Goal: Task Accomplishment & Management: Complete application form

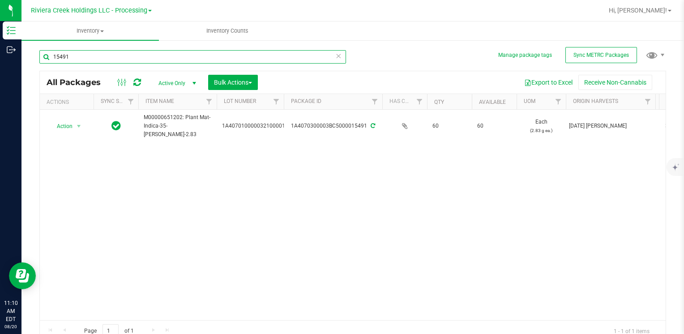
click at [108, 54] on input "15491" at bounding box center [192, 56] width 307 height 13
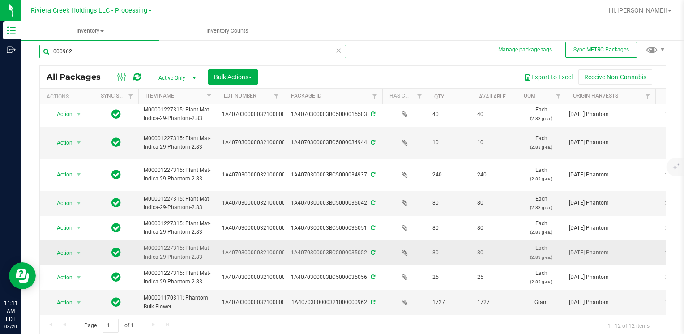
scroll to position [7, 0]
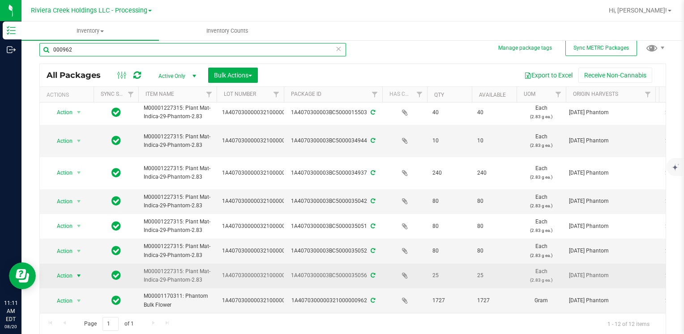
type input "000962"
click at [61, 269] on span "Action" at bounding box center [61, 275] width 24 height 13
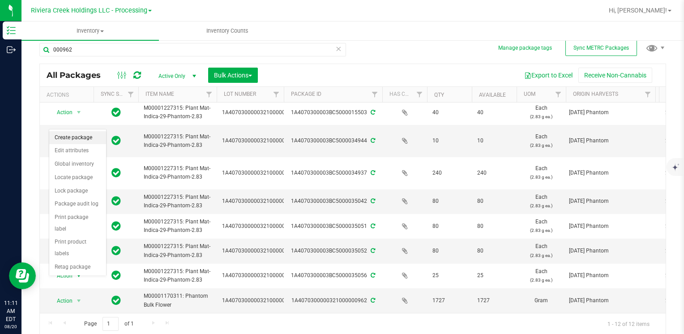
click at [74, 134] on li "Create package" at bounding box center [77, 137] width 57 height 13
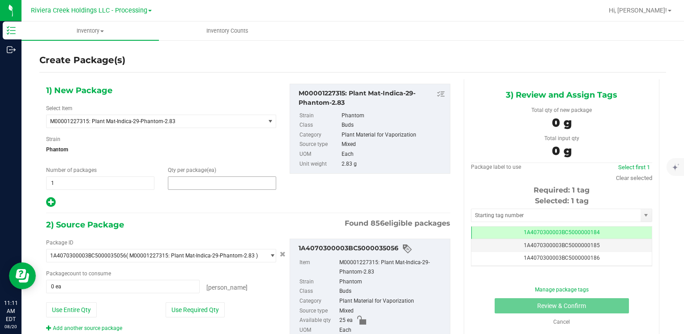
click at [193, 180] on span at bounding box center [222, 182] width 108 height 13
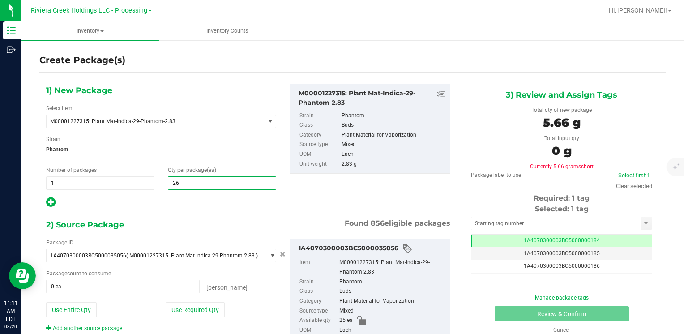
type input "265"
click at [72, 307] on button "Use Entire Qty" at bounding box center [71, 309] width 51 height 15
type input "25 ea"
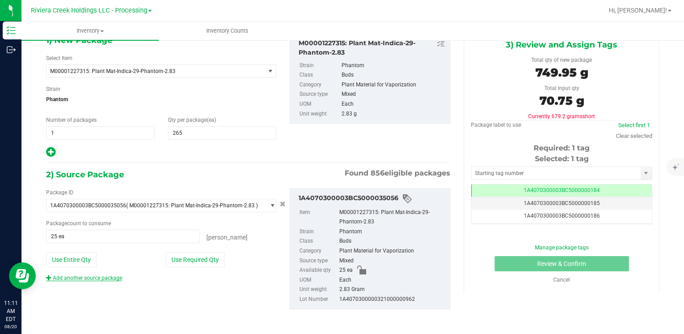
click at [89, 275] on link "Add another source package" at bounding box center [84, 278] width 76 height 6
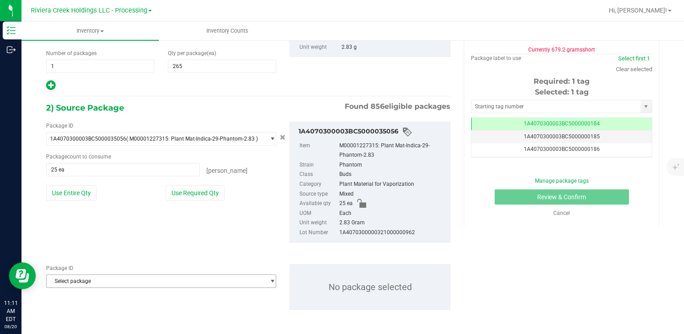
click at [93, 277] on span "Select package" at bounding box center [156, 281] width 218 height 13
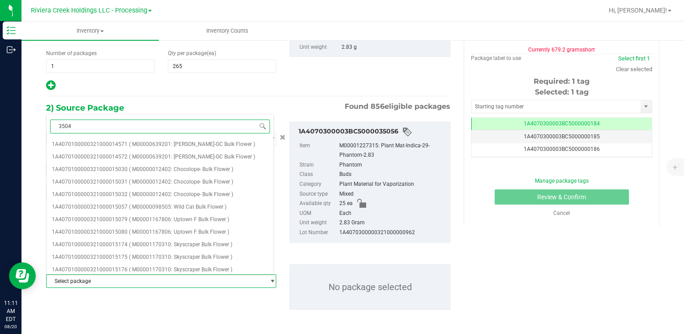
type input "35042"
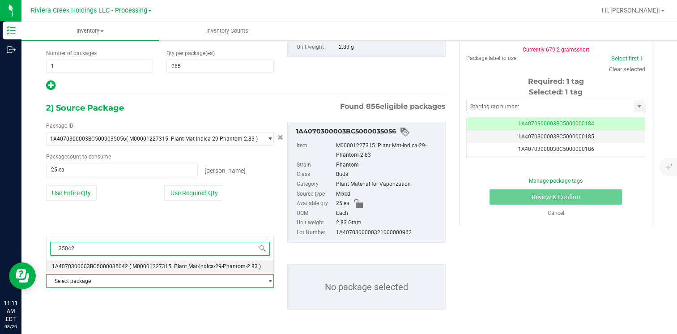
click at [118, 263] on span "1A4070300003BC5000035042" at bounding box center [90, 266] width 76 height 6
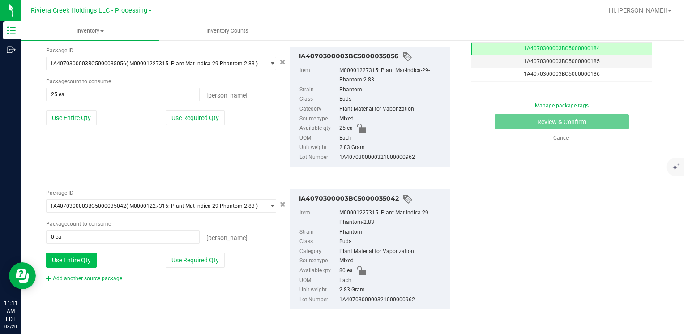
click at [87, 261] on button "Use Entire Qty" at bounding box center [71, 259] width 51 height 15
type input "80 ea"
click at [91, 277] on link "Add another source package" at bounding box center [84, 278] width 76 height 6
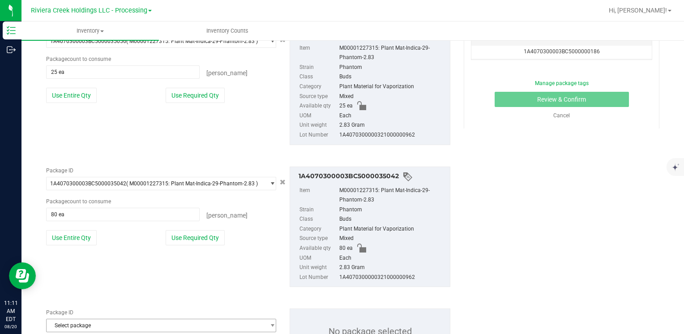
click at [91, 278] on div "Package ID 1A4070300003BC5000035042 ( M00001227315: Plant Mat-Indica-29-Phantom…" at bounding box center [247, 226] width 417 height 135
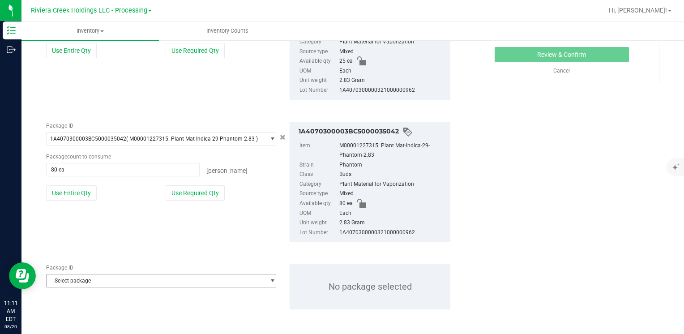
click at [101, 277] on span "Select package" at bounding box center [156, 280] width 218 height 13
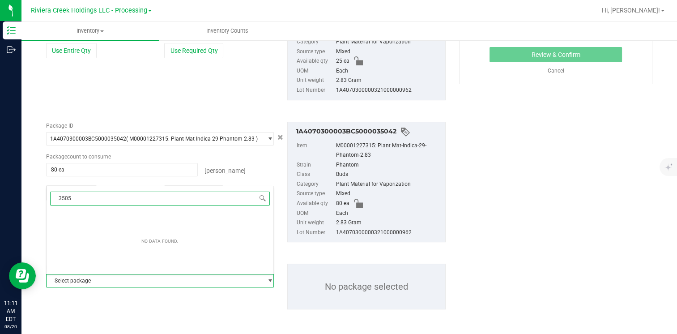
type input "35051"
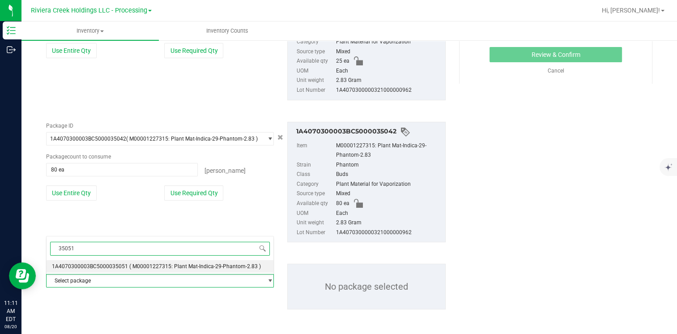
click at [109, 265] on span "1A4070300003BC5000035051" at bounding box center [90, 266] width 76 height 6
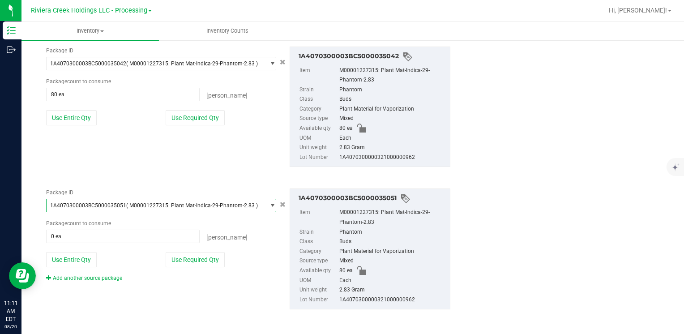
drag, startPoint x: 80, startPoint y: 259, endPoint x: 94, endPoint y: 287, distance: 31.6
click at [80, 259] on button "Use Entire Qty" at bounding box center [71, 259] width 51 height 15
type input "80 ea"
click at [92, 275] on link "Add another source package" at bounding box center [84, 278] width 76 height 6
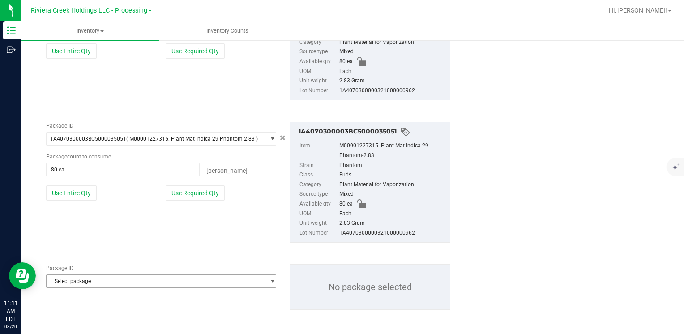
click at [119, 284] on span "Select package" at bounding box center [156, 281] width 218 height 13
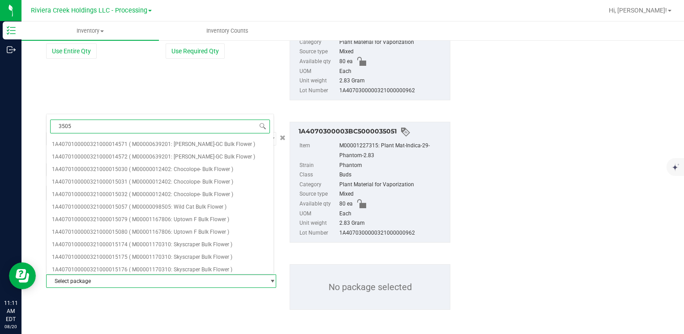
type input "35052"
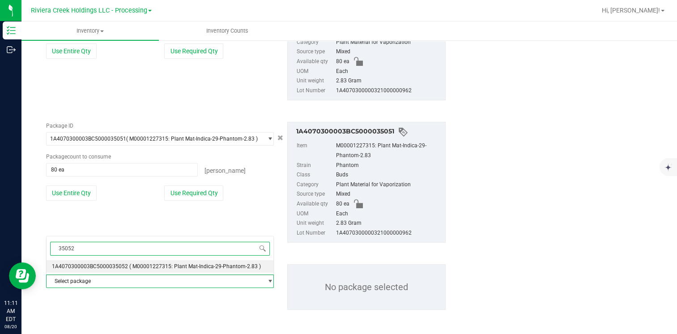
click at [129, 263] on span "( M00001227315: Plant Mat-Indica-29-Phantom-2.83 )" at bounding box center [195, 266] width 132 height 6
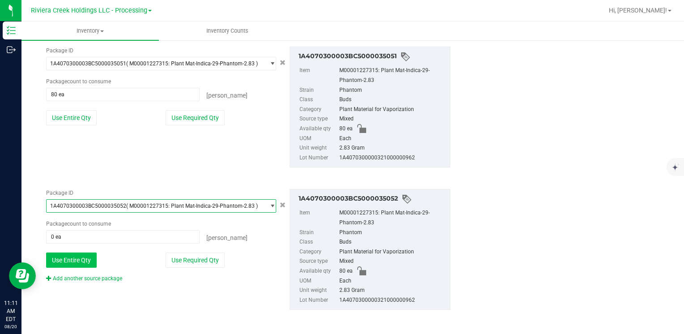
click at [81, 255] on button "Use Entire Qty" at bounding box center [71, 259] width 51 height 15
type input "80 ea"
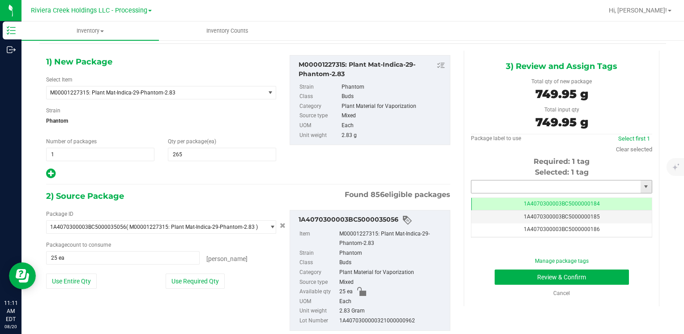
click at [496, 182] on input "text" at bounding box center [555, 186] width 169 height 13
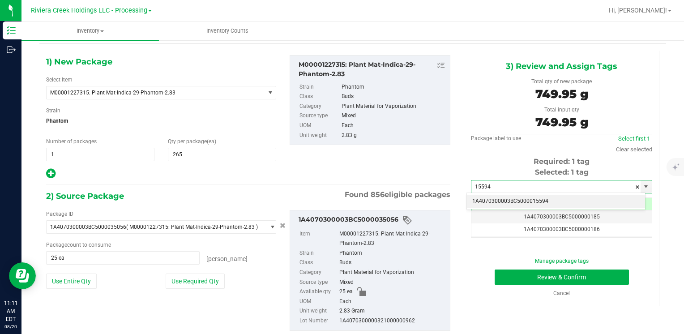
click at [492, 197] on li "1A4070300003BC5000015594" at bounding box center [556, 201] width 178 height 13
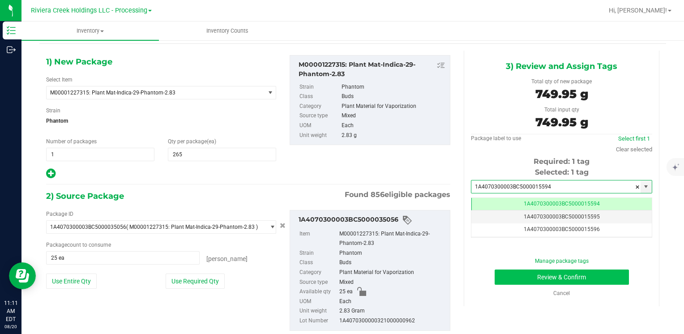
type input "1A4070300003BC5000015594"
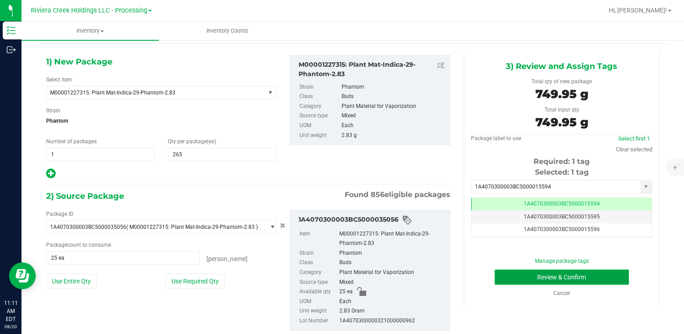
click at [515, 272] on button "Review & Confirm" at bounding box center [561, 276] width 134 height 15
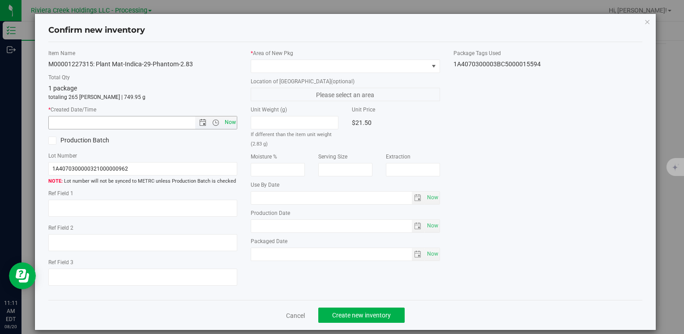
click at [223, 123] on span "Now" at bounding box center [229, 122] width 15 height 13
type input "8/20/2025 11:11 AM"
click at [271, 69] on span at bounding box center [339, 66] width 177 height 13
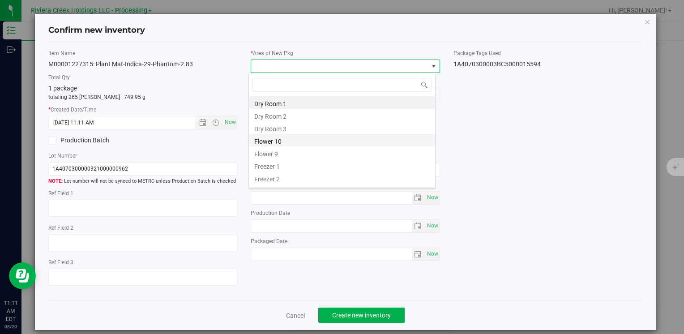
click at [290, 144] on li "Flower 10" at bounding box center [342, 140] width 186 height 13
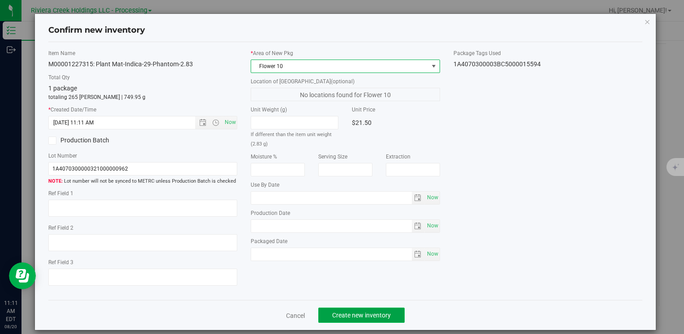
click at [349, 314] on span "Create new inventory" at bounding box center [361, 314] width 59 height 7
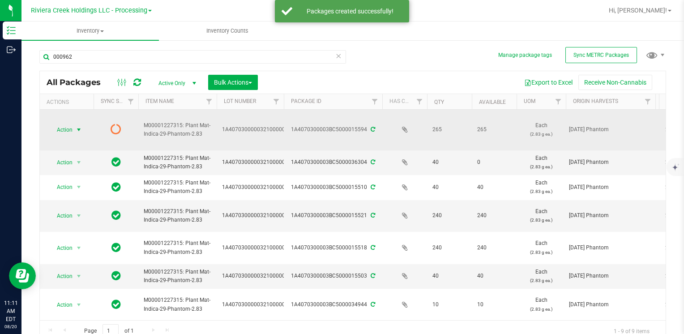
click at [75, 127] on span "select" at bounding box center [78, 129] width 7 height 7
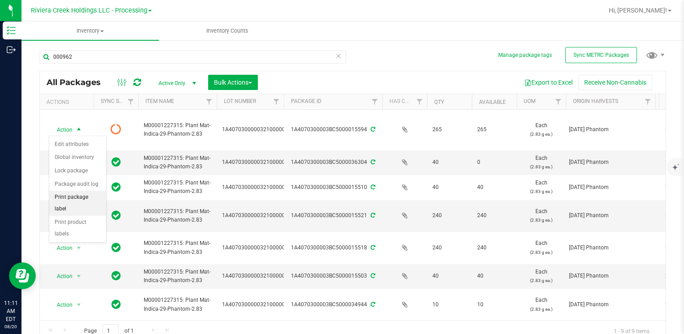
click at [93, 197] on li "Print package label" at bounding box center [77, 203] width 57 height 25
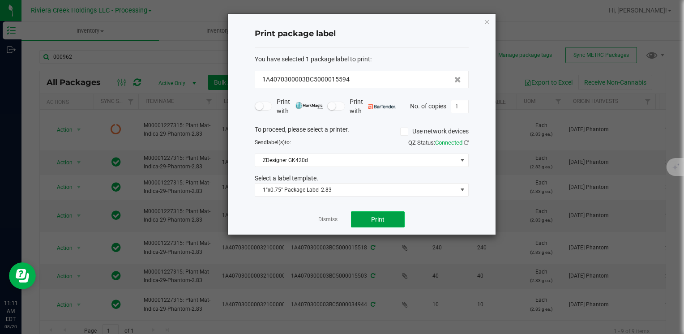
click at [391, 219] on button "Print" at bounding box center [378, 219] width 54 height 16
drag, startPoint x: 488, startPoint y: 22, endPoint x: 457, endPoint y: 38, distance: 34.6
click at [487, 22] on icon "button" at bounding box center [487, 21] width 6 height 11
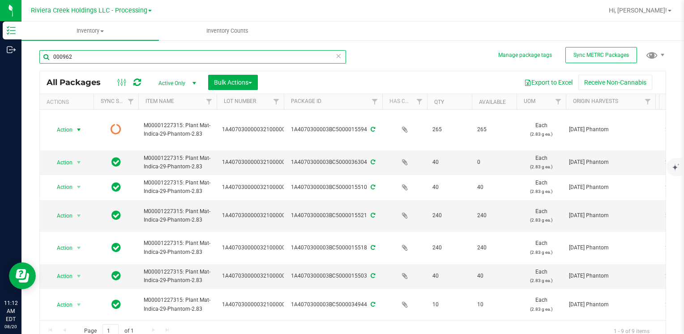
click at [134, 55] on input "000962" at bounding box center [192, 56] width 307 height 13
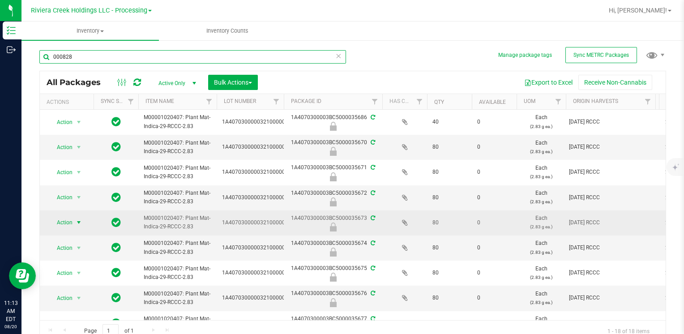
type input "000828"
click at [77, 223] on span "select" at bounding box center [78, 222] width 7 height 7
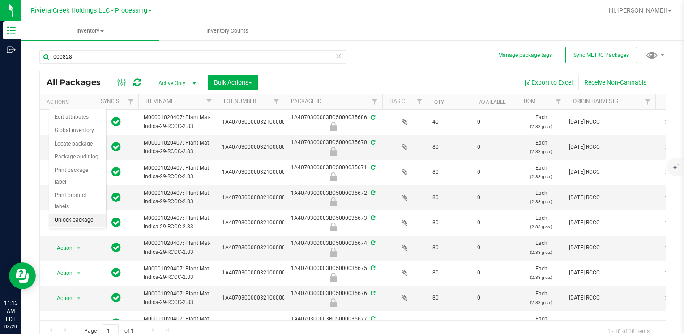
click at [89, 213] on li "Unlock package" at bounding box center [77, 219] width 57 height 13
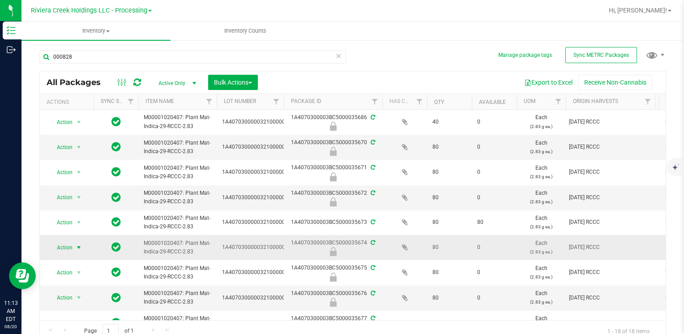
click at [75, 246] on span "select" at bounding box center [78, 247] width 7 height 7
click at [78, 238] on li "Unlock package" at bounding box center [77, 244] width 57 height 13
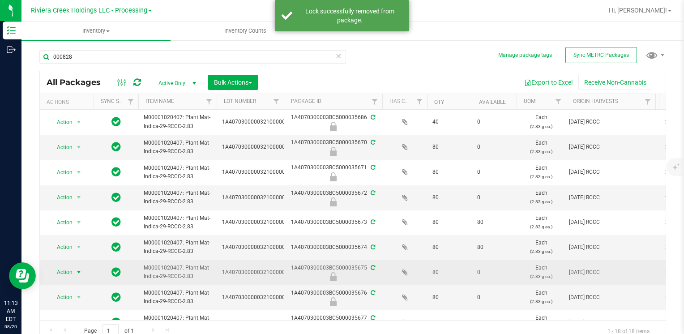
click at [62, 271] on span "Action" at bounding box center [61, 272] width 24 height 13
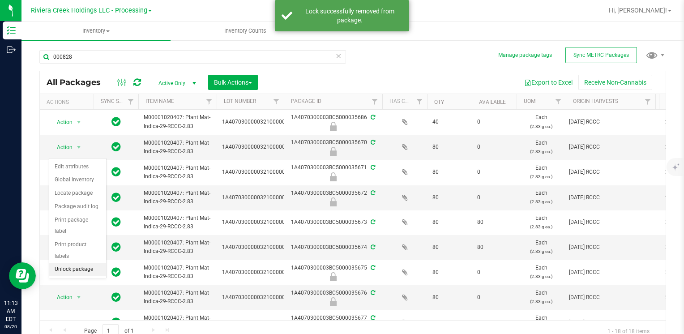
click at [66, 263] on li "Unlock package" at bounding box center [77, 269] width 57 height 13
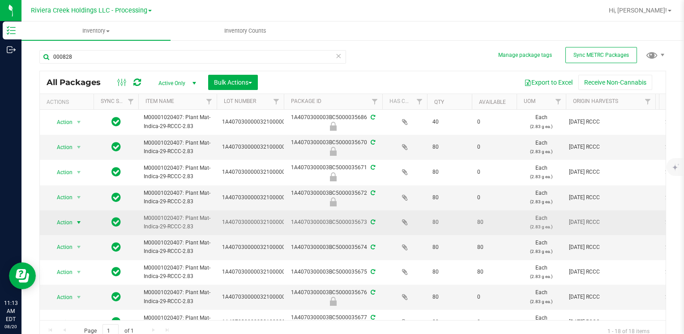
click at [77, 220] on span "select" at bounding box center [78, 222] width 7 height 7
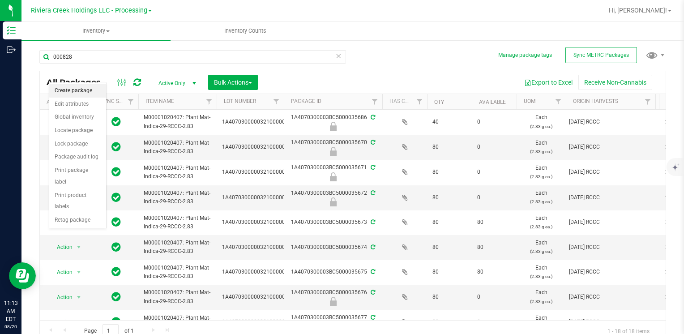
click at [80, 90] on li "Create package" at bounding box center [77, 90] width 57 height 13
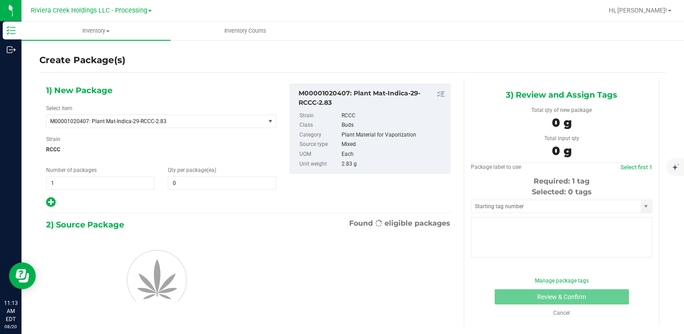
type input "0"
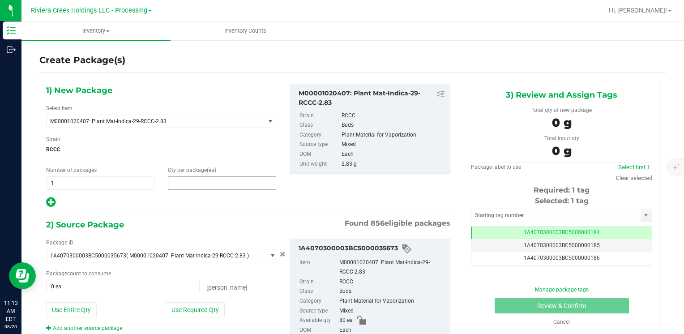
click at [193, 177] on span at bounding box center [222, 182] width 108 height 13
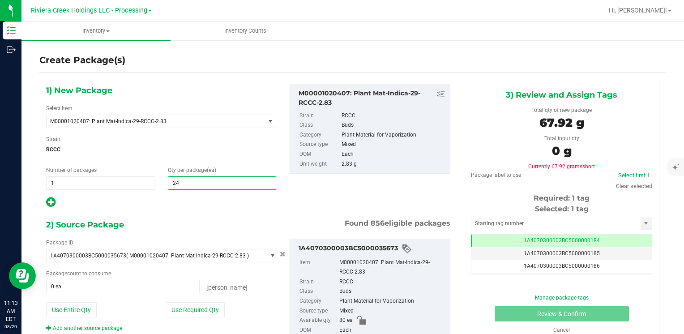
type input "240"
click at [72, 315] on button "Use Entire Qty" at bounding box center [71, 309] width 51 height 15
type input "80 ea"
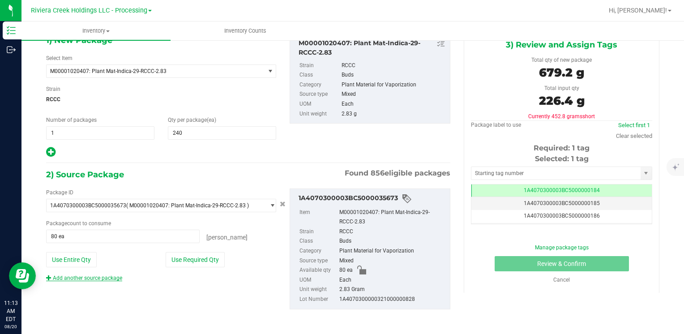
click at [95, 277] on link "Add another source package" at bounding box center [84, 278] width 76 height 6
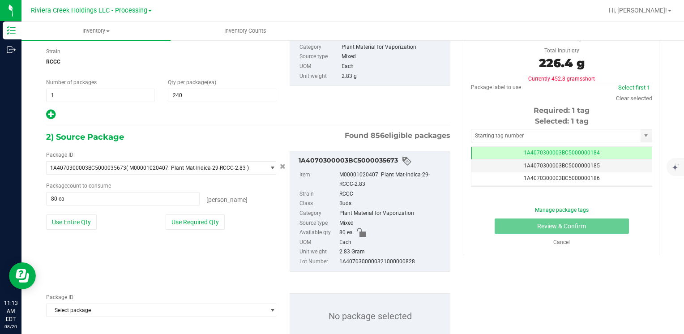
scroll to position [117, 0]
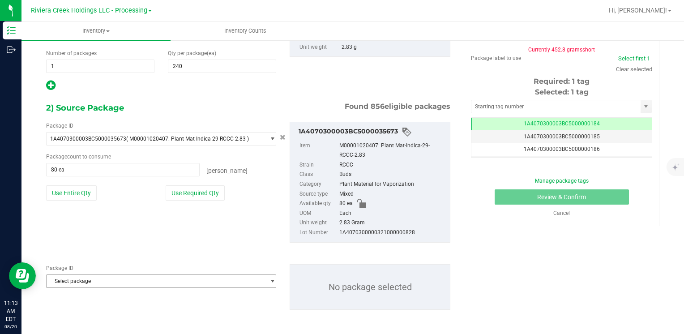
click at [113, 278] on span "Select package" at bounding box center [156, 281] width 218 height 13
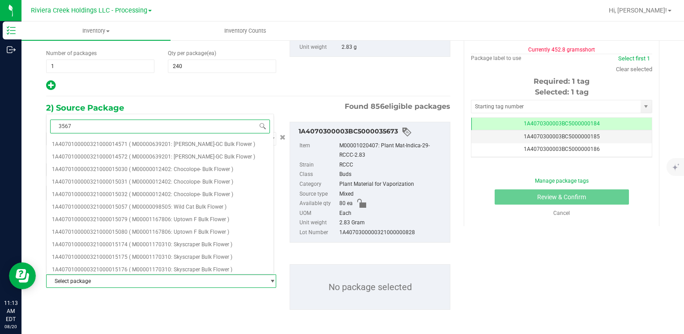
type input "35674"
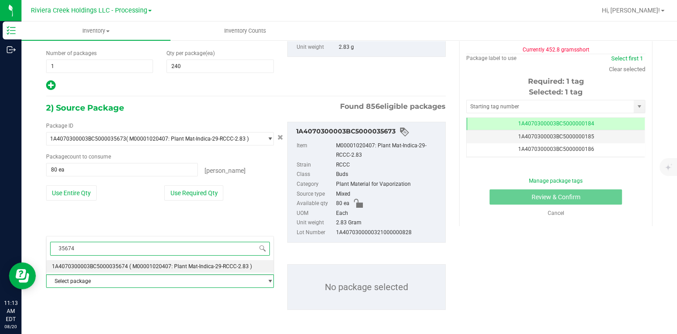
click at [120, 263] on span "1A4070300003BC5000035674" at bounding box center [90, 266] width 76 height 6
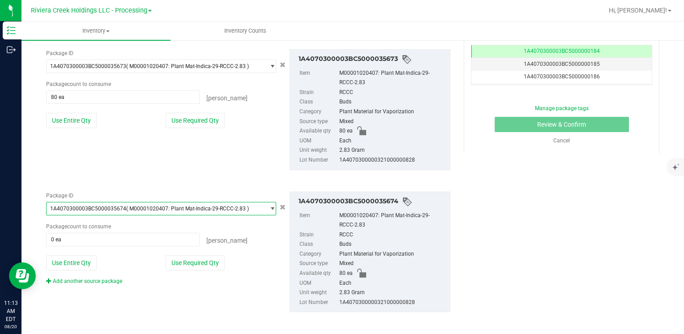
scroll to position [192, 0]
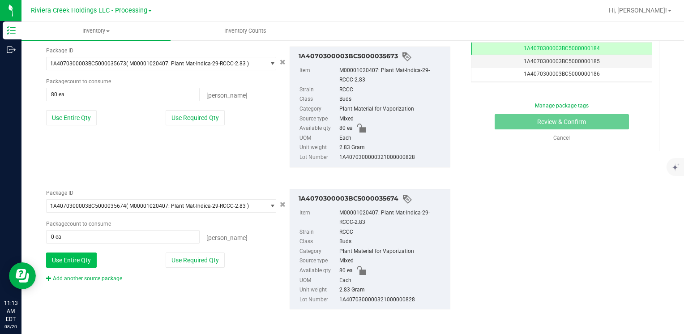
click at [81, 262] on button "Use Entire Qty" at bounding box center [71, 259] width 51 height 15
type input "80 ea"
click at [85, 275] on link "Add another source package" at bounding box center [84, 278] width 76 height 6
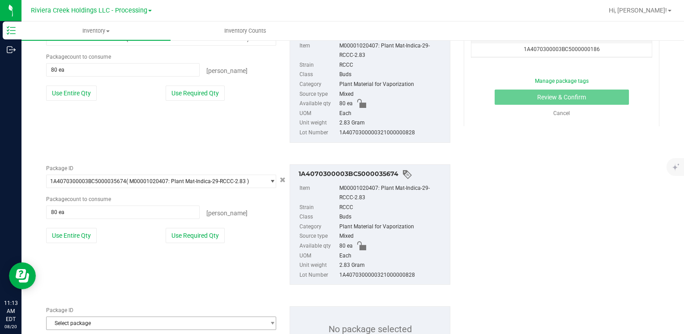
scroll to position [259, 0]
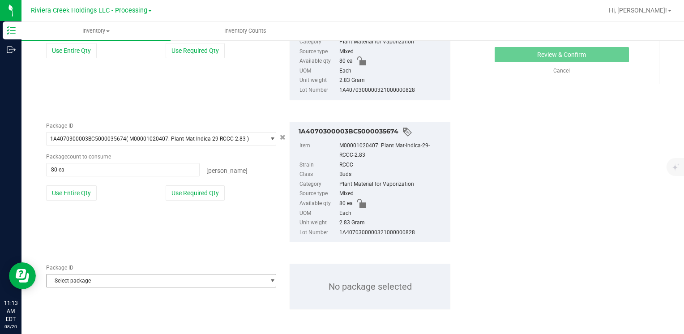
click at [88, 281] on span "Select package" at bounding box center [156, 280] width 218 height 13
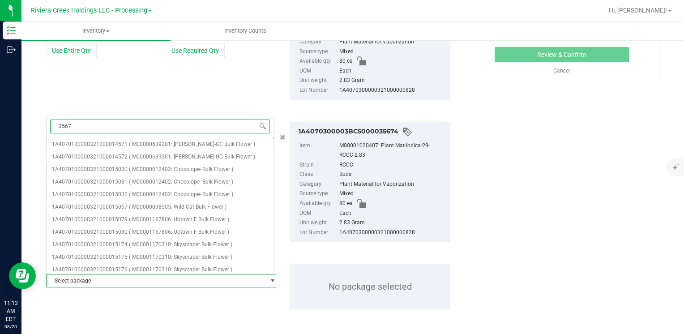
type input "35675"
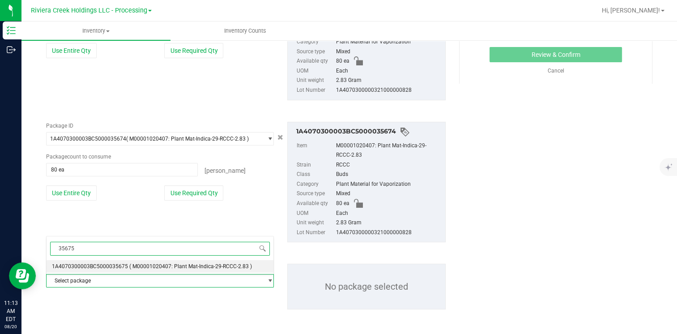
click at [106, 268] on span "1A4070300003BC5000035675" at bounding box center [90, 266] width 76 height 6
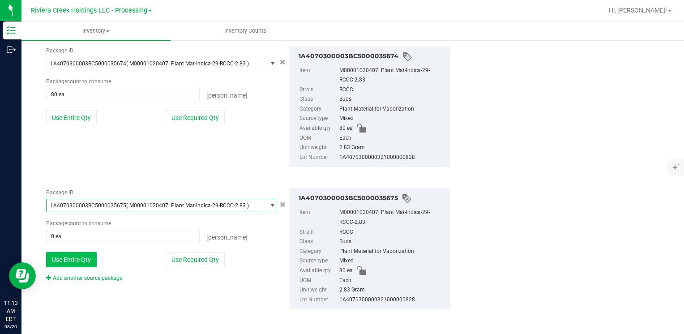
click at [78, 262] on button "Use Entire Qty" at bounding box center [71, 259] width 51 height 15
type input "80 ea"
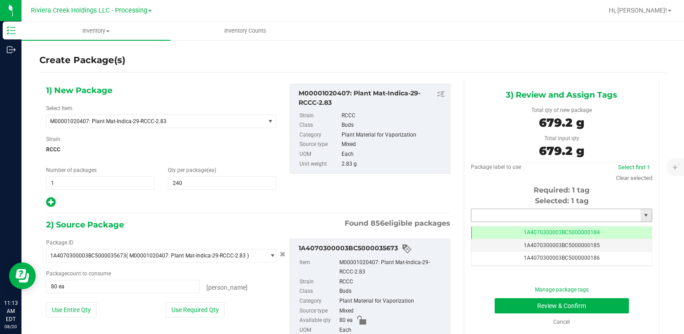
click at [506, 212] on input "text" at bounding box center [555, 215] width 169 height 13
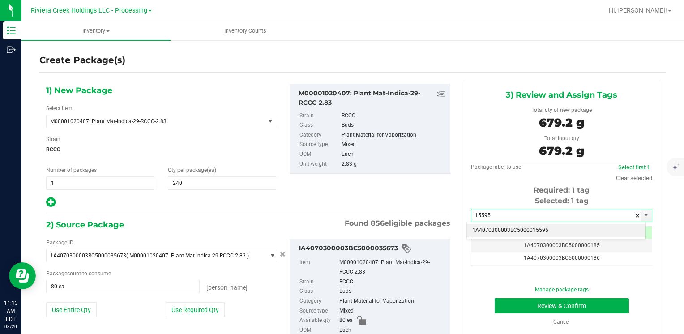
click at [483, 228] on li "1A4070300003BC5000015595" at bounding box center [556, 230] width 178 height 13
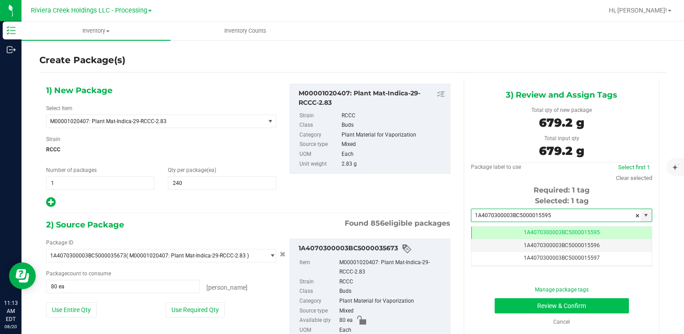
type input "1A4070300003BC5000015595"
click at [499, 309] on button "Review & Confirm" at bounding box center [561, 305] width 134 height 15
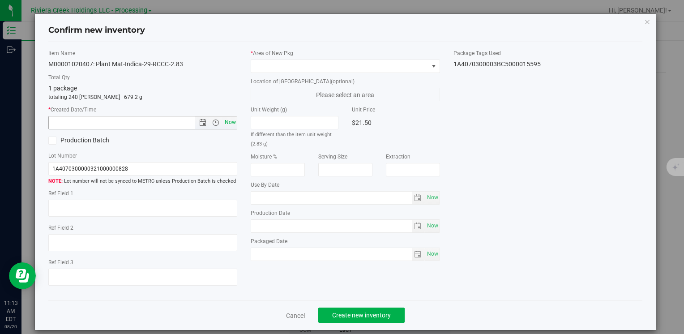
click at [226, 127] on span "Now" at bounding box center [229, 122] width 15 height 13
type input "8/20/2025 11:13 AM"
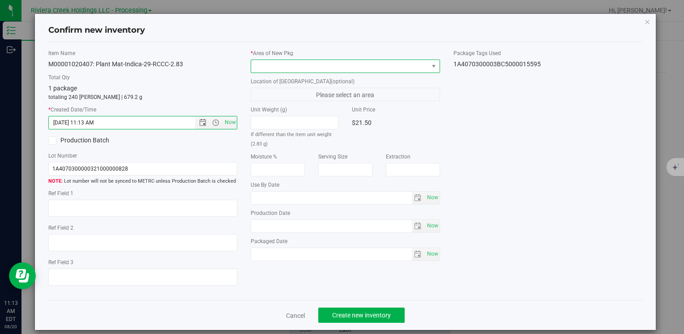
click at [267, 60] on span at bounding box center [339, 66] width 177 height 13
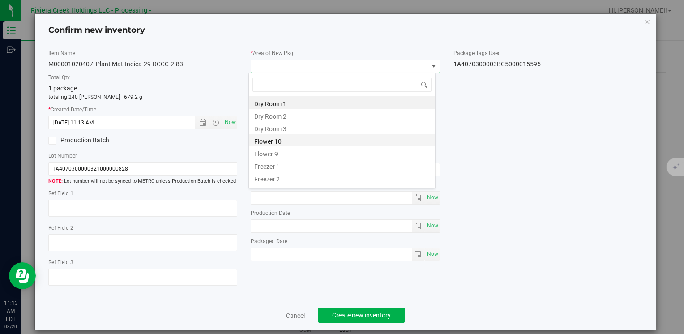
click at [292, 141] on li "Flower 10" at bounding box center [342, 140] width 186 height 13
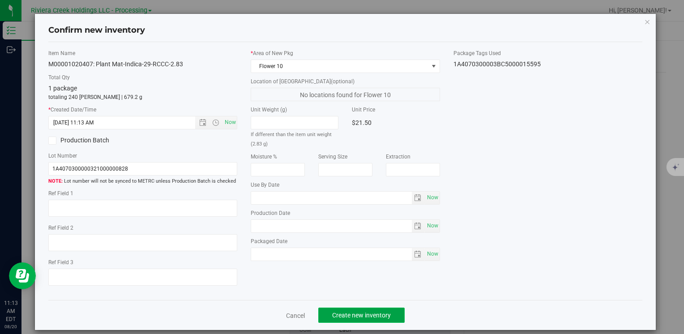
click at [342, 314] on span "Create new inventory" at bounding box center [361, 314] width 59 height 7
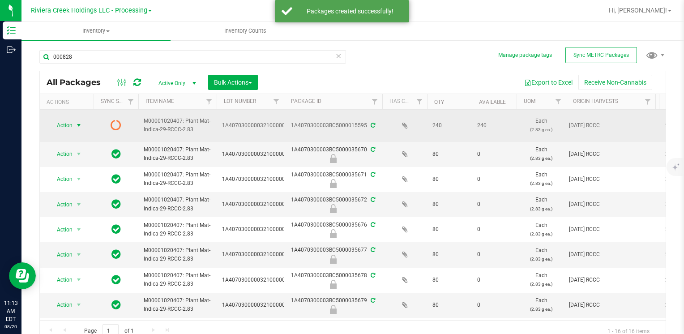
click at [70, 125] on span "Action" at bounding box center [61, 125] width 24 height 13
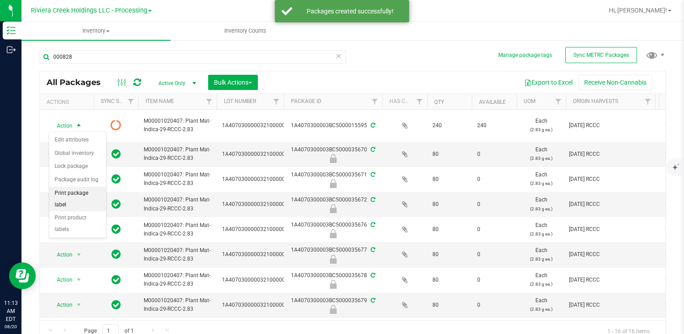
click at [94, 194] on li "Print package label" at bounding box center [77, 199] width 57 height 25
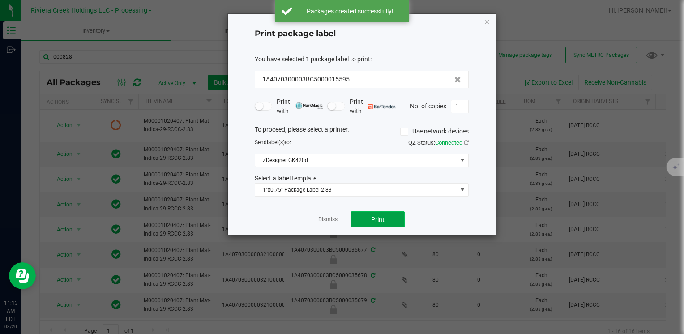
click at [367, 217] on button "Print" at bounding box center [378, 219] width 54 height 16
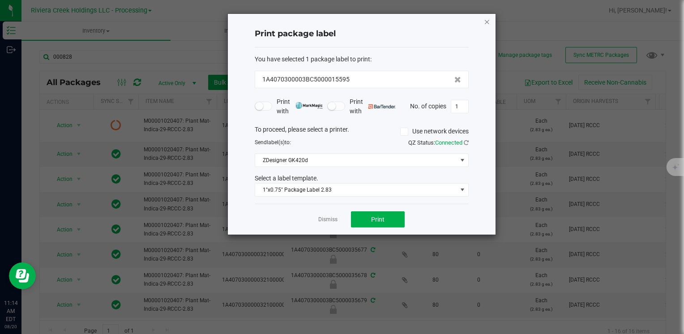
click at [484, 26] on icon "button" at bounding box center [487, 21] width 6 height 11
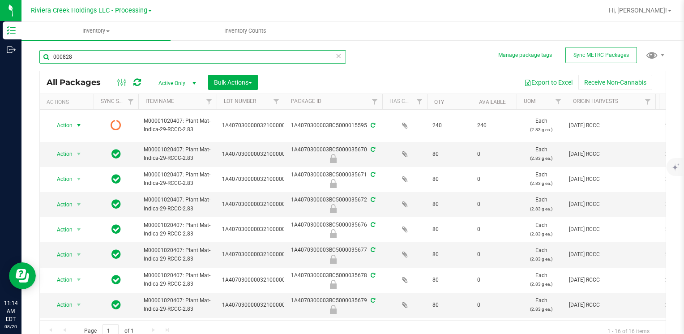
click at [121, 57] on input "000828" at bounding box center [192, 56] width 307 height 13
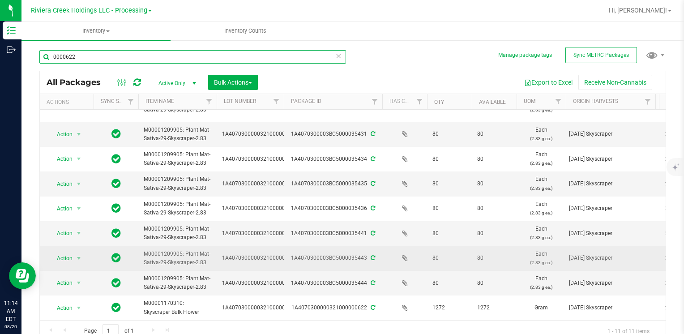
scroll to position [38, 0]
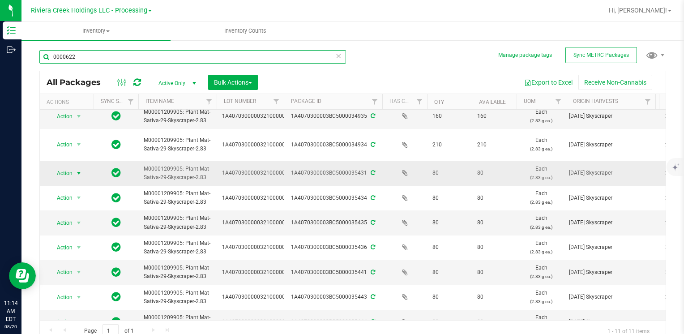
type input "0000622"
click at [68, 170] on span "Action" at bounding box center [61, 173] width 24 height 13
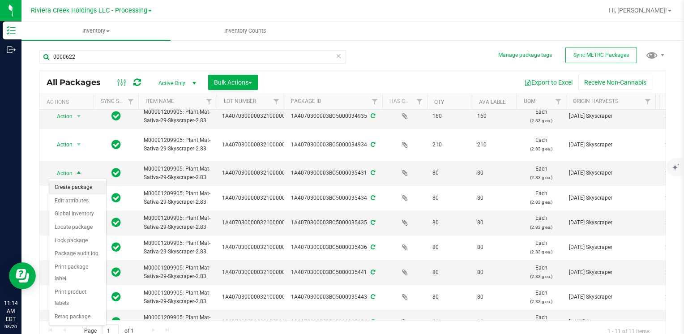
click at [88, 188] on li "Create package" at bounding box center [77, 187] width 57 height 13
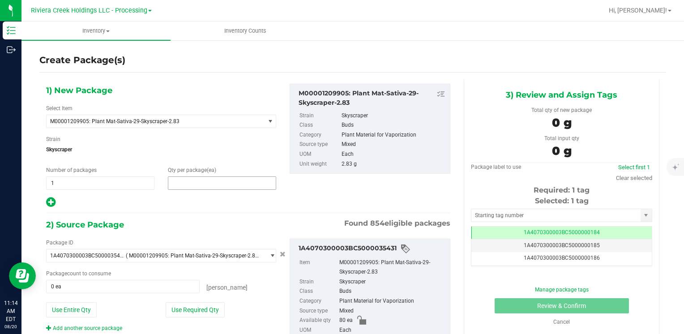
click at [210, 182] on span at bounding box center [222, 182] width 108 height 13
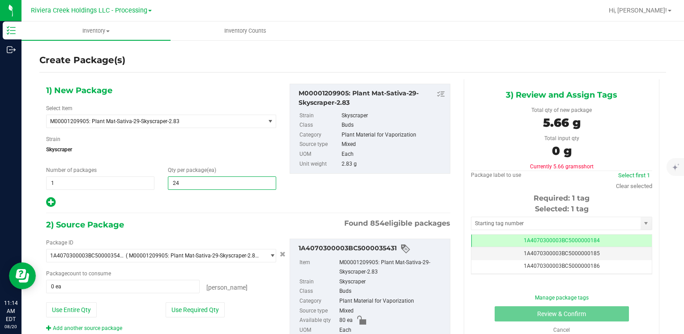
type input "240"
click at [85, 310] on button "Use Entire Qty" at bounding box center [71, 309] width 51 height 15
type input "80 ea"
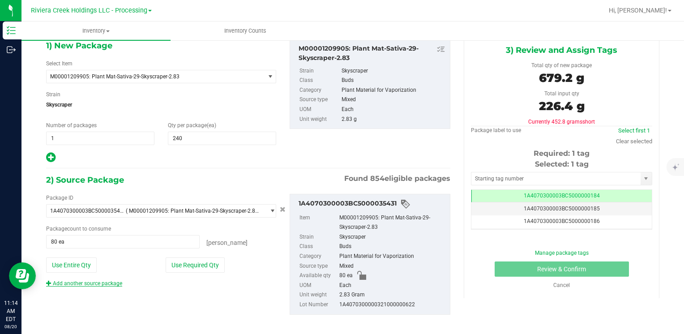
click at [113, 284] on link "Add another source package" at bounding box center [84, 283] width 76 height 6
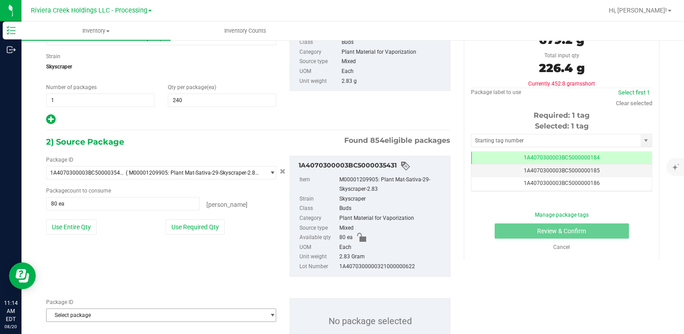
scroll to position [117, 0]
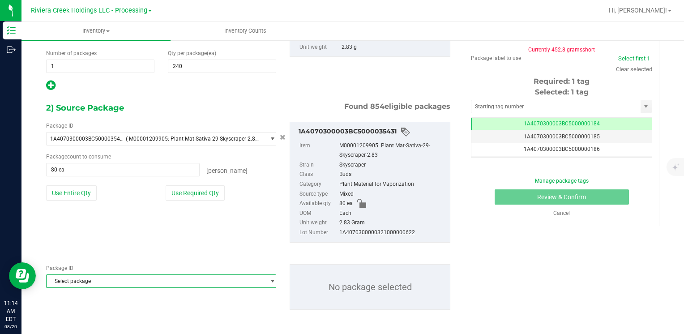
click at [115, 276] on span "Select package" at bounding box center [156, 281] width 218 height 13
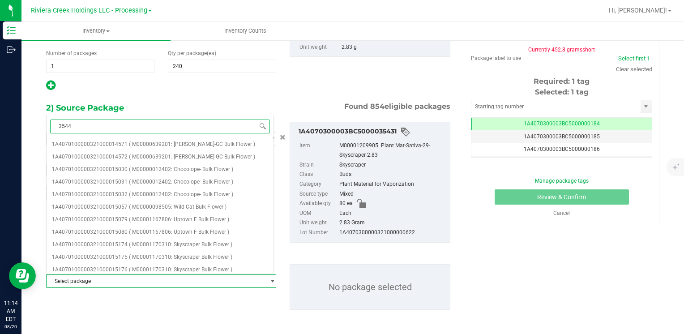
type input "35443"
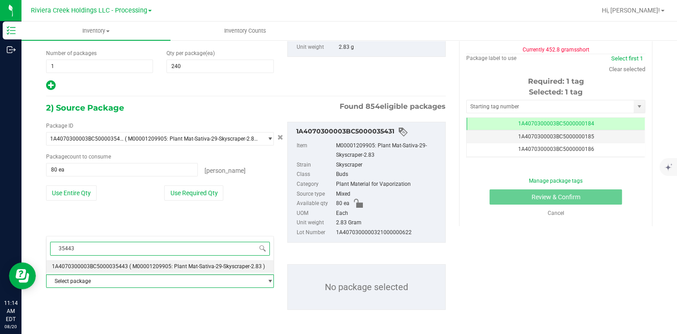
click at [125, 264] on li "1A4070300003BC5000035443 ( M00001209905: Plant Mat-Sativa-29-Skyscraper-2.83 )" at bounding box center [160, 266] width 227 height 13
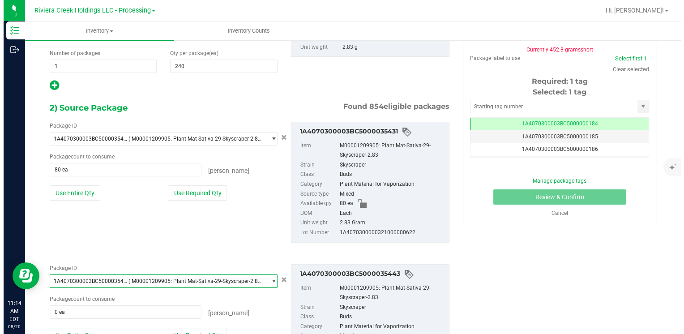
scroll to position [0, 0]
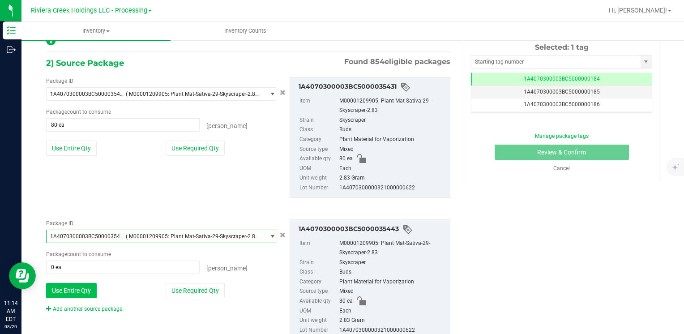
click at [72, 284] on button "Use Entire Qty" at bounding box center [71, 290] width 51 height 15
type input "80 ea"
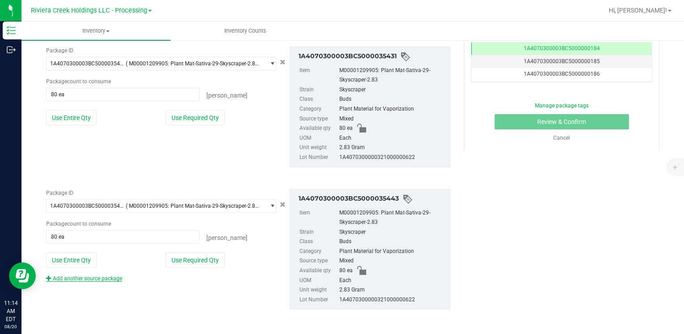
click at [98, 279] on link "Add another source package" at bounding box center [84, 278] width 76 height 6
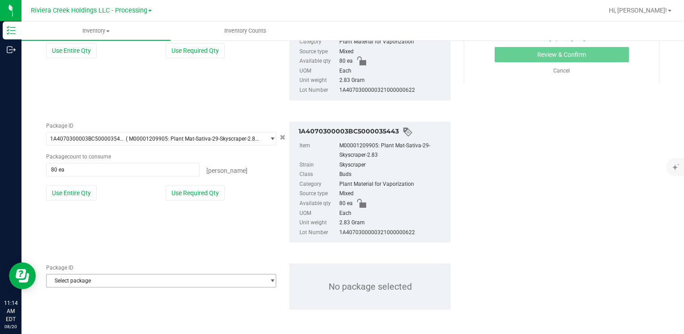
click at [98, 282] on span "Select package" at bounding box center [156, 280] width 218 height 13
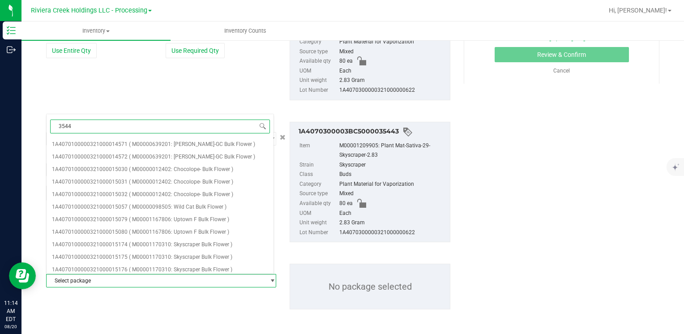
type input "35441"
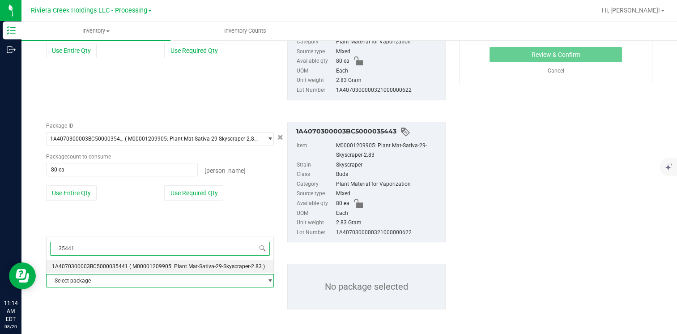
click at [104, 264] on span "1A4070300003BC5000035441" at bounding box center [90, 266] width 76 height 6
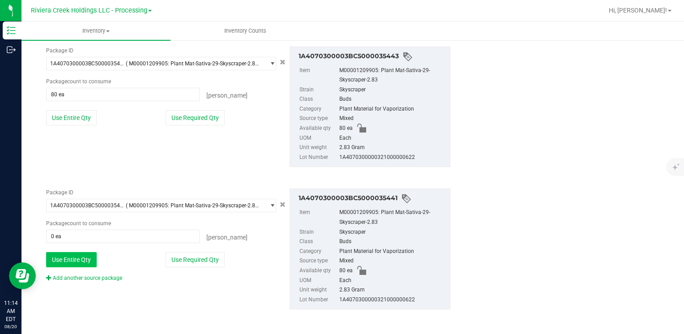
click at [73, 255] on button "Use Entire Qty" at bounding box center [71, 259] width 51 height 15
type input "80 ea"
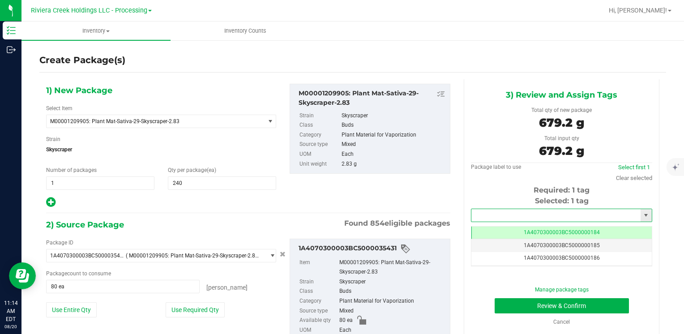
click at [520, 212] on input "text" at bounding box center [555, 215] width 169 height 13
click at [511, 227] on li "1A4070300003BC5000015596" at bounding box center [556, 230] width 178 height 13
type input "1A4070300003BC5000015596"
click at [508, 303] on button "Review & Confirm" at bounding box center [561, 305] width 134 height 15
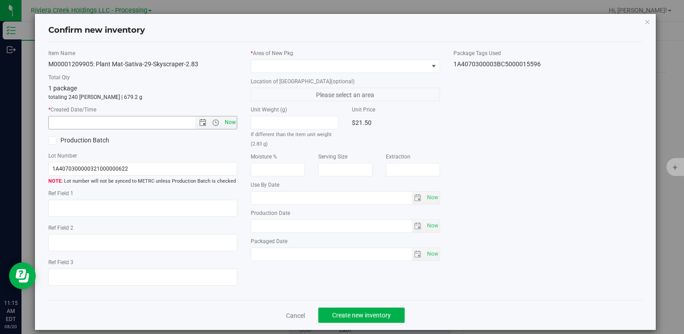
click at [225, 116] on span "Now" at bounding box center [229, 122] width 15 height 13
type input "8/20/2025 11:15 AM"
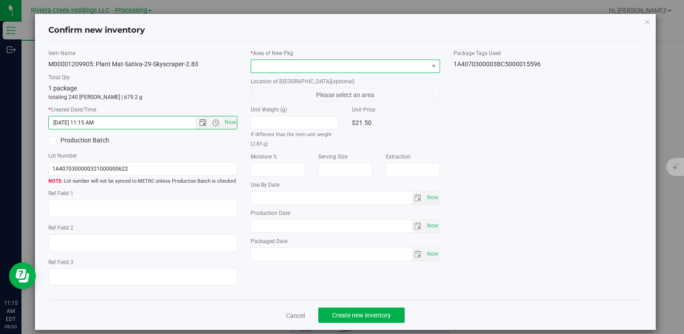
drag, startPoint x: 260, startPoint y: 63, endPoint x: 265, endPoint y: 69, distance: 8.6
click at [260, 63] on span at bounding box center [339, 66] width 177 height 13
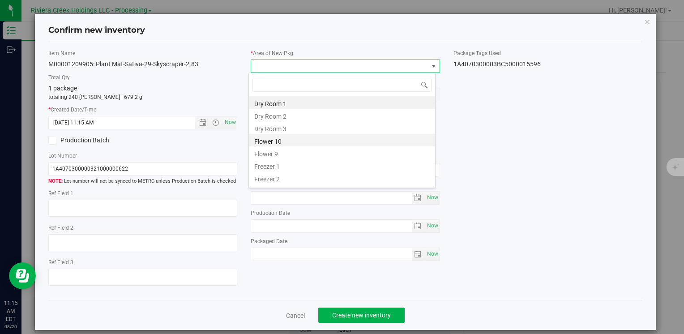
click at [290, 142] on li "Flower 10" at bounding box center [342, 140] width 186 height 13
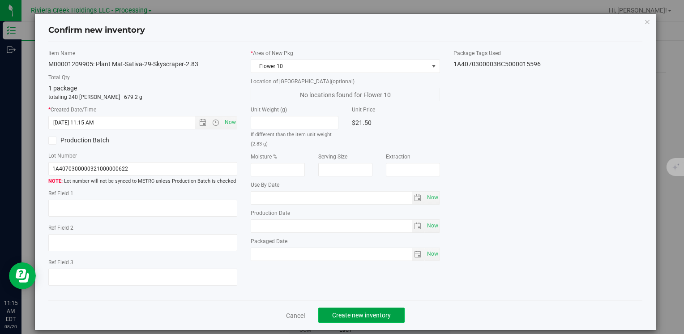
click at [338, 314] on span "Create new inventory" at bounding box center [361, 314] width 59 height 7
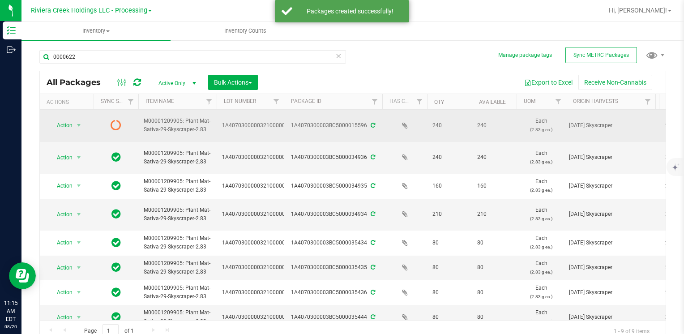
click at [68, 124] on span "Action" at bounding box center [61, 125] width 24 height 13
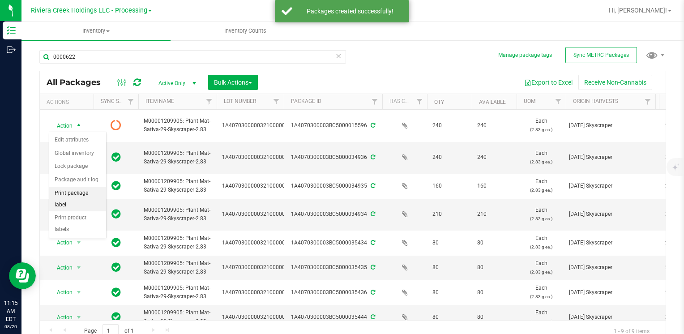
click at [88, 196] on li "Print package label" at bounding box center [77, 199] width 57 height 25
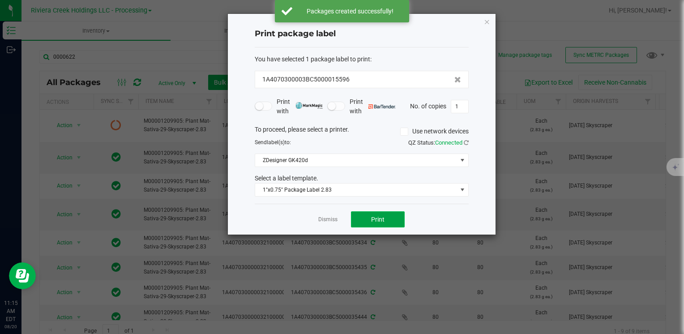
click at [385, 223] on button "Print" at bounding box center [378, 219] width 54 height 16
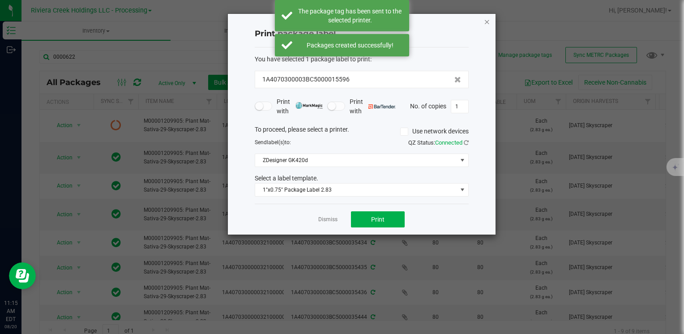
click at [486, 23] on icon "button" at bounding box center [487, 21] width 6 height 11
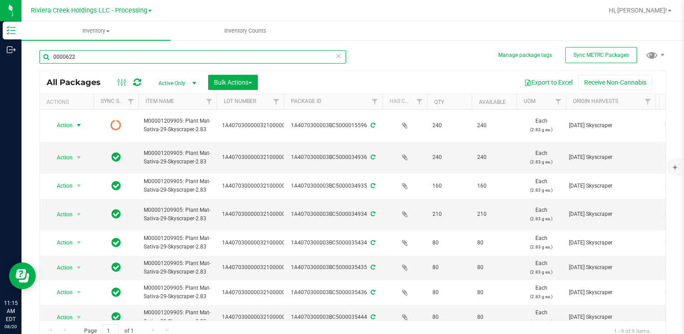
click at [171, 63] on input "0000622" at bounding box center [192, 56] width 307 height 13
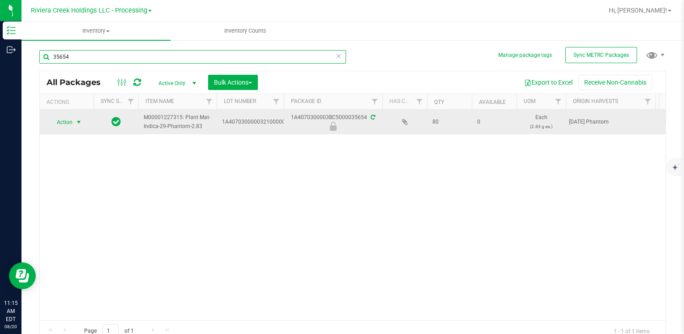
type input "35654"
click at [57, 122] on span "Action" at bounding box center [61, 122] width 24 height 13
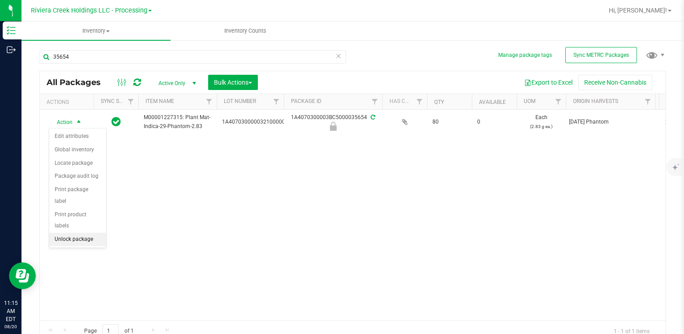
click at [74, 233] on li "Unlock package" at bounding box center [77, 239] width 57 height 13
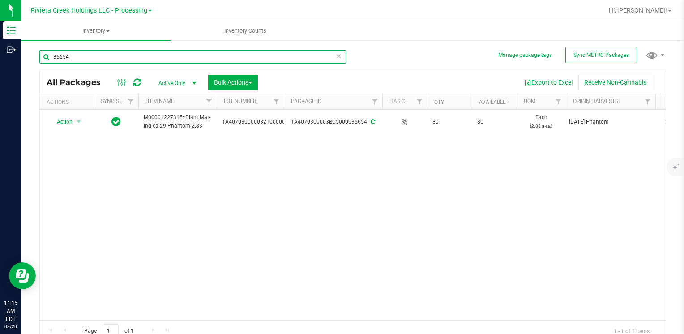
click at [93, 61] on input "35654" at bounding box center [192, 56] width 307 height 13
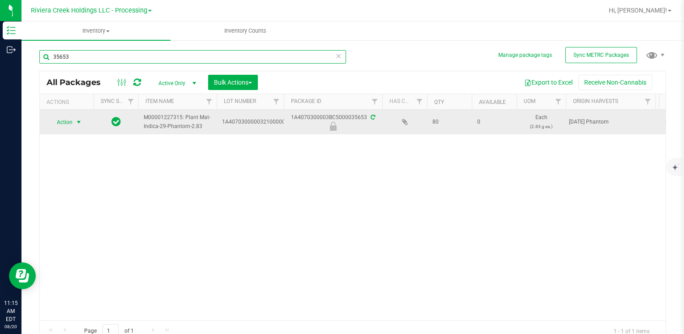
type input "35653"
click at [77, 121] on span "select" at bounding box center [78, 122] width 7 height 7
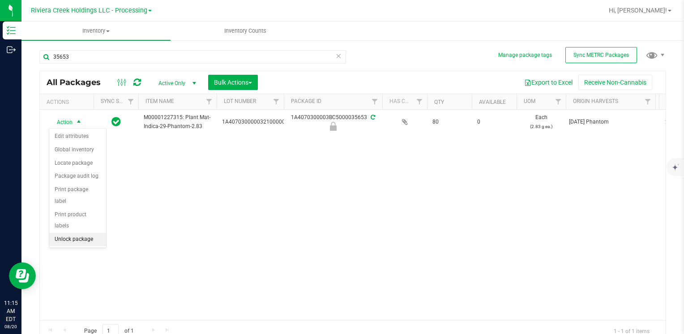
click at [97, 233] on li "Unlock package" at bounding box center [77, 239] width 57 height 13
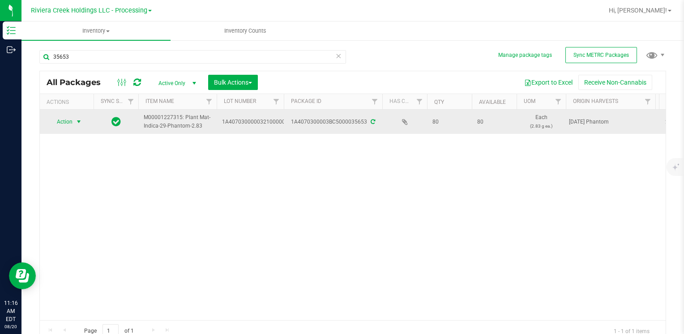
click at [68, 119] on span "Action" at bounding box center [61, 121] width 24 height 13
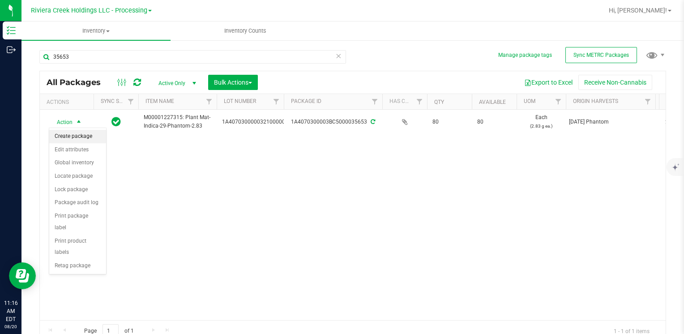
click at [69, 136] on li "Create package" at bounding box center [77, 136] width 57 height 13
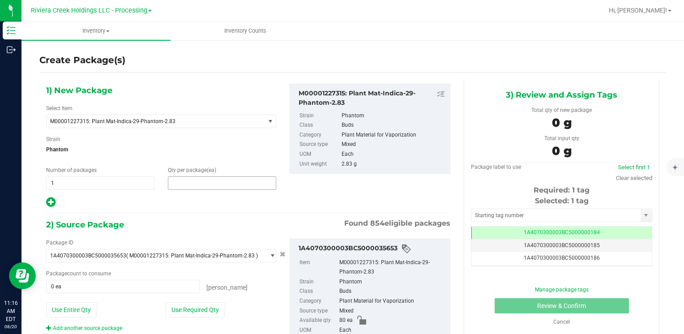
click at [199, 185] on span at bounding box center [222, 182] width 108 height 13
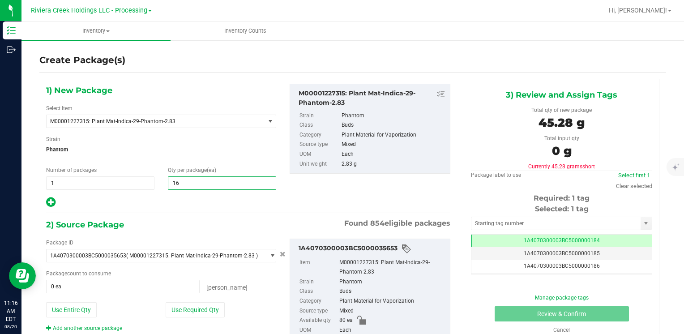
type input "160"
click at [77, 316] on button "Use Entire Qty" at bounding box center [71, 309] width 51 height 15
type input "80 ea"
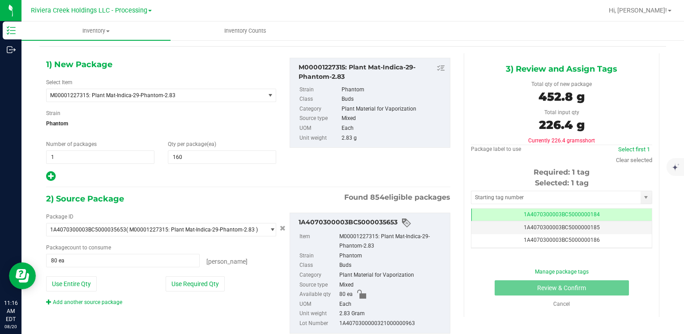
scroll to position [50, 0]
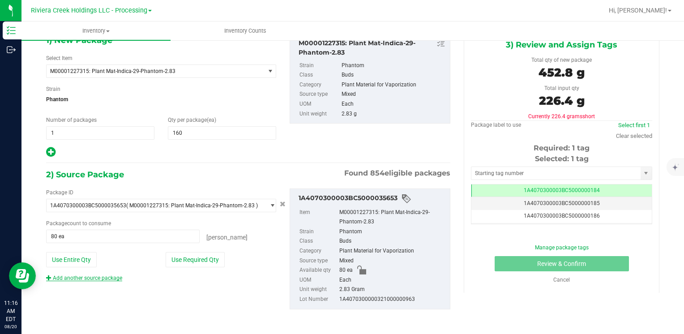
click at [92, 276] on link "Add another source package" at bounding box center [84, 278] width 76 height 6
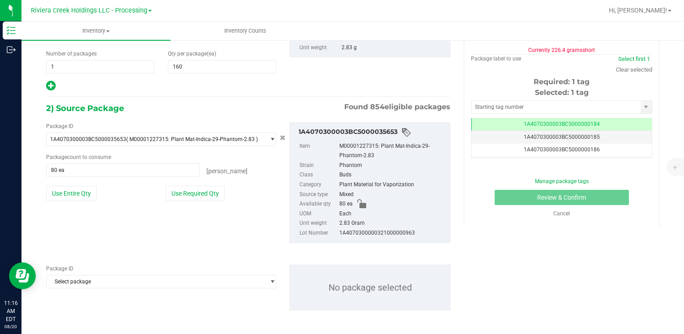
scroll to position [117, 0]
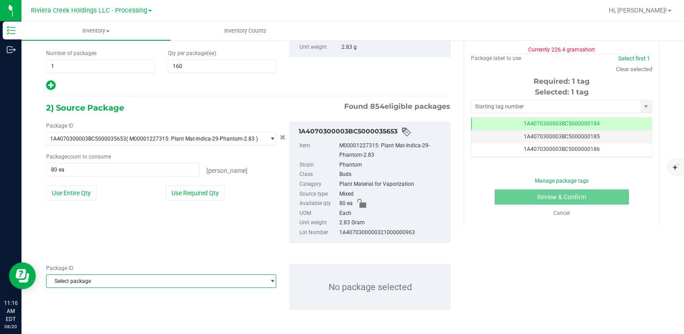
click at [106, 275] on span "Select package" at bounding box center [156, 281] width 218 height 13
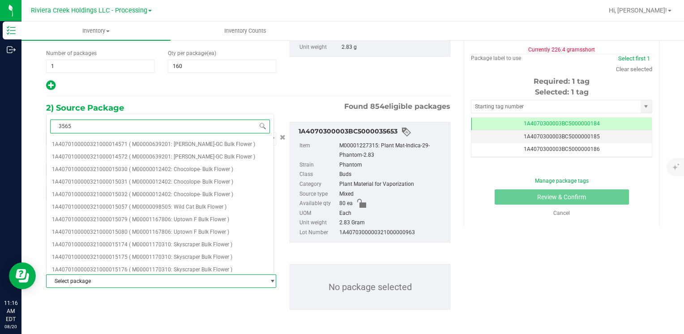
type input "35654"
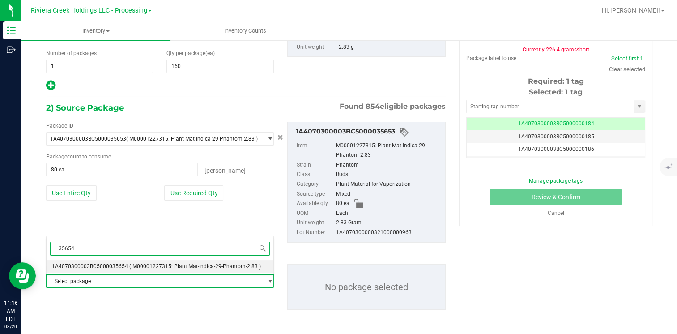
click at [115, 263] on span "1A4070300003BC5000035654" at bounding box center [90, 266] width 76 height 6
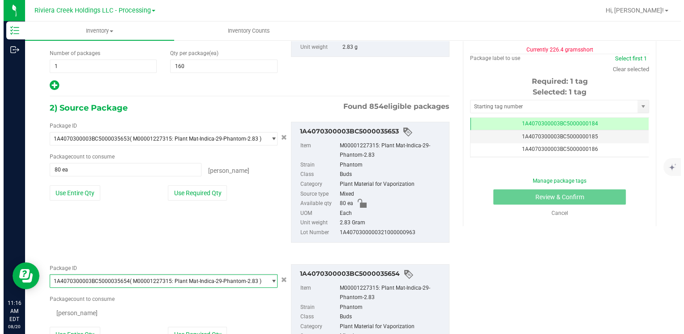
scroll to position [10566, 0]
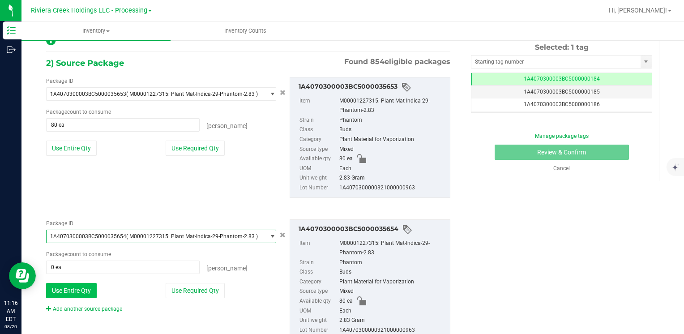
click at [76, 288] on button "Use Entire Qty" at bounding box center [71, 290] width 51 height 15
type input "80 ea"
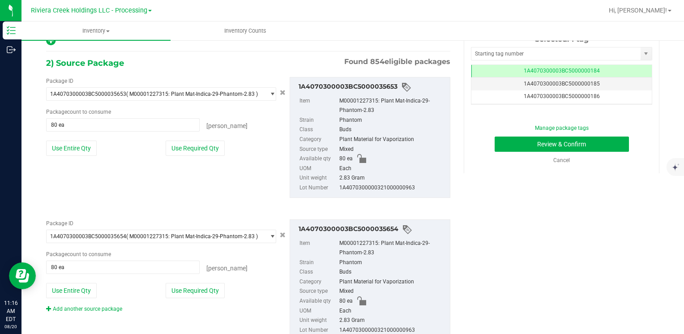
scroll to position [84, 0]
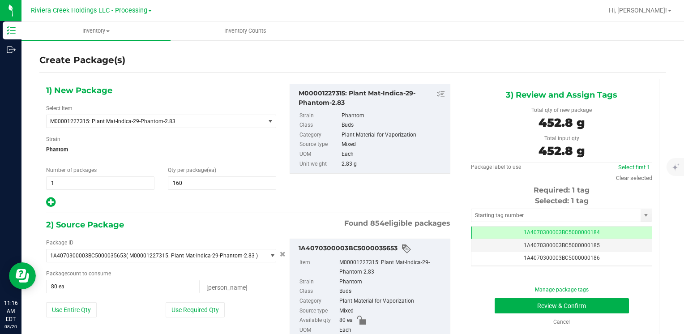
click at [499, 221] on div "Selected: 1 tag Tag 1A4070300003BC5000000184 1A4070300003BC5000000185 1A4070300…" at bounding box center [561, 231] width 181 height 71
click at [496, 213] on input "text" at bounding box center [555, 215] width 169 height 13
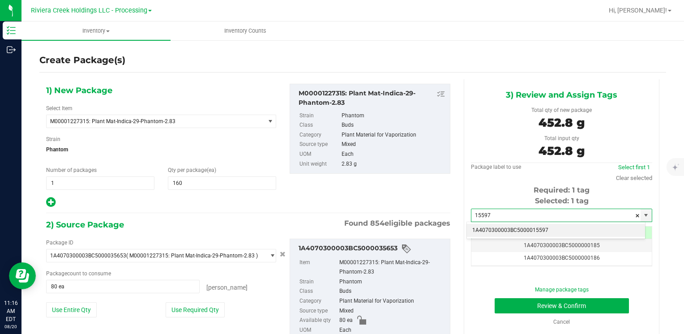
click at [496, 226] on li "1A4070300003BC5000015597" at bounding box center [556, 230] width 178 height 13
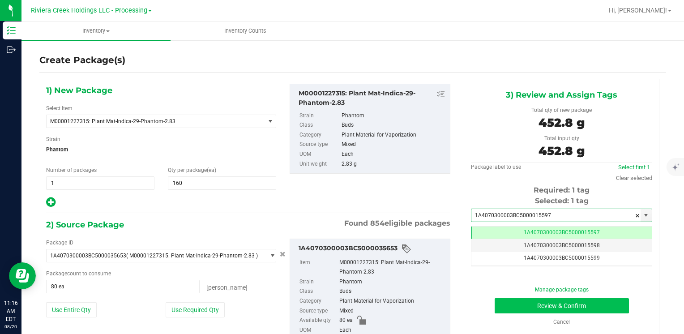
type input "1A4070300003BC5000015597"
click at [514, 304] on button "Review & Confirm" at bounding box center [561, 305] width 134 height 15
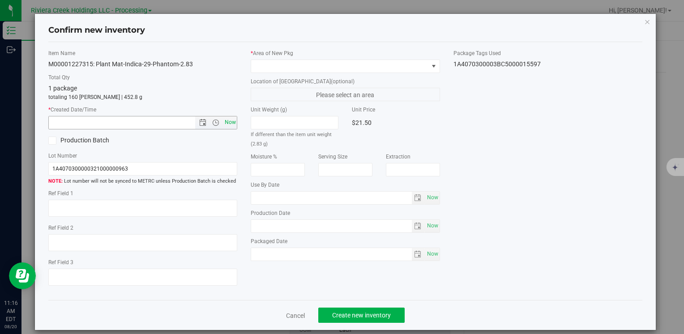
click at [228, 124] on span "Now" at bounding box center [229, 122] width 15 height 13
type input "8/20/2025 11:16 AM"
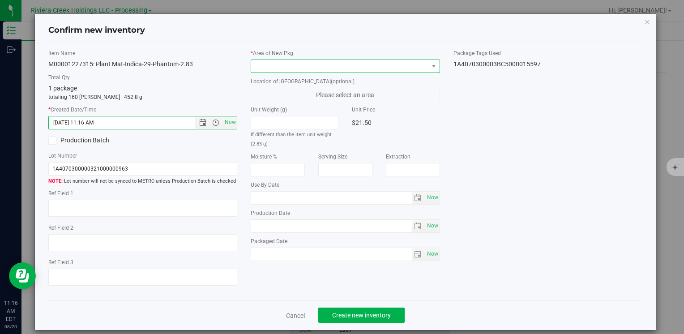
click at [263, 63] on span at bounding box center [339, 66] width 177 height 13
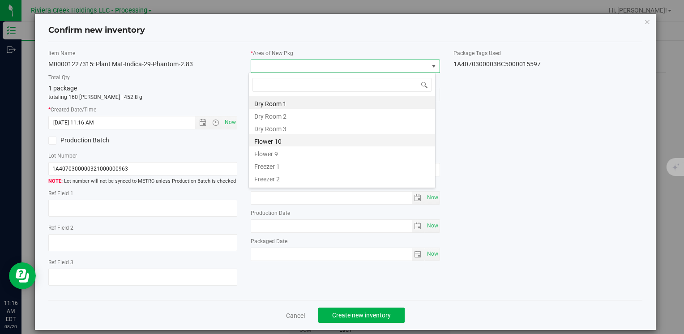
click at [285, 144] on li "Flower 10" at bounding box center [342, 140] width 186 height 13
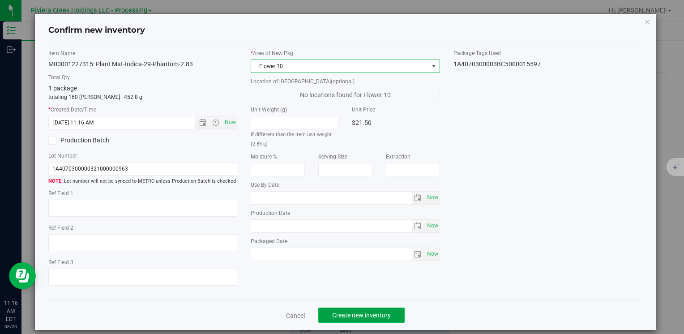
click at [331, 310] on button "Create new inventory" at bounding box center [361, 314] width 86 height 15
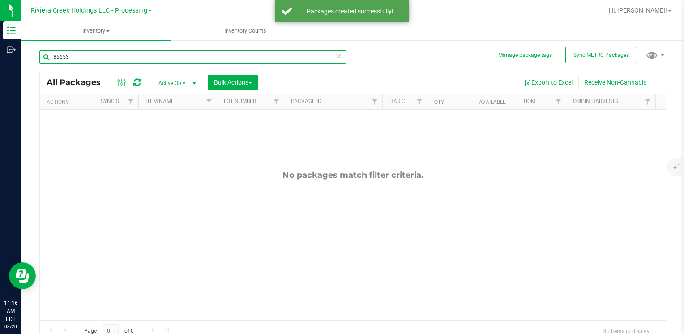
click at [98, 60] on input "35653" at bounding box center [192, 56] width 307 height 13
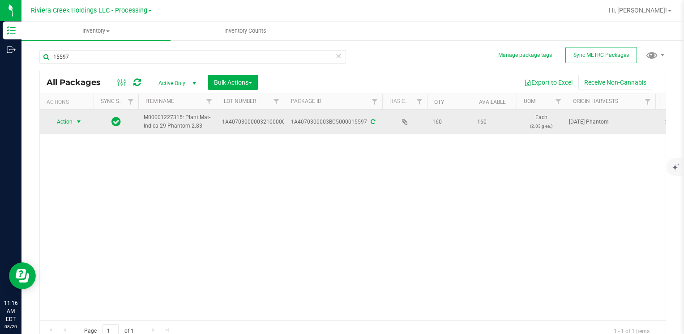
drag, startPoint x: 72, startPoint y: 115, endPoint x: 74, endPoint y: 124, distance: 9.3
click at [72, 115] on span "Action" at bounding box center [61, 121] width 24 height 13
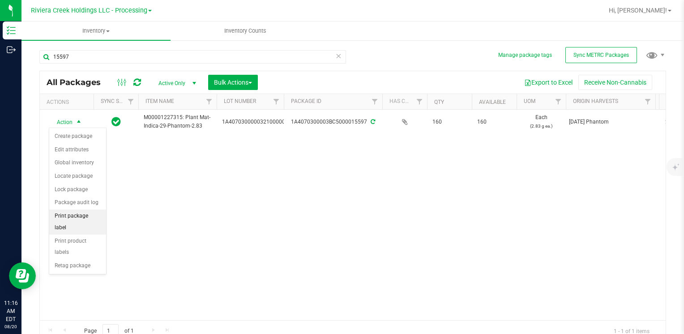
click at [93, 211] on li "Print package label" at bounding box center [77, 221] width 57 height 25
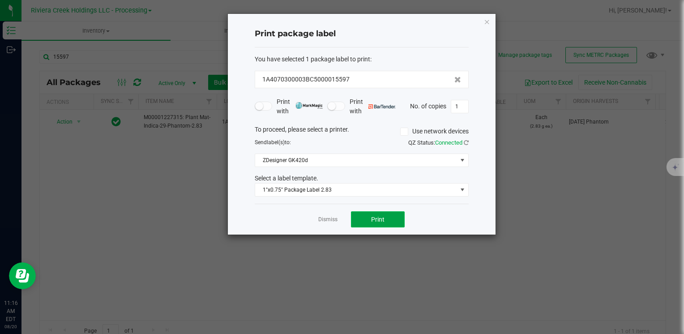
click at [365, 213] on button "Print" at bounding box center [378, 219] width 54 height 16
click at [488, 20] on icon "button" at bounding box center [487, 21] width 6 height 11
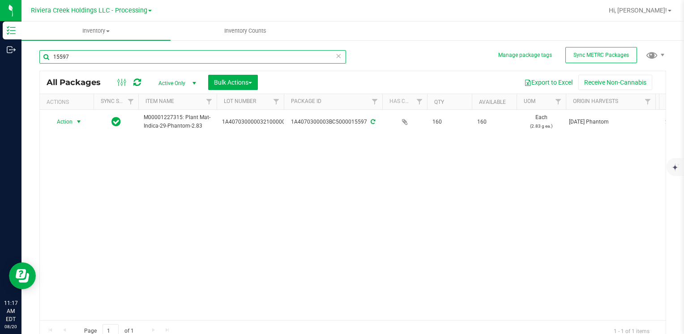
click at [127, 51] on input "15597" at bounding box center [192, 56] width 307 height 13
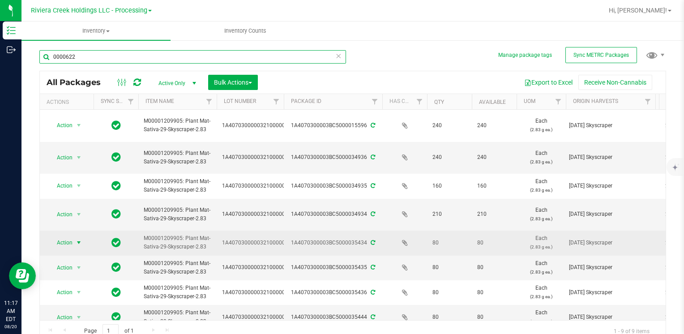
type input "0000622"
click at [83, 241] on span "select" at bounding box center [78, 242] width 11 height 13
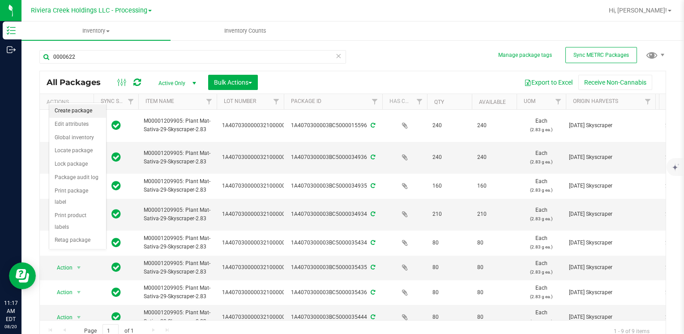
click at [82, 111] on li "Create package" at bounding box center [77, 110] width 57 height 13
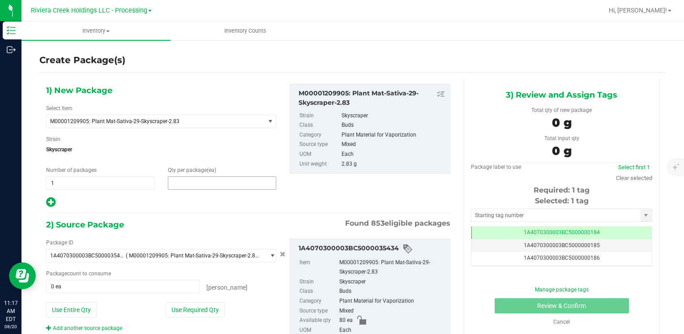
click at [195, 182] on span at bounding box center [222, 182] width 108 height 13
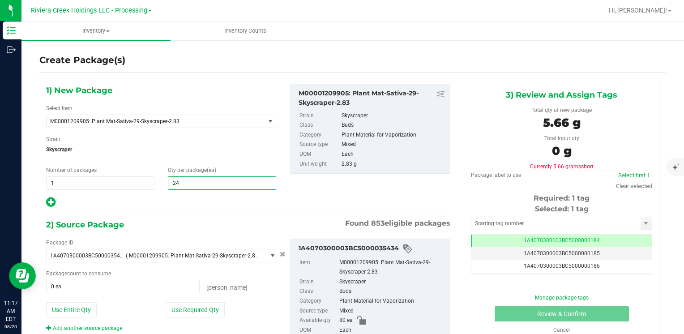
type input "240"
click at [93, 304] on button "Use Entire Qty" at bounding box center [71, 309] width 51 height 15
type input "80 ea"
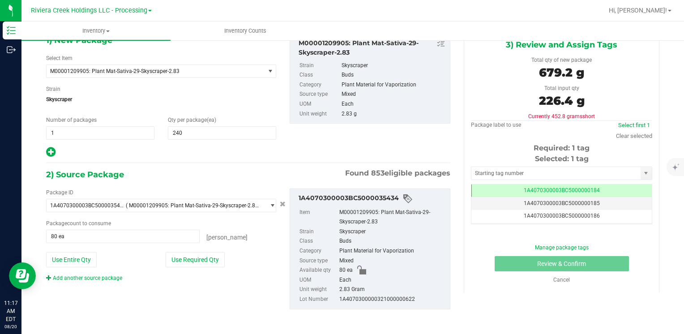
click at [82, 271] on div "Package ID 1A4070300003BC5000035434 ( M00001209905: Plant Mat-Sativa-29-Skyscra…" at bounding box center [160, 235] width 243 height 94
click at [81, 277] on link "Add another source package" at bounding box center [84, 278] width 76 height 6
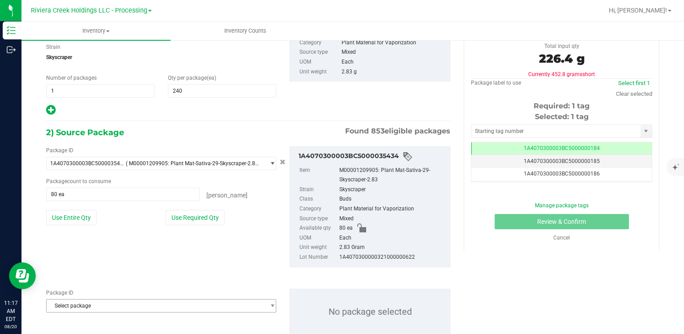
scroll to position [117, 0]
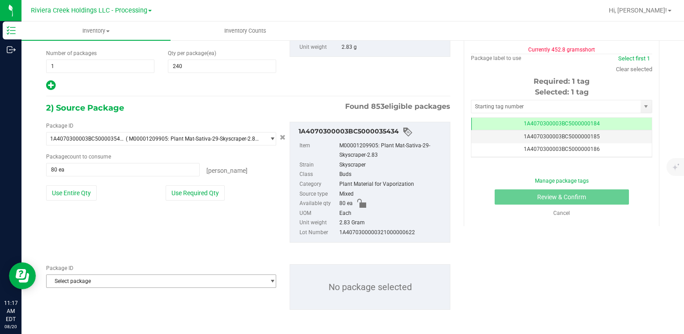
click at [80, 280] on span "Select package" at bounding box center [156, 281] width 218 height 13
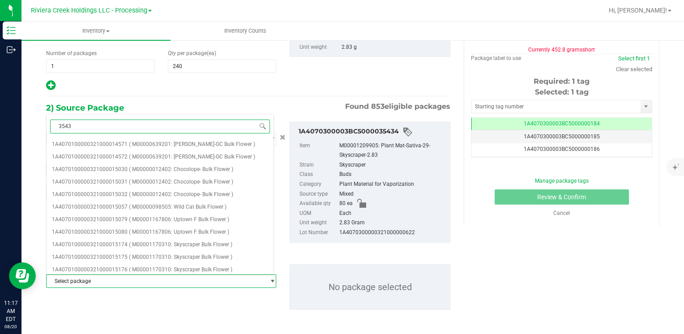
type input "35435"
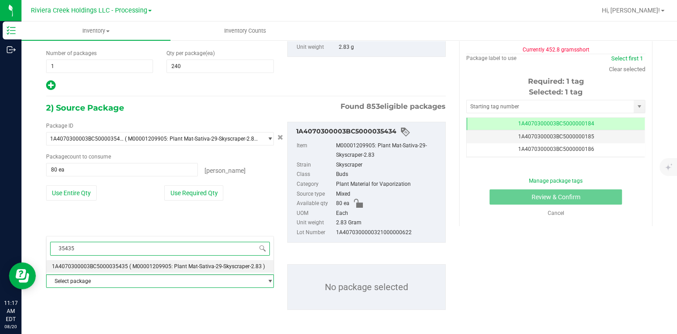
click at [102, 267] on span "1A4070300003BC5000035435" at bounding box center [90, 266] width 76 height 6
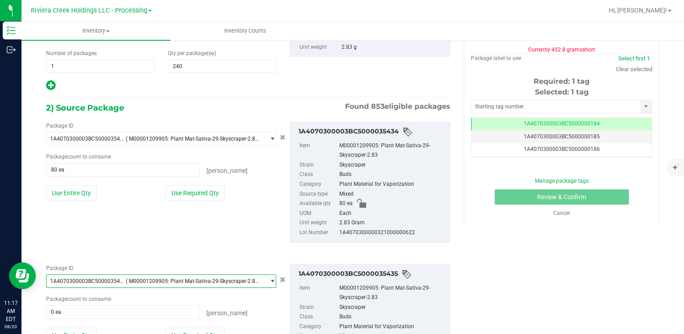
scroll to position [192, 0]
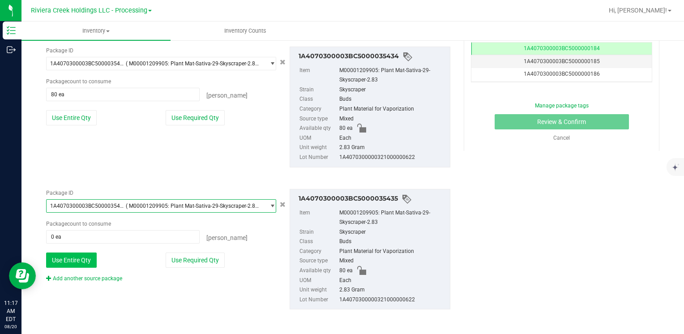
click at [77, 260] on button "Use Entire Qty" at bounding box center [71, 259] width 51 height 15
type input "80 ea"
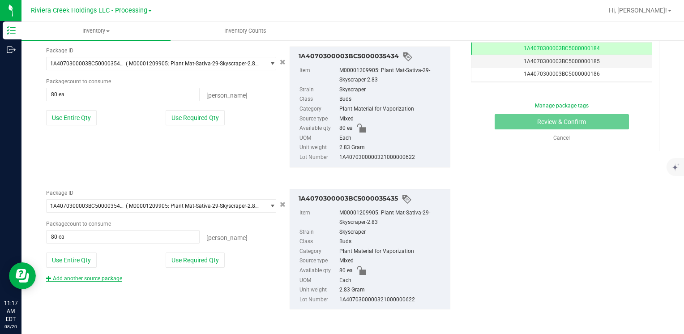
click at [92, 275] on link "Add another source package" at bounding box center [84, 278] width 76 height 6
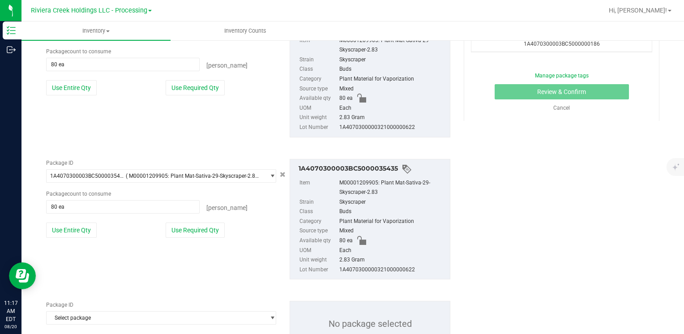
scroll to position [259, 0]
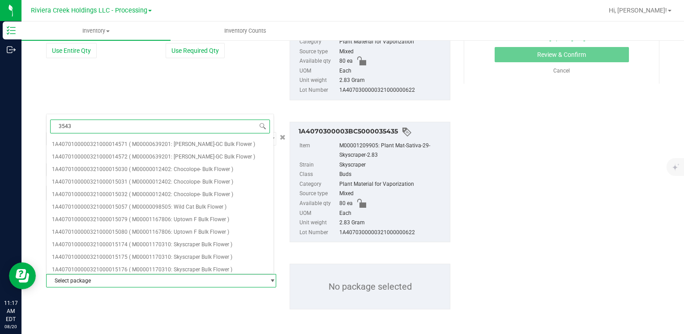
type input "35436"
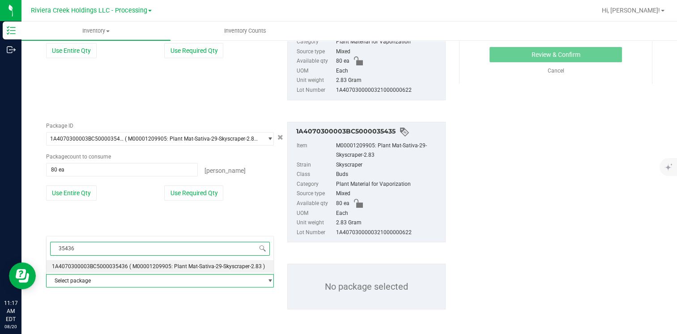
click at [123, 266] on span "1A4070300003BC5000035436" at bounding box center [90, 266] width 76 height 6
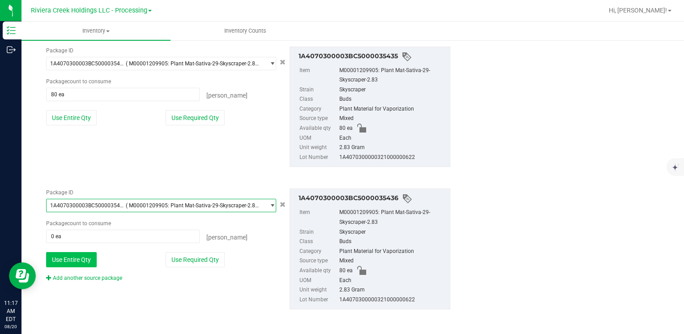
click at [87, 256] on button "Use Entire Qty" at bounding box center [71, 259] width 51 height 15
type input "80 ea"
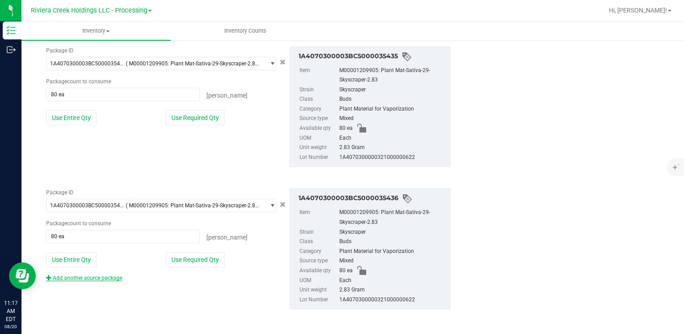
click at [96, 278] on link "Add another source package" at bounding box center [84, 278] width 76 height 6
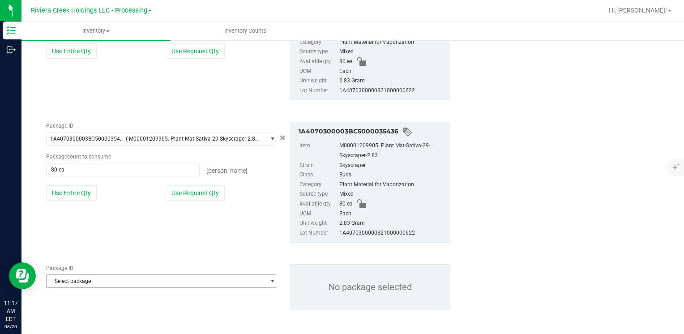
click at [96, 278] on span "Select package" at bounding box center [156, 281] width 218 height 13
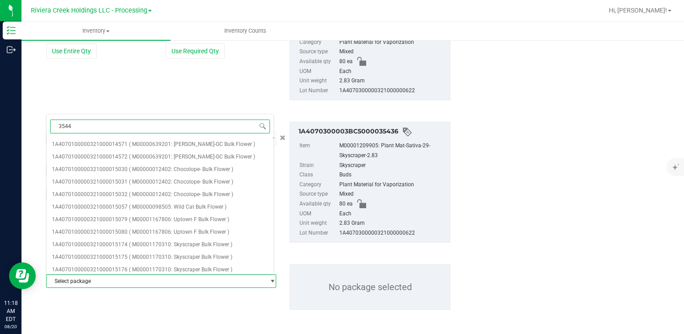
type input "35444"
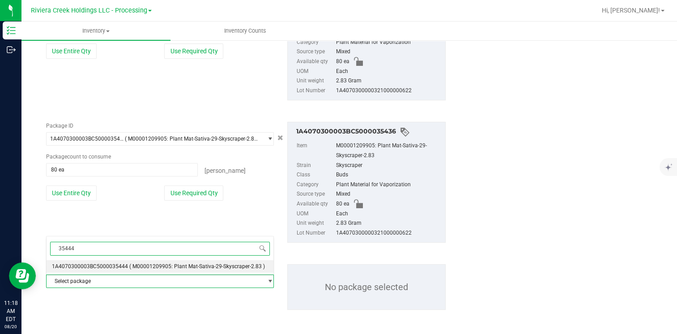
click at [116, 264] on span "1A4070300003BC5000035444" at bounding box center [90, 266] width 76 height 6
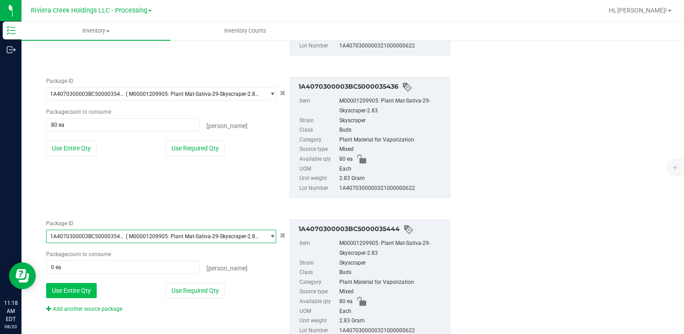
click at [77, 290] on button "Use Entire Qty" at bounding box center [71, 290] width 51 height 15
type input "80 ea"
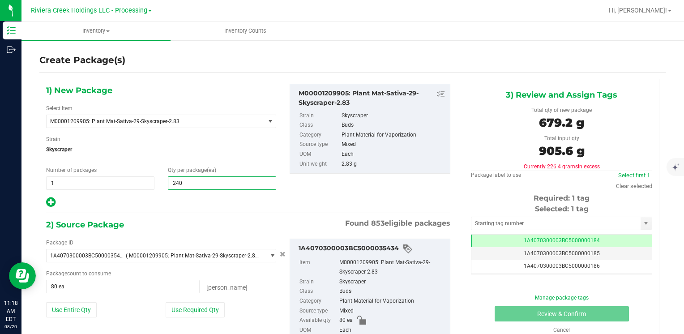
click at [223, 180] on span "240 240" at bounding box center [222, 182] width 108 height 13
click at [223, 180] on input "240" at bounding box center [221, 183] width 107 height 13
type input "320"
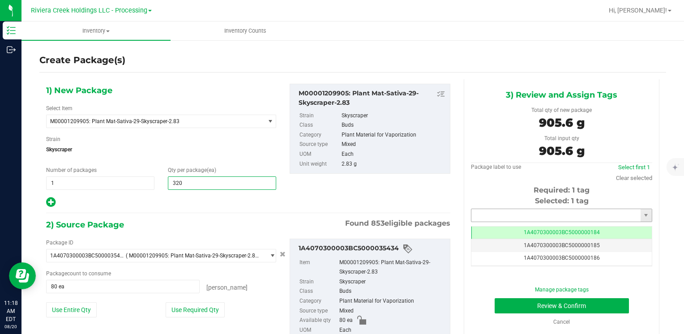
type input "320"
click at [518, 216] on input "text" at bounding box center [555, 215] width 169 height 13
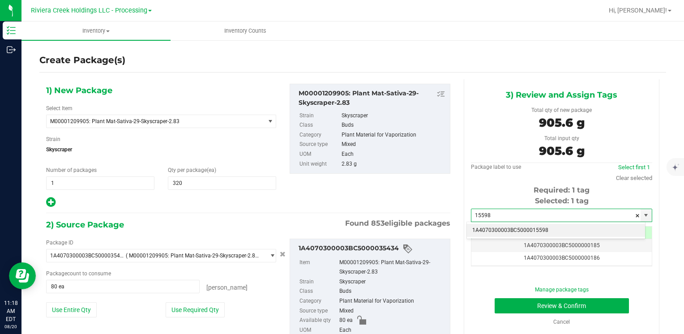
click at [496, 227] on li "1A4070300003BC5000015598" at bounding box center [556, 230] width 178 height 13
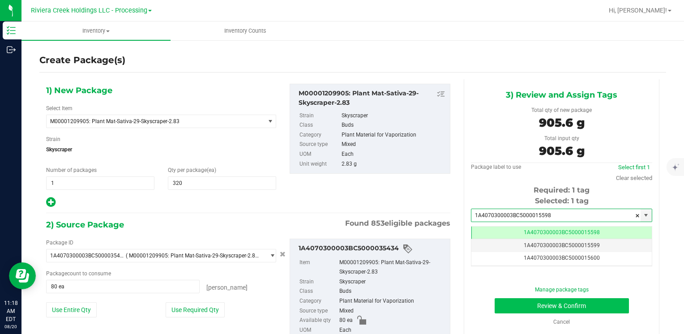
type input "1A4070300003BC5000015598"
click at [512, 301] on button "Review & Confirm" at bounding box center [561, 305] width 134 height 15
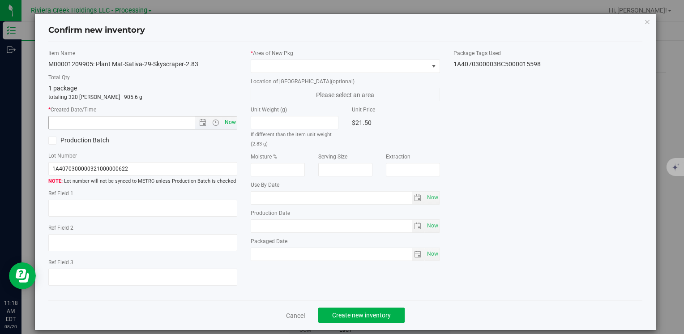
click at [230, 123] on span "Now" at bounding box center [229, 122] width 15 height 13
type input "8/20/2025 11:18 AM"
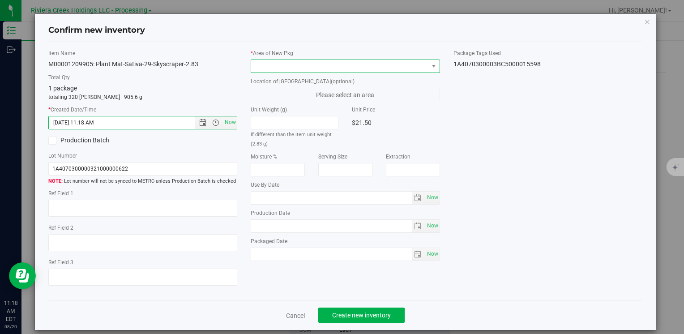
click at [263, 66] on span at bounding box center [339, 66] width 177 height 13
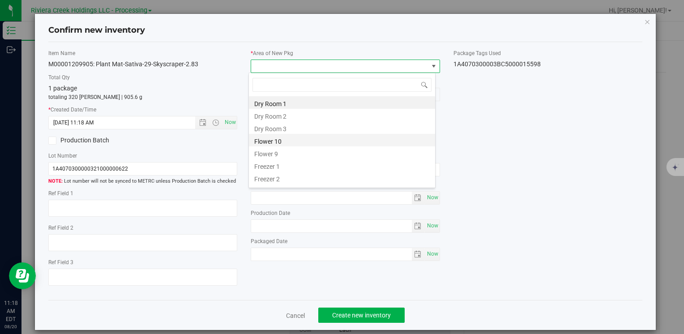
click at [295, 142] on li "Flower 10" at bounding box center [342, 140] width 186 height 13
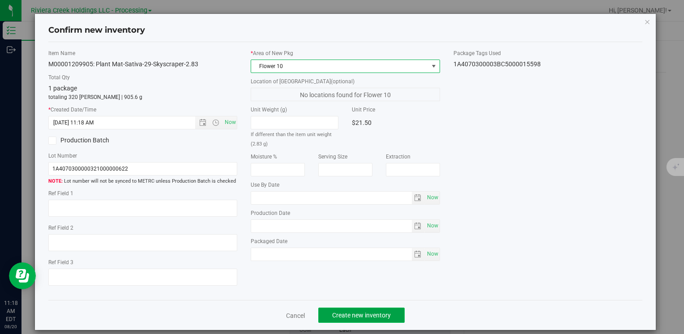
click at [351, 314] on span "Create new inventory" at bounding box center [361, 314] width 59 height 7
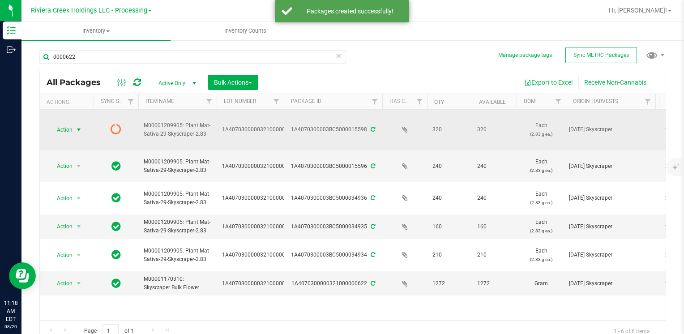
click at [60, 131] on span "Action" at bounding box center [61, 130] width 24 height 13
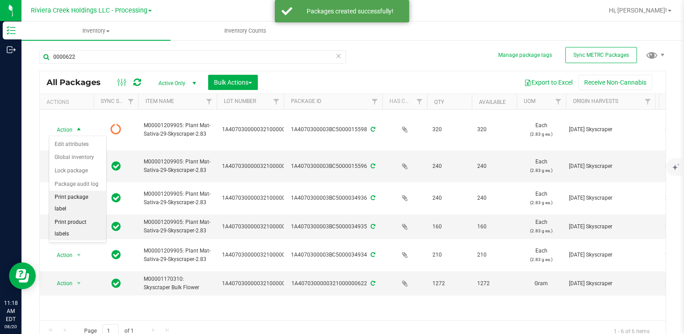
click at [97, 197] on li "Print package label" at bounding box center [77, 203] width 57 height 25
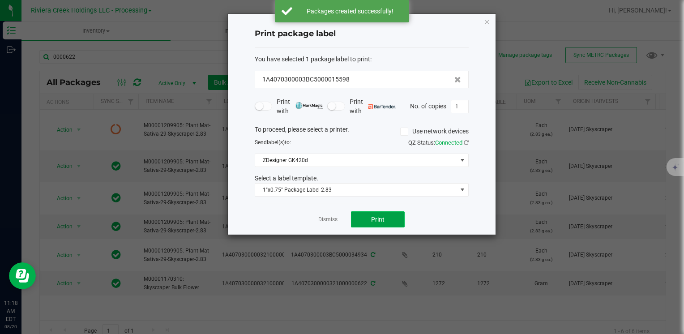
click at [373, 219] on span "Print" at bounding box center [377, 219] width 13 height 7
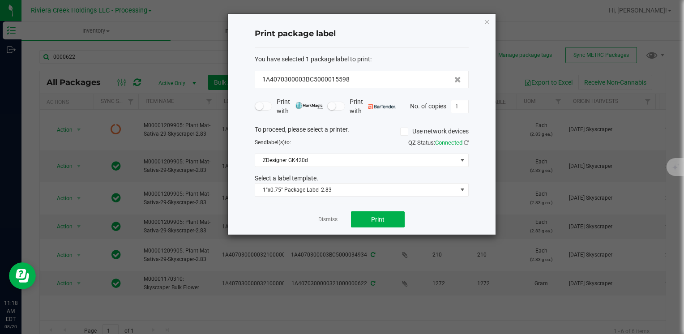
click at [487, 18] on icon "button" at bounding box center [487, 21] width 6 height 11
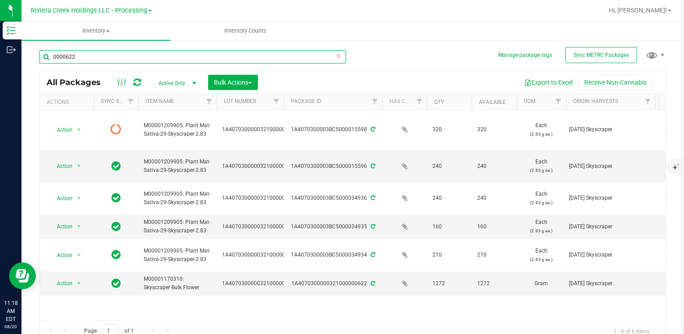
click at [87, 54] on input "0000622" at bounding box center [192, 56] width 307 height 13
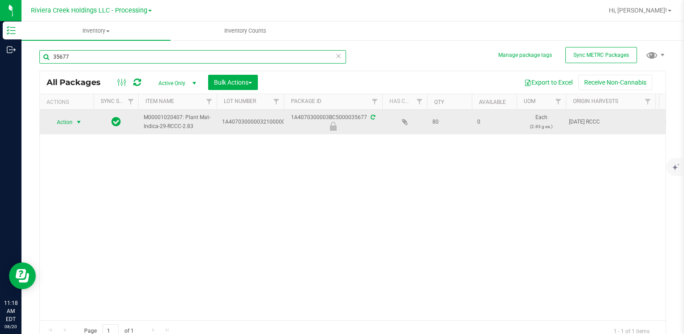
type input "35677"
click at [55, 122] on span "Action" at bounding box center [61, 122] width 24 height 13
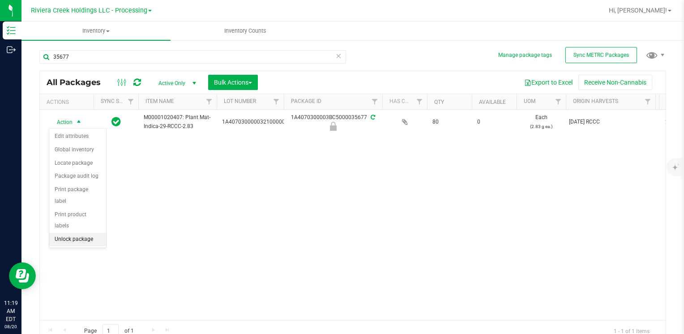
click at [78, 233] on li "Unlock package" at bounding box center [77, 239] width 57 height 13
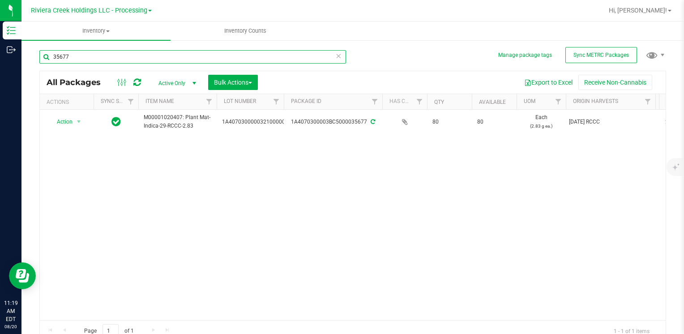
click at [113, 60] on input "35677" at bounding box center [192, 56] width 307 height 13
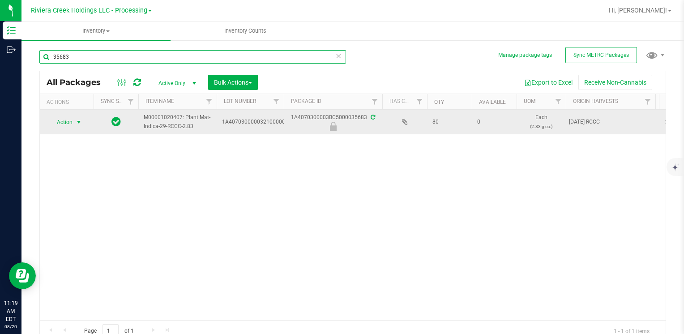
type input "35683"
click at [77, 122] on span "select" at bounding box center [78, 122] width 7 height 7
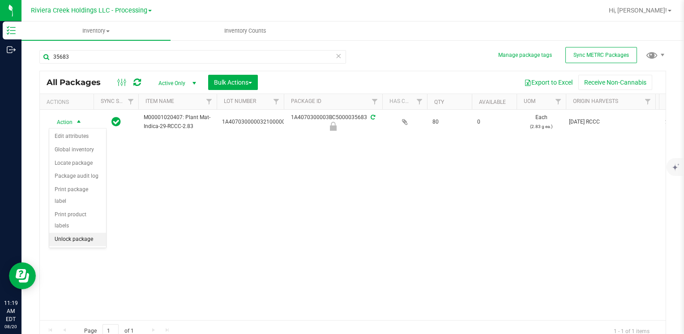
click at [89, 233] on li "Unlock package" at bounding box center [77, 239] width 57 height 13
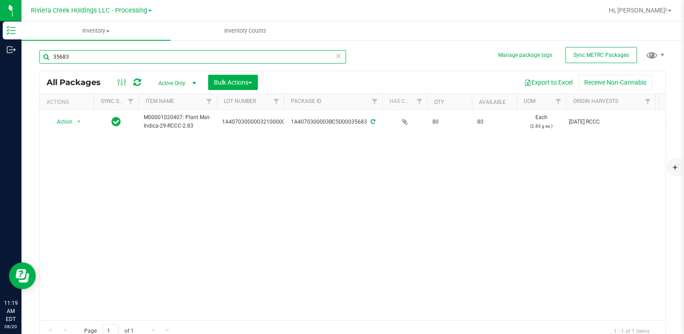
click at [83, 54] on input "35683" at bounding box center [192, 56] width 307 height 13
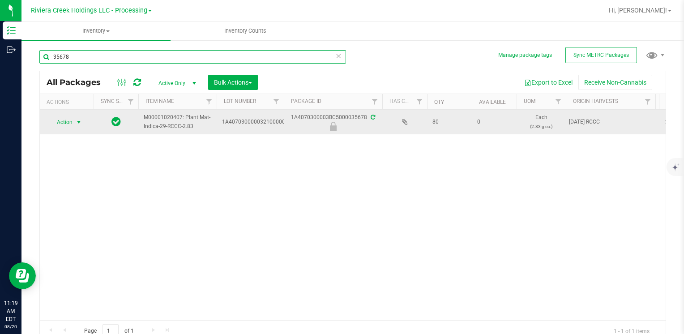
type input "35678"
click at [57, 121] on span "Action" at bounding box center [61, 122] width 24 height 13
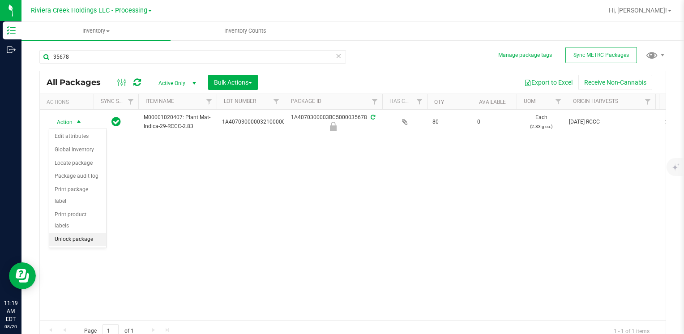
click at [83, 233] on li "Unlock package" at bounding box center [77, 239] width 57 height 13
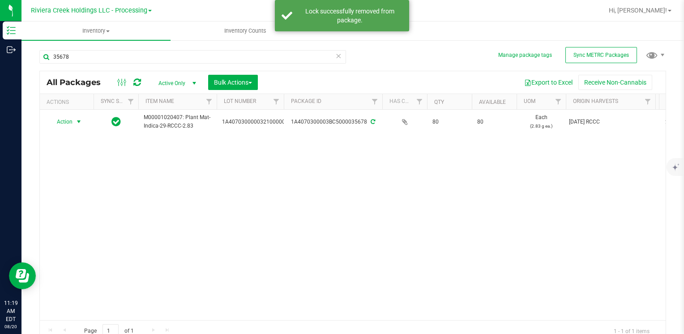
drag, startPoint x: 64, startPoint y: 120, endPoint x: 69, endPoint y: 130, distance: 11.4
click at [64, 120] on span "Action" at bounding box center [61, 121] width 24 height 13
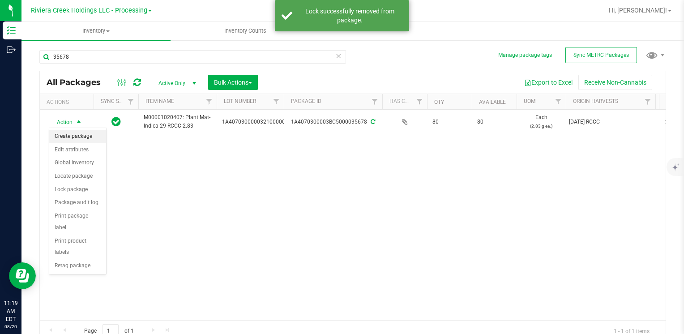
click at [82, 138] on li "Create package" at bounding box center [77, 136] width 57 height 13
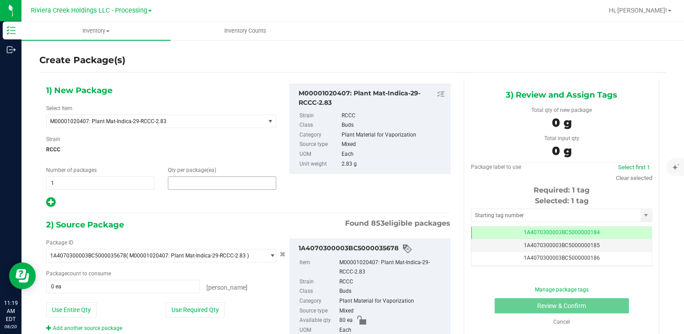
click at [217, 179] on span at bounding box center [222, 182] width 108 height 13
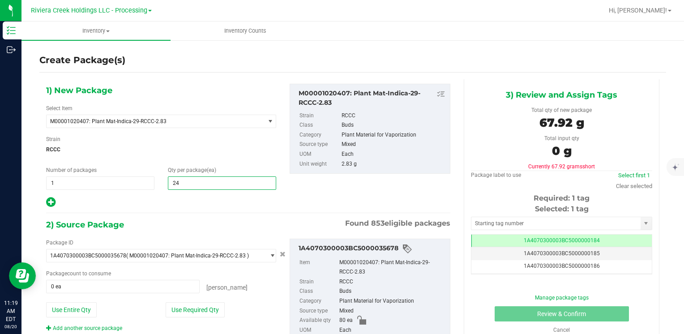
type input "240"
click at [85, 308] on button "Use Entire Qty" at bounding box center [71, 309] width 51 height 15
type input "80 ea"
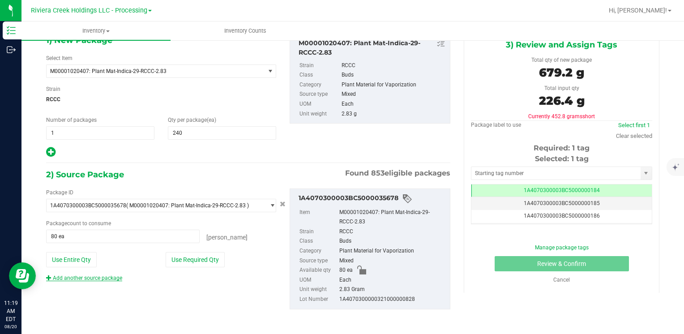
click at [108, 276] on link "Add another source package" at bounding box center [84, 278] width 76 height 6
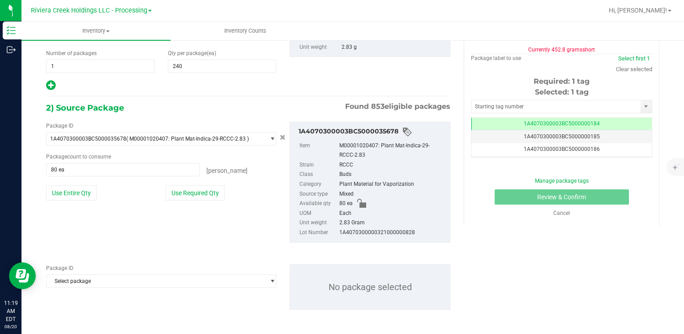
click at [111, 145] on span "Select package" at bounding box center [156, 138] width 218 height 13
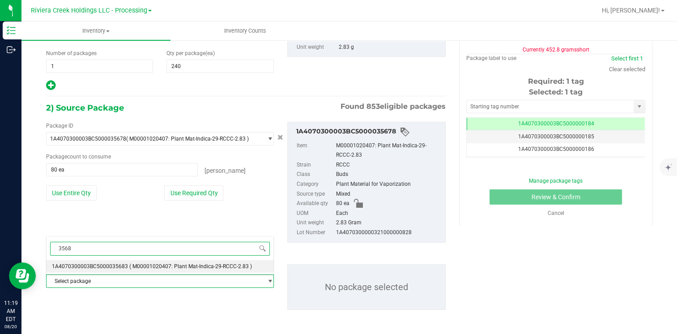
type input "35683"
click at [110, 267] on span "1A4070300003BC5000035683" at bounding box center [90, 266] width 76 height 6
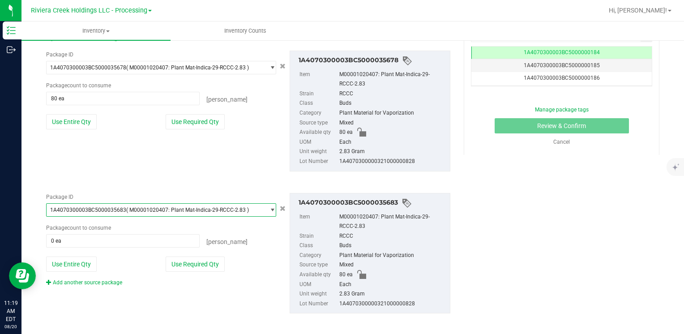
scroll to position [192, 0]
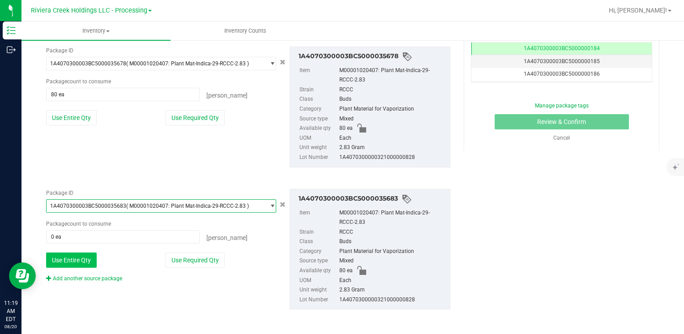
click at [68, 255] on button "Use Entire Qty" at bounding box center [71, 259] width 51 height 15
type input "80 ea"
click at [76, 275] on link "Add another source package" at bounding box center [84, 278] width 76 height 6
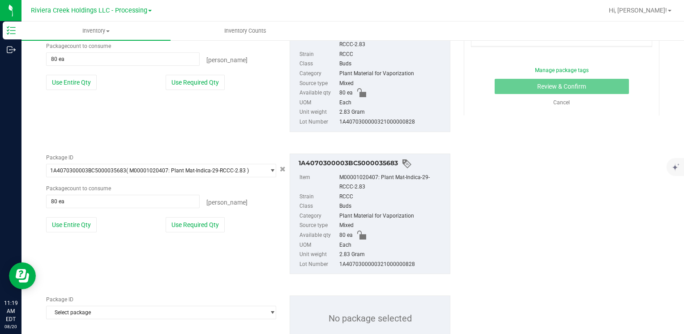
scroll to position [259, 0]
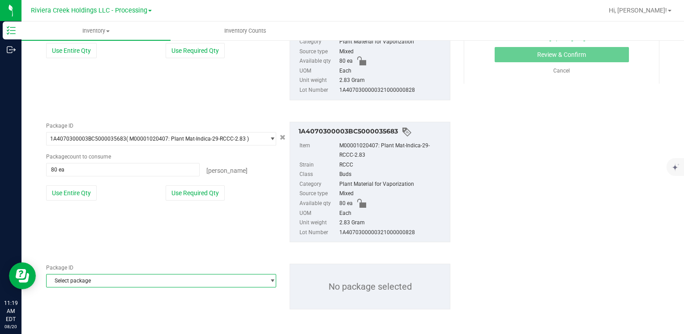
click at [77, 282] on span "Select package" at bounding box center [156, 280] width 218 height 13
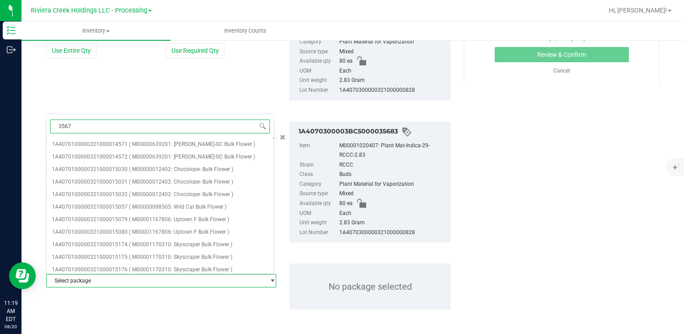
type input "35677"
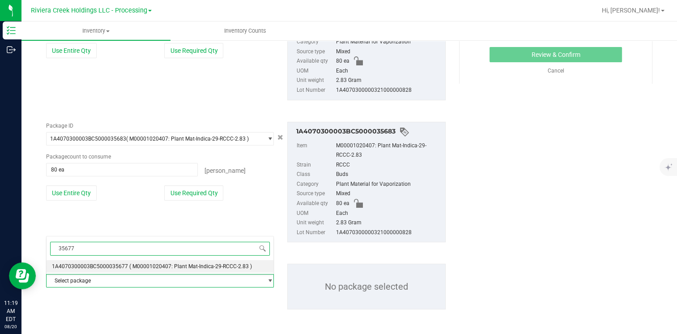
click at [117, 268] on span "1A4070300003BC5000035677" at bounding box center [90, 266] width 76 height 6
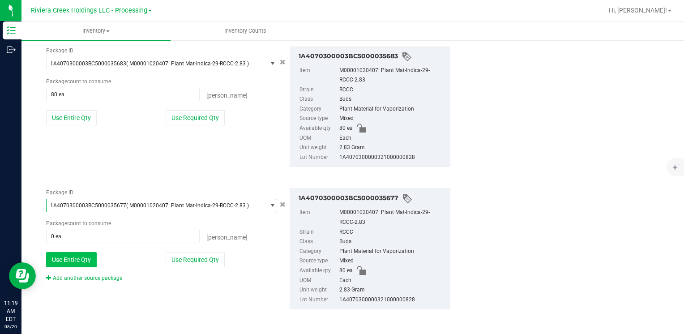
click at [71, 257] on button "Use Entire Qty" at bounding box center [71, 259] width 51 height 15
type input "80 ea"
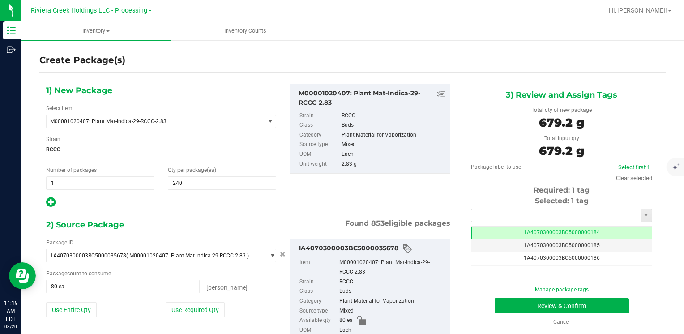
click at [492, 218] on input "text" at bounding box center [555, 215] width 169 height 13
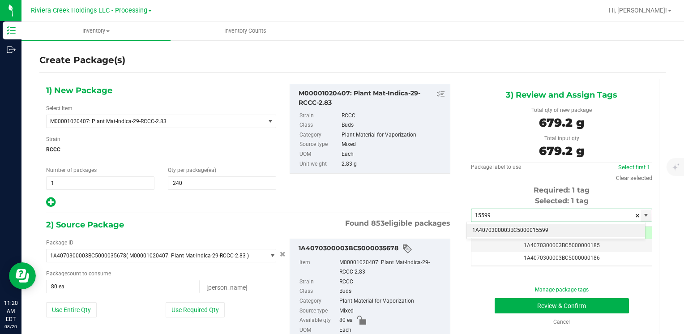
click at [491, 226] on li "1A4070300003BC5000015599" at bounding box center [556, 230] width 178 height 13
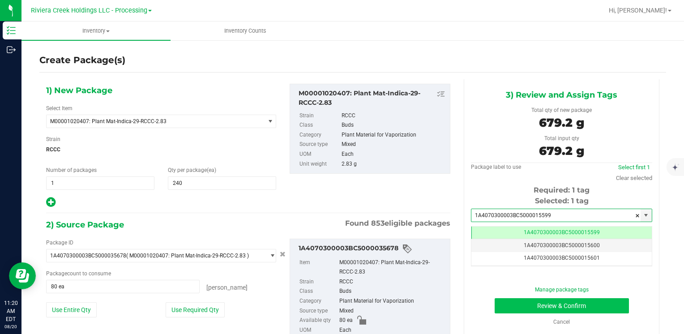
type input "1A4070300003BC5000015599"
click at [521, 304] on button "Review & Confirm" at bounding box center [561, 305] width 134 height 15
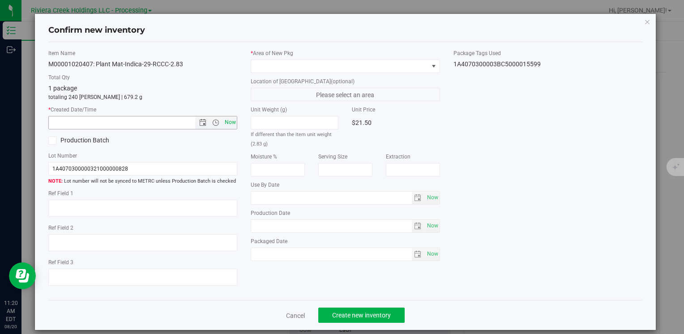
click at [231, 127] on span "Now" at bounding box center [229, 122] width 15 height 13
type input "8/20/2025 11:20 AM"
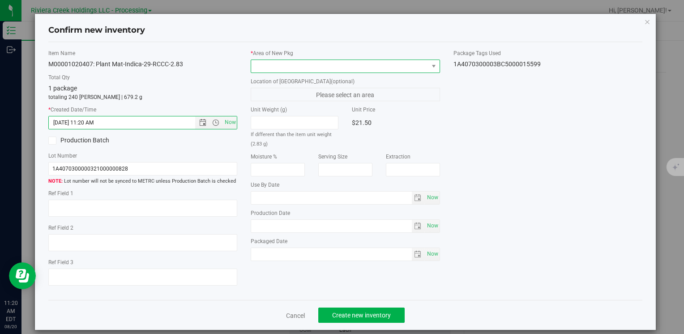
click at [266, 67] on span at bounding box center [339, 66] width 177 height 13
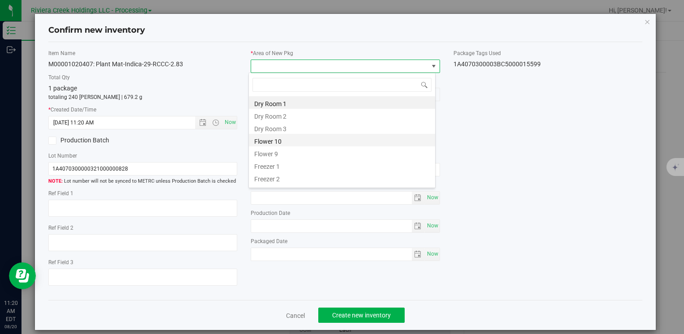
click at [307, 137] on li "Flower 10" at bounding box center [342, 140] width 186 height 13
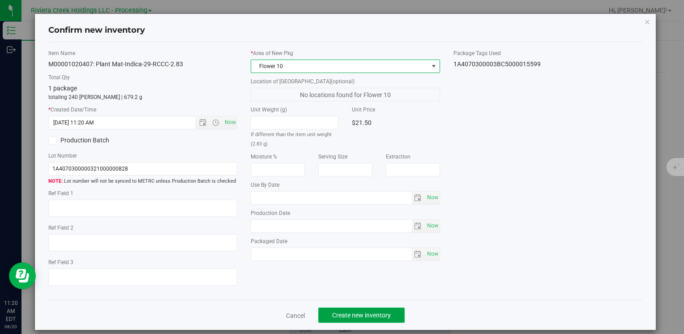
click at [345, 317] on span "Create new inventory" at bounding box center [361, 314] width 59 height 7
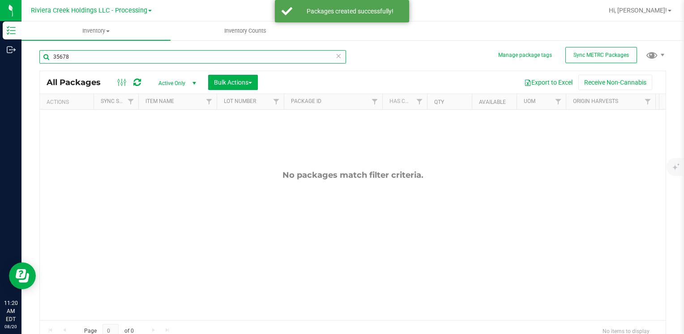
click at [108, 58] on input "35678" at bounding box center [192, 56] width 307 height 13
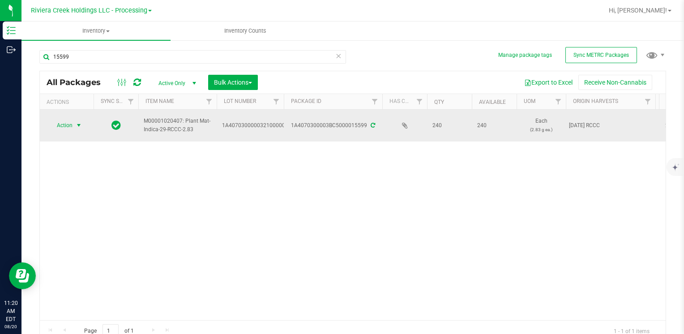
click at [81, 126] on span "select" at bounding box center [78, 125] width 7 height 7
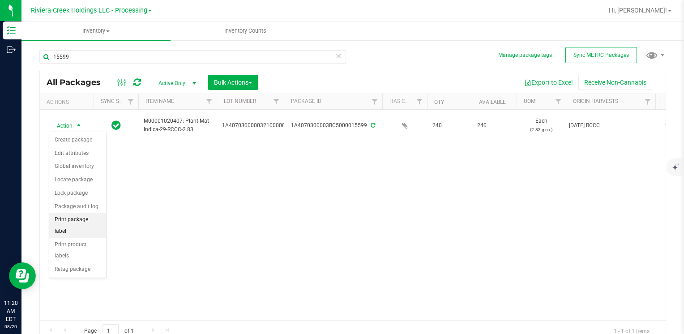
click at [93, 219] on li "Print package label" at bounding box center [77, 225] width 57 height 25
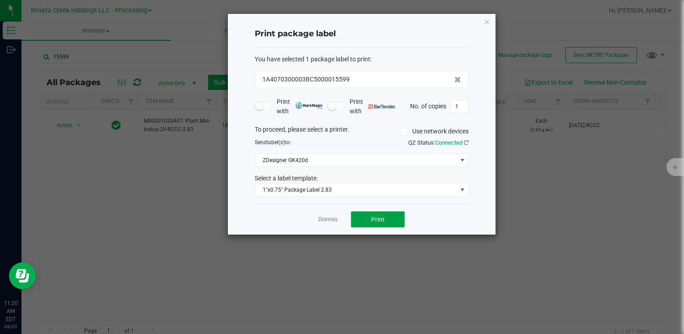
click at [365, 215] on button "Print" at bounding box center [378, 219] width 54 height 16
click at [486, 22] on icon "button" at bounding box center [487, 21] width 6 height 11
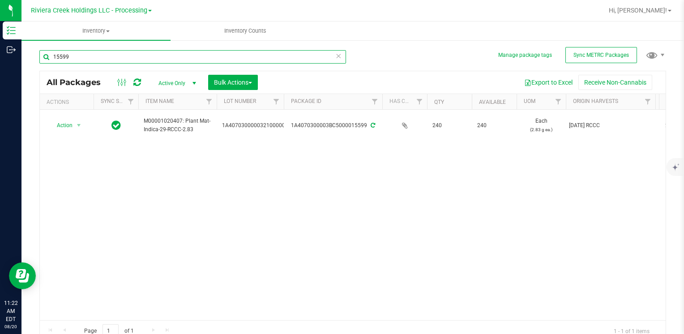
click at [93, 57] on input "15599" at bounding box center [192, 56] width 307 height 13
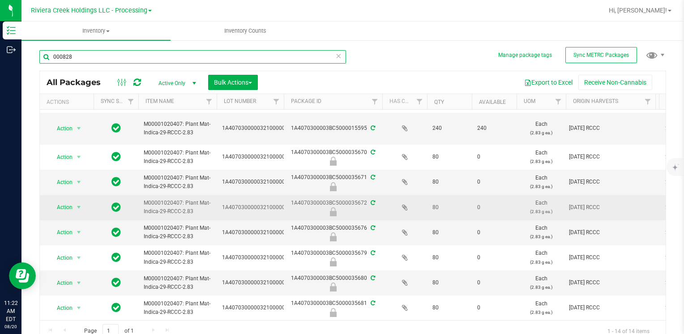
scroll to position [45, 0]
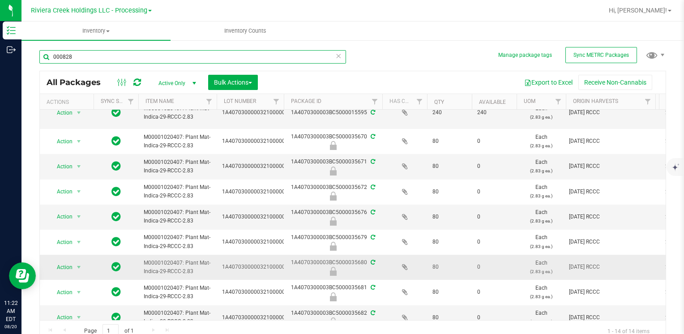
type input "000828"
click at [59, 264] on span "Action" at bounding box center [61, 267] width 24 height 13
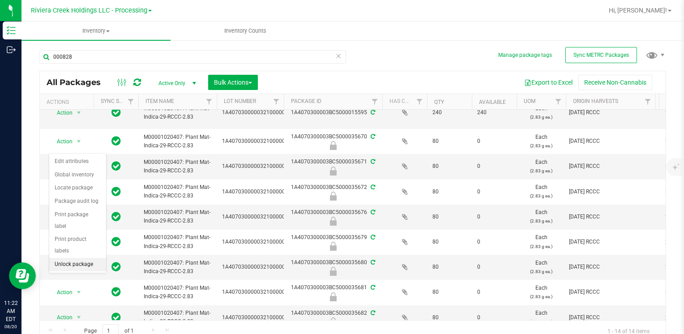
click at [67, 258] on li "Unlock package" at bounding box center [77, 264] width 57 height 13
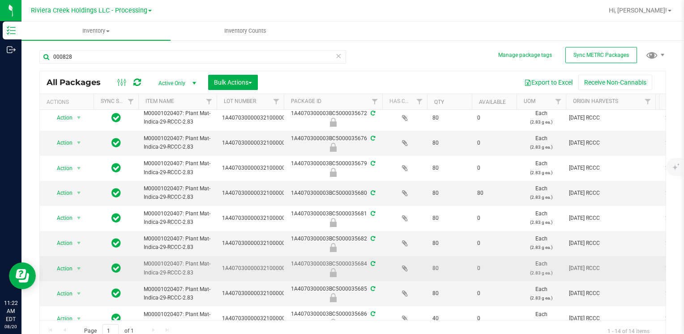
scroll to position [134, 0]
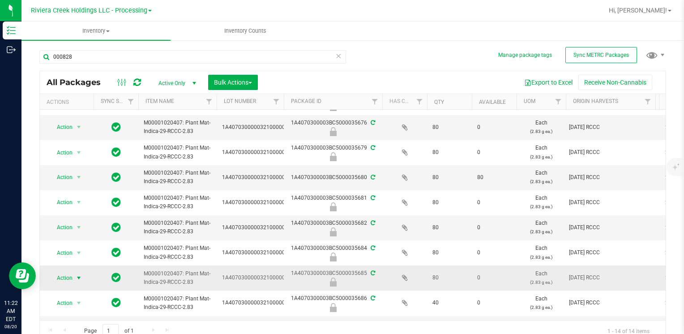
click at [76, 277] on span "select" at bounding box center [78, 277] width 7 height 7
click at [77, 268] on li "Unlock package" at bounding box center [77, 274] width 57 height 13
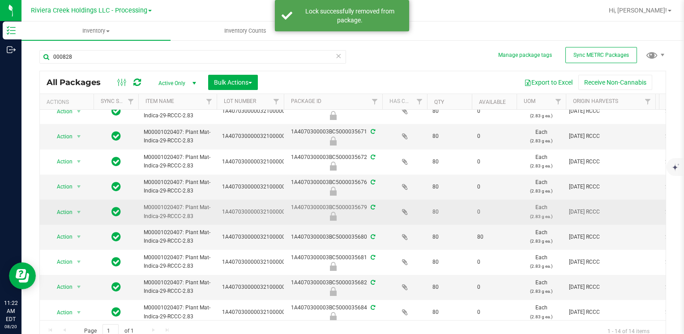
scroll to position [89, 0]
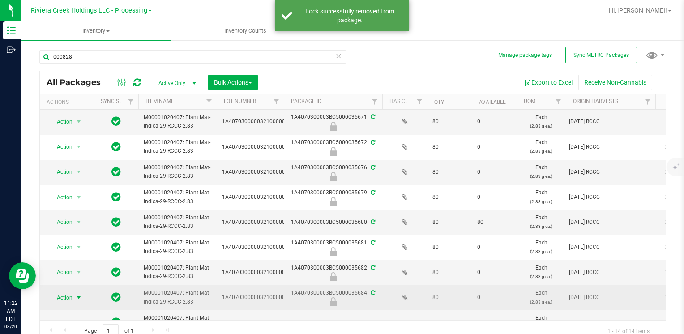
click at [75, 297] on span "select" at bounding box center [78, 297] width 7 height 7
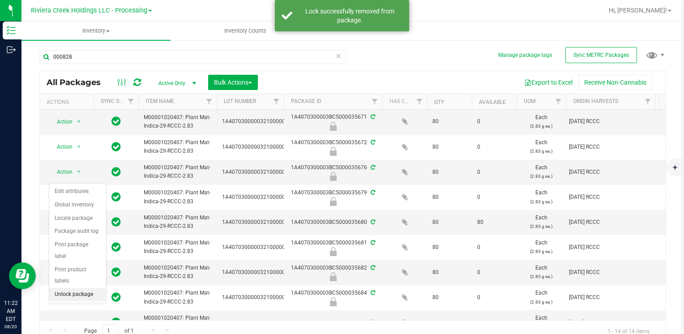
click at [77, 288] on li "Unlock package" at bounding box center [77, 294] width 57 height 13
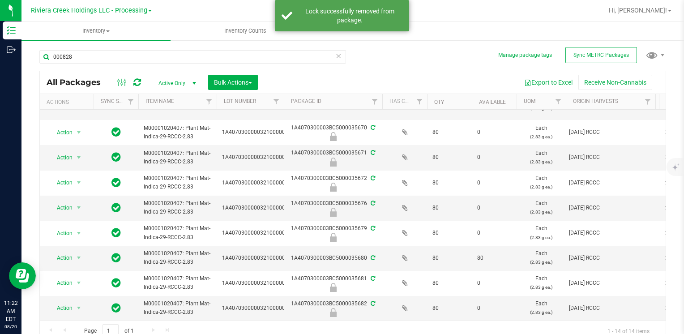
scroll to position [89, 0]
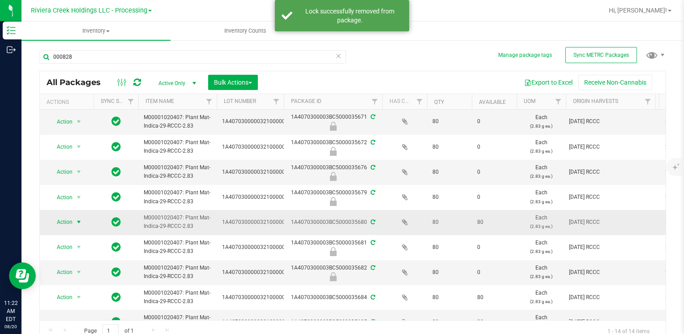
click at [76, 222] on span "select" at bounding box center [78, 221] width 7 height 7
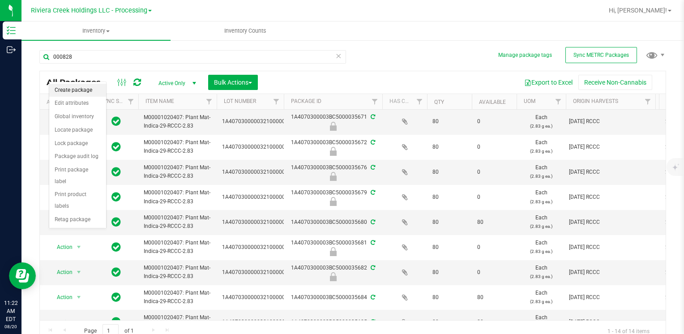
click at [81, 89] on li "Create package" at bounding box center [77, 90] width 57 height 13
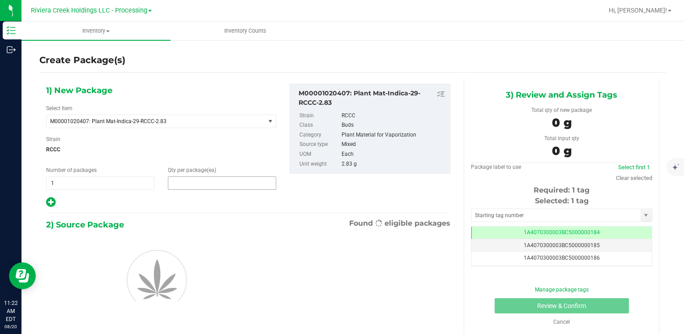
click at [219, 185] on span at bounding box center [222, 182] width 108 height 13
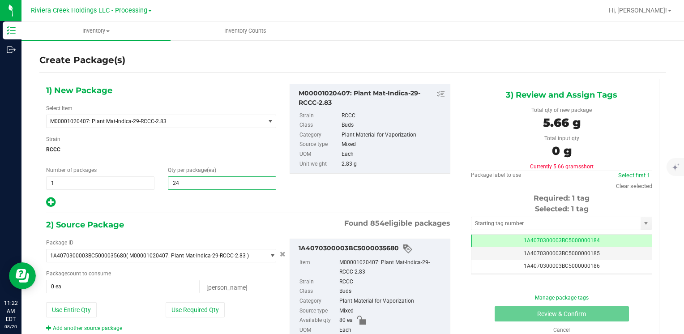
type input "240"
click at [79, 307] on button "Use Entire Qty" at bounding box center [71, 309] width 51 height 15
type input "80 ea"
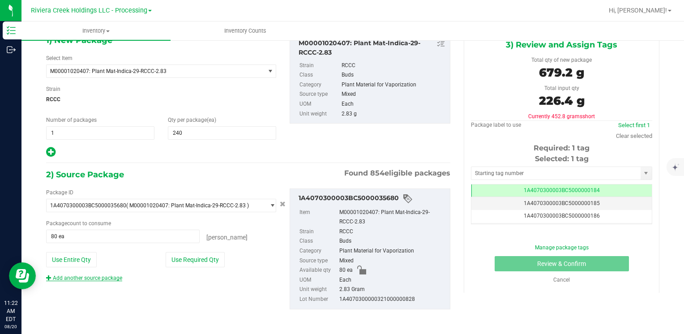
click at [95, 278] on link "Add another source package" at bounding box center [84, 278] width 76 height 6
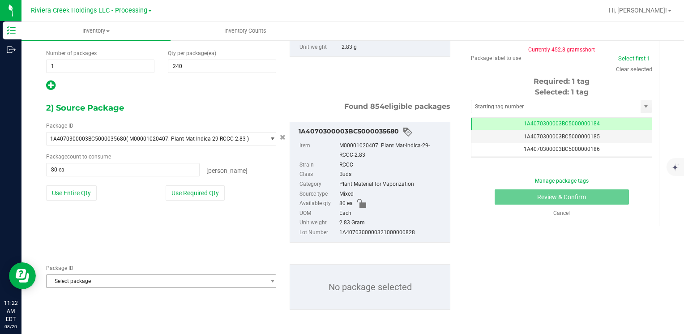
click at [106, 145] on span "Select package" at bounding box center [156, 138] width 218 height 13
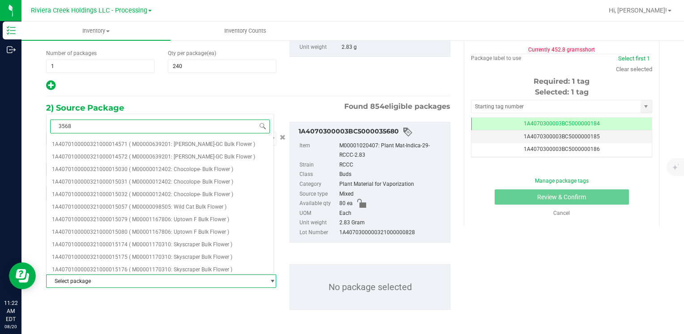
type input "35685"
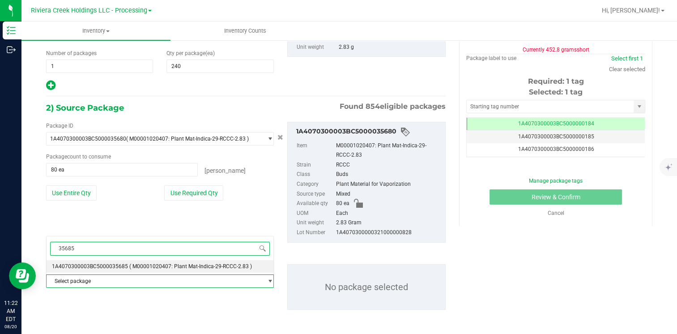
click at [116, 263] on span "1A4070300003BC5000035685" at bounding box center [90, 266] width 76 height 6
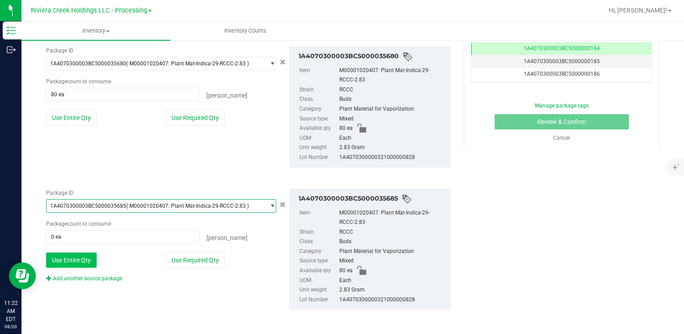
click at [84, 260] on button "Use Entire Qty" at bounding box center [71, 259] width 51 height 15
type input "80 ea"
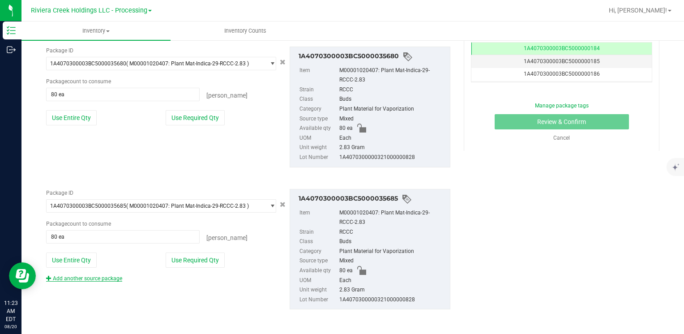
click at [85, 275] on link "Add another source package" at bounding box center [84, 278] width 76 height 6
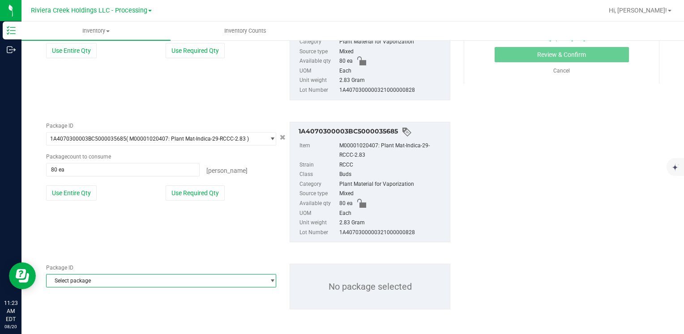
click at [95, 280] on span "Select package" at bounding box center [156, 280] width 218 height 13
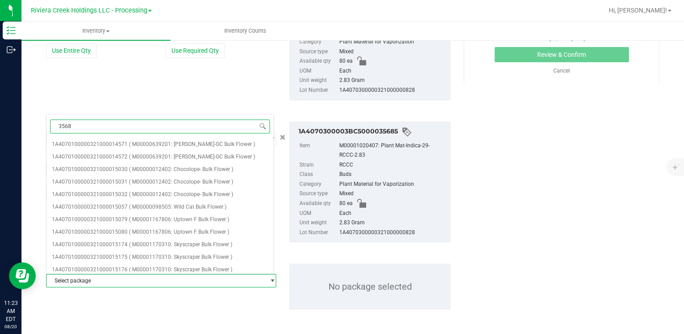
type input "35684"
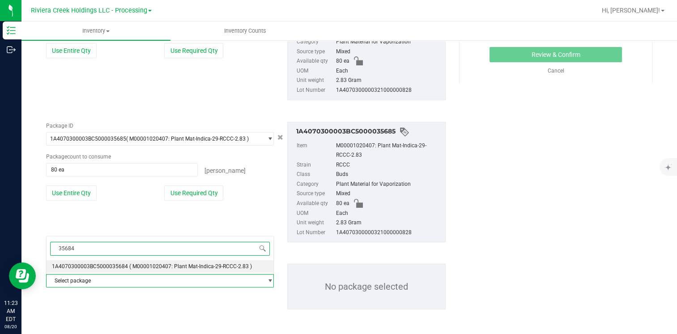
click at [119, 263] on span "1A4070300003BC5000035684" at bounding box center [90, 266] width 76 height 6
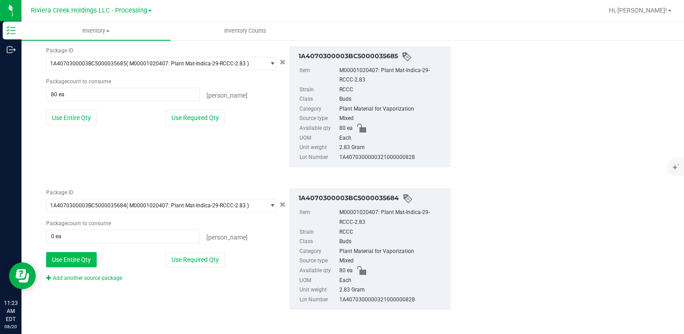
click at [79, 258] on button "Use Entire Qty" at bounding box center [71, 259] width 51 height 15
type input "80 ea"
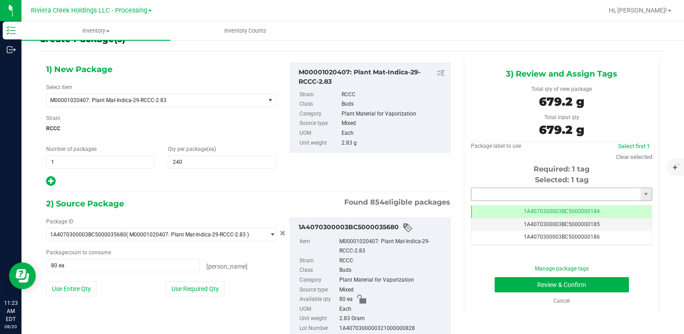
click at [495, 197] on input "text" at bounding box center [555, 194] width 169 height 13
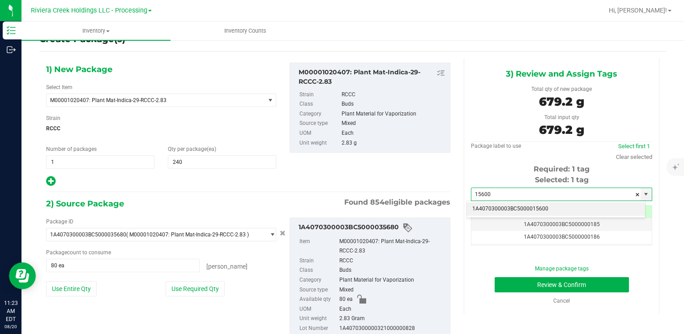
click at [494, 206] on li "1A4070300003BC5000015600" at bounding box center [556, 208] width 178 height 13
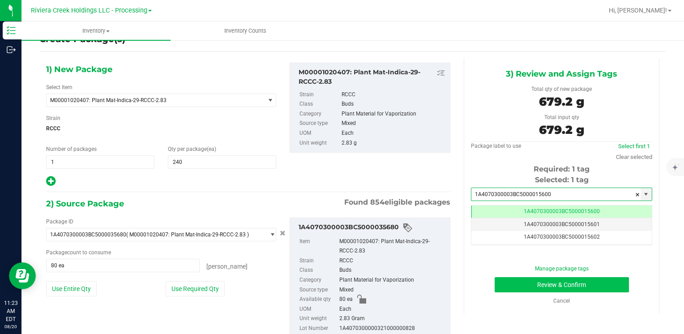
type input "1A4070300003BC5000015600"
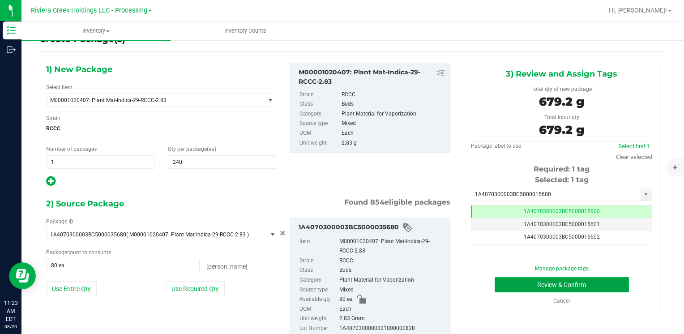
click at [510, 283] on button "Review & Confirm" at bounding box center [561, 284] width 134 height 15
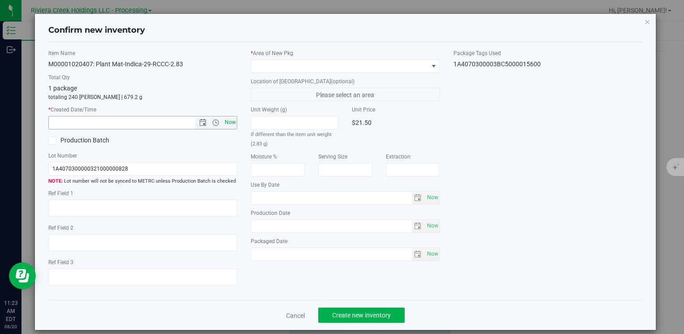
click at [233, 117] on span "Now" at bounding box center [229, 122] width 15 height 13
type input "8/20/2025 11:23 AM"
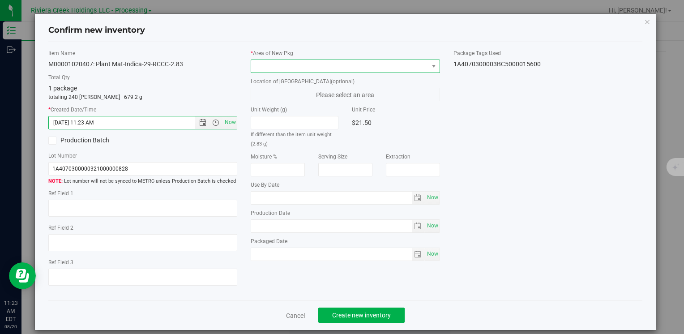
click at [262, 68] on span at bounding box center [339, 66] width 177 height 13
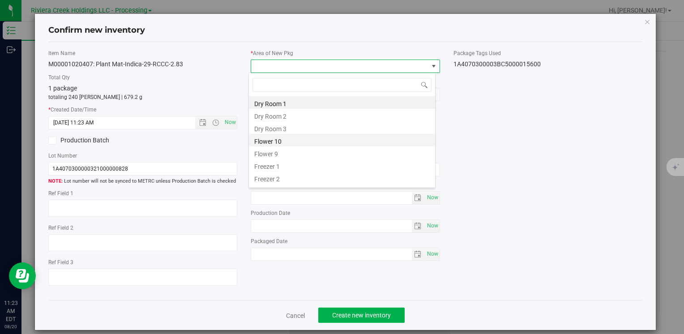
click at [292, 140] on li "Flower 10" at bounding box center [342, 140] width 186 height 13
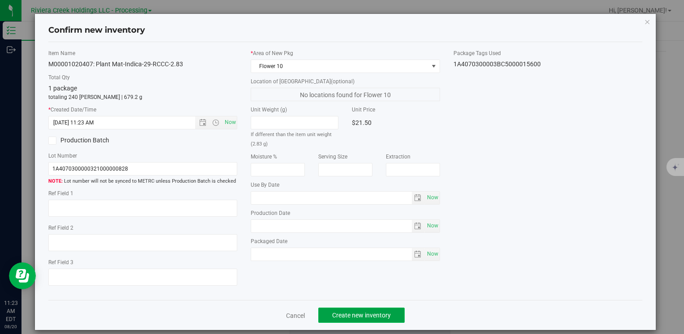
click at [342, 320] on button "Create new inventory" at bounding box center [361, 314] width 86 height 15
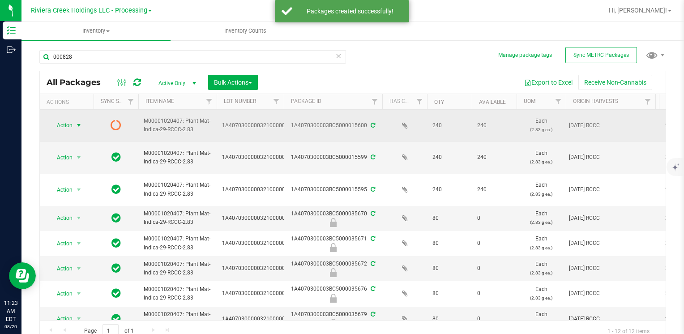
click at [71, 126] on span "Action" at bounding box center [61, 125] width 24 height 13
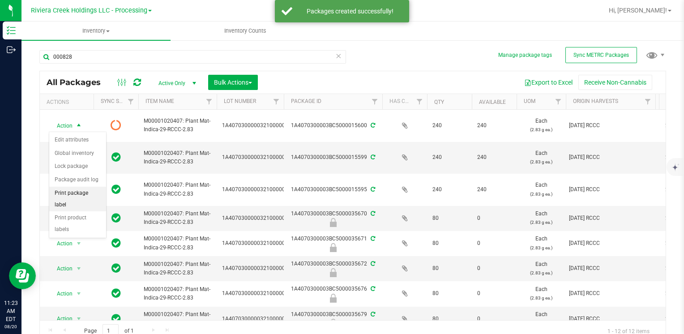
click at [90, 191] on li "Print package label" at bounding box center [77, 199] width 57 height 25
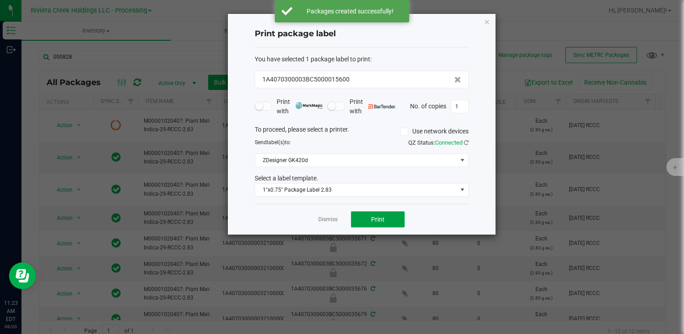
click at [379, 221] on span "Print" at bounding box center [377, 219] width 13 height 7
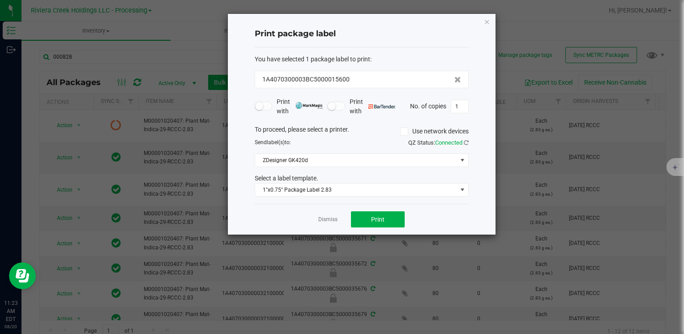
click at [487, 18] on icon "button" at bounding box center [487, 21] width 6 height 11
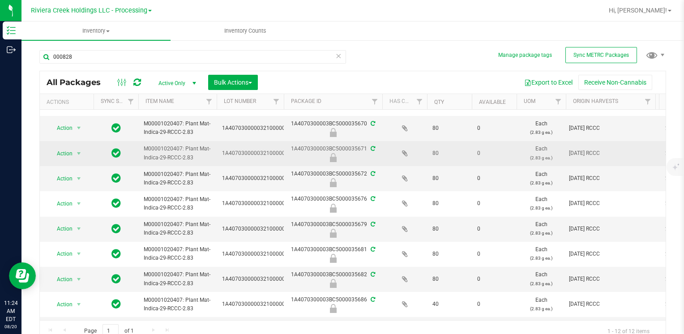
scroll to position [117, 0]
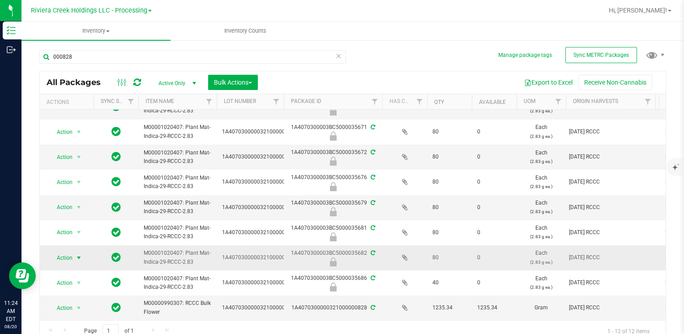
click at [68, 251] on span "Action" at bounding box center [61, 257] width 24 height 13
click at [79, 243] on li "Unlock package" at bounding box center [77, 249] width 57 height 13
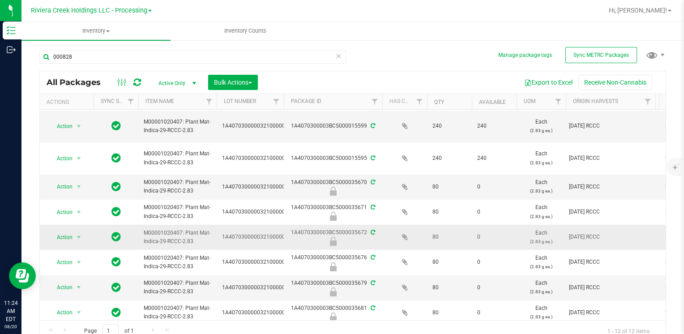
scroll to position [89, 0]
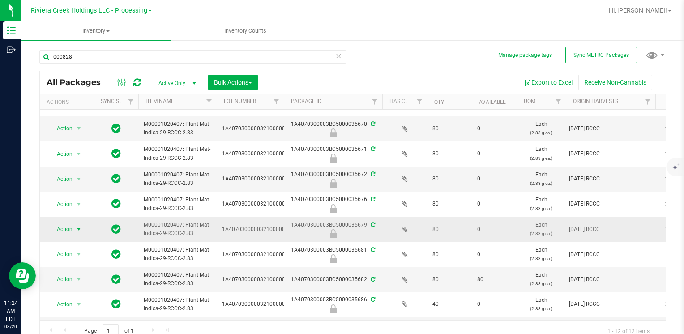
click at [68, 226] on span "Action" at bounding box center [61, 229] width 24 height 13
click at [75, 220] on li "Unlock package" at bounding box center [77, 226] width 57 height 13
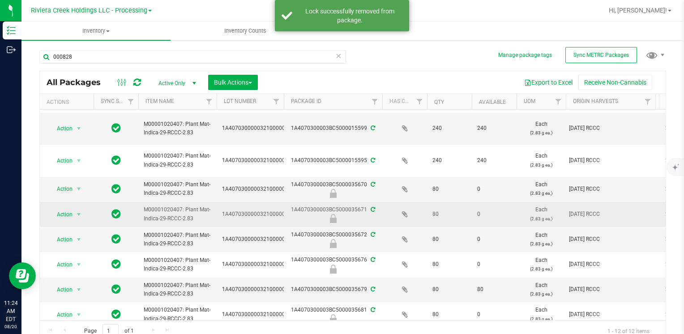
scroll to position [45, 0]
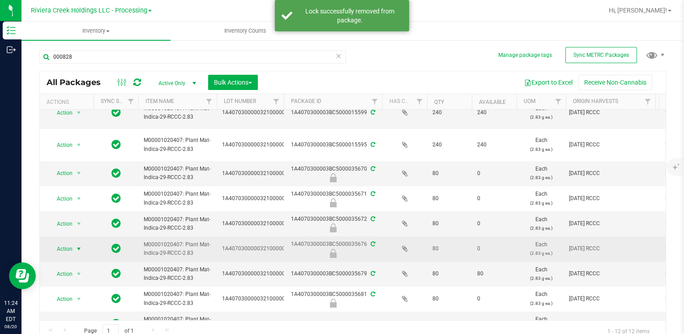
click at [64, 247] on span "Action" at bounding box center [61, 249] width 24 height 13
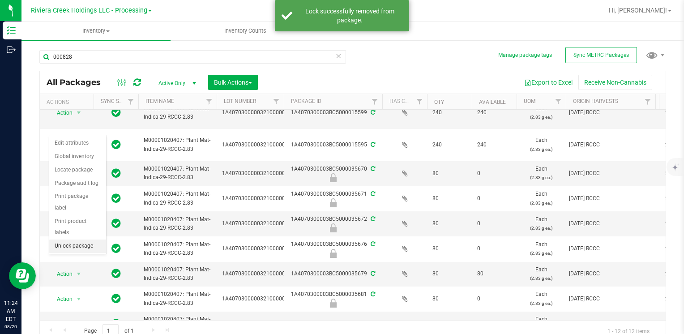
click at [69, 239] on li "Unlock package" at bounding box center [77, 245] width 57 height 13
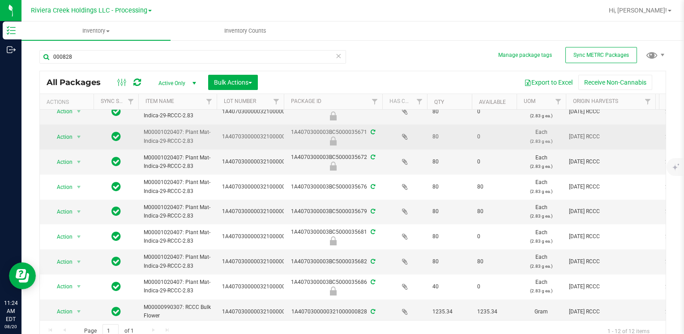
scroll to position [116, 0]
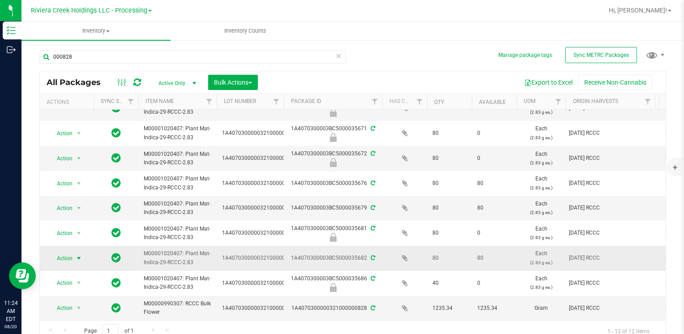
click at [78, 255] on span "select" at bounding box center [78, 258] width 7 height 7
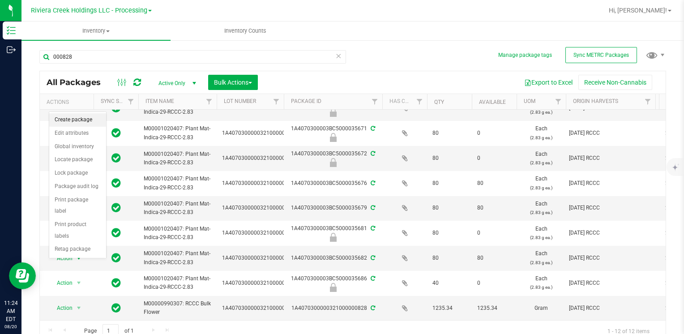
click at [87, 117] on li "Create package" at bounding box center [77, 119] width 57 height 13
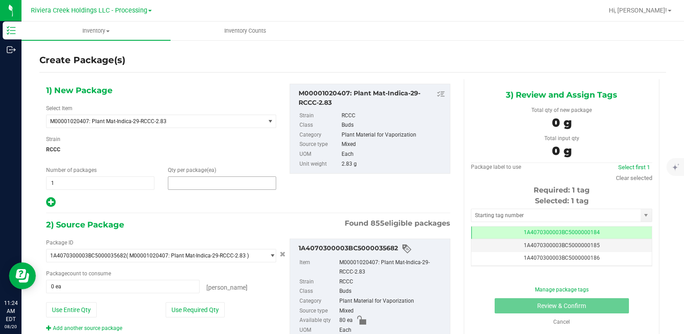
click at [229, 181] on span at bounding box center [222, 182] width 108 height 13
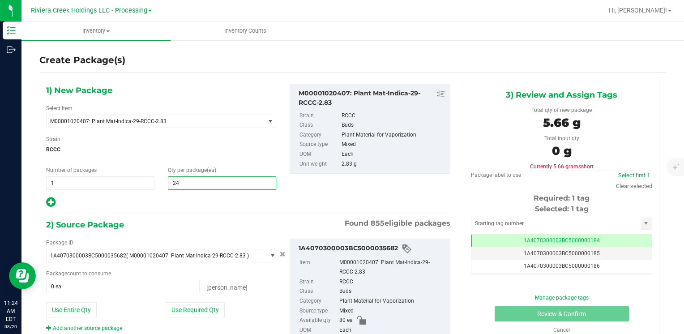
type input "240"
click at [78, 307] on button "Use Entire Qty" at bounding box center [71, 309] width 51 height 15
type input "80 ea"
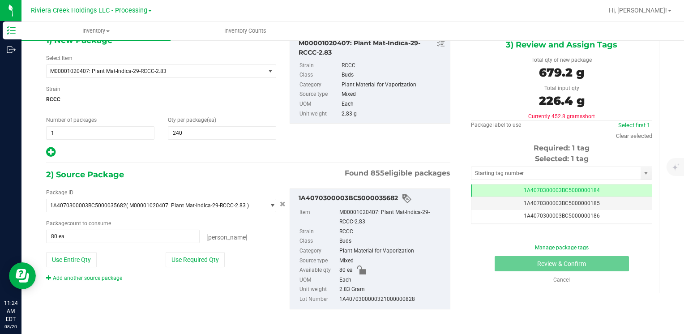
click at [109, 277] on link "Add another source package" at bounding box center [84, 278] width 76 height 6
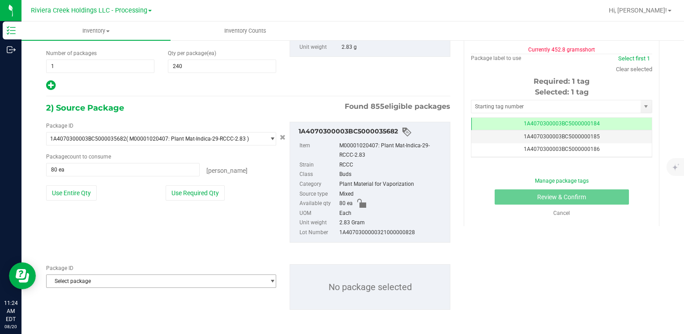
click at [107, 279] on span "Select package" at bounding box center [156, 281] width 218 height 13
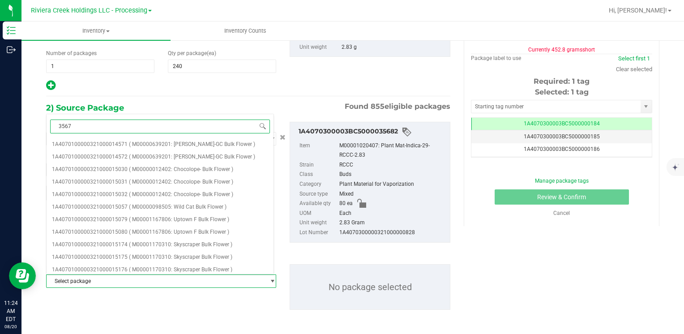
type input "35679"
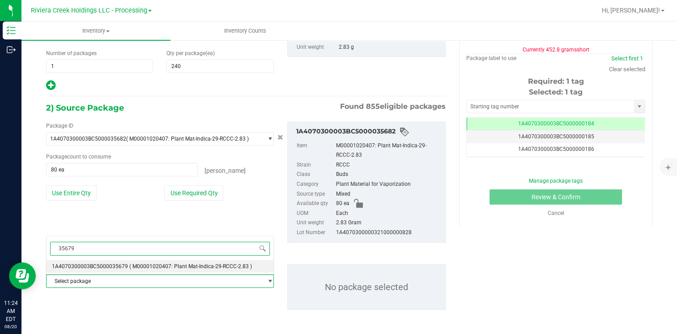
click at [111, 265] on span "1A4070300003BC5000035679" at bounding box center [90, 266] width 76 height 6
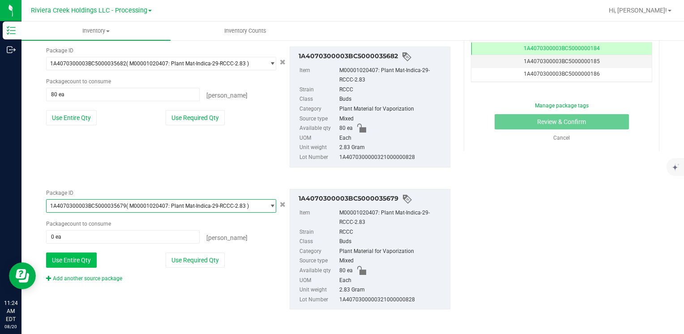
click at [70, 259] on button "Use Entire Qty" at bounding box center [71, 259] width 51 height 15
type input "80 ea"
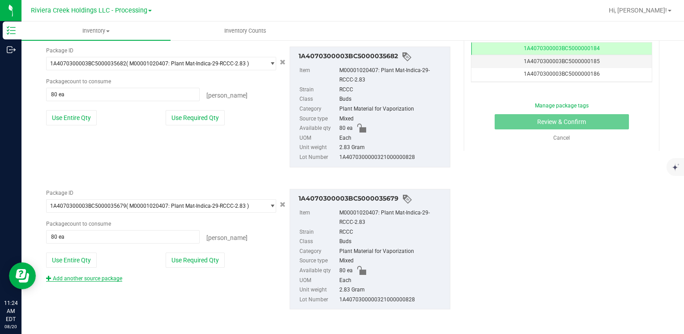
click at [79, 276] on link "Add another source package" at bounding box center [84, 278] width 76 height 6
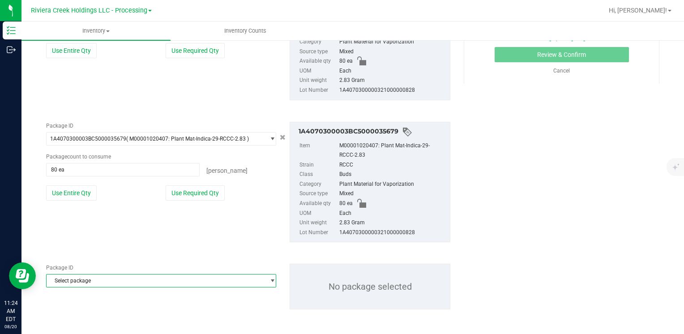
click at [104, 283] on span "Select package" at bounding box center [156, 280] width 218 height 13
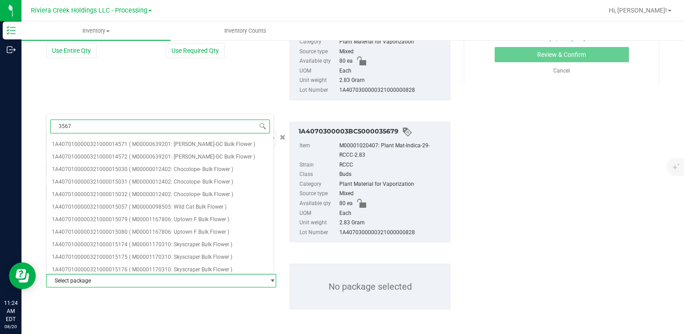
type input "35676"
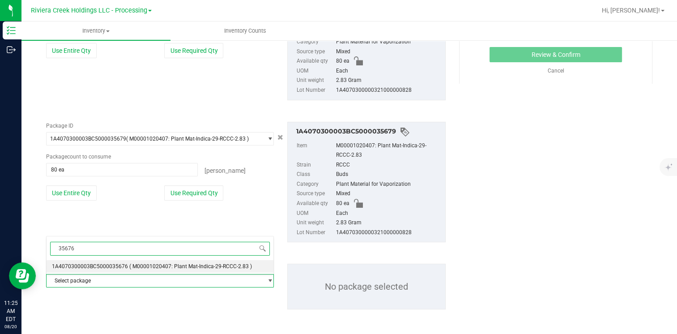
click at [127, 262] on li "1A4070300003BC5000035676 ( M00001020407: Plant Mat-Indica-29-RCCC-2.83 )" at bounding box center [160, 266] width 227 height 13
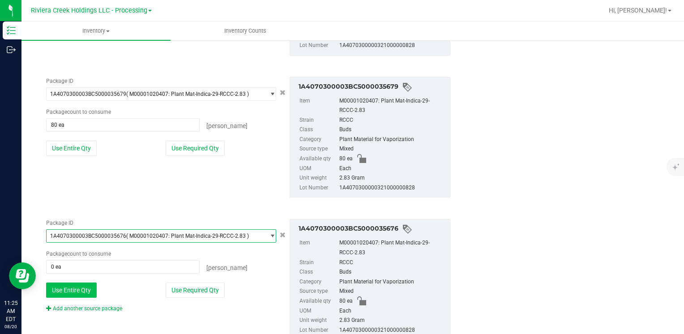
click at [74, 293] on button "Use Entire Qty" at bounding box center [71, 289] width 51 height 15
type input "80 ea"
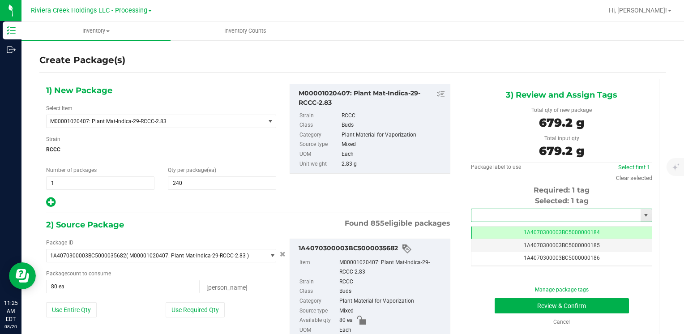
click at [485, 211] on input "text" at bounding box center [555, 215] width 169 height 13
click at [511, 226] on li "1A4070300003BC5000015568" at bounding box center [556, 230] width 178 height 13
type input "1A4070300003BC5000015568"
click at [516, 302] on button "Review & Confirm" at bounding box center [561, 305] width 134 height 15
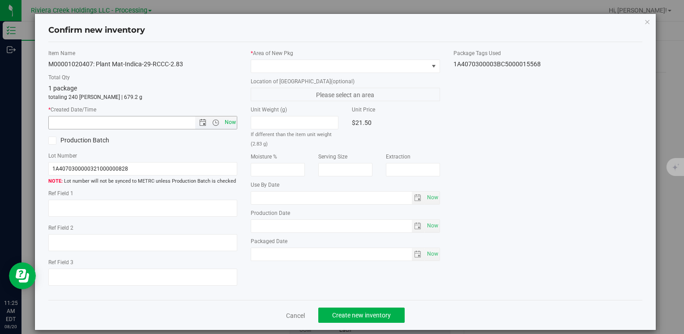
click at [226, 120] on span "Now" at bounding box center [229, 122] width 15 height 13
type input "8/20/2025 11:25 AM"
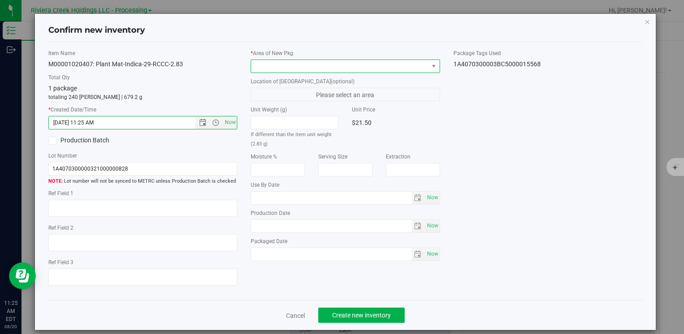
click at [260, 60] on span at bounding box center [345, 66] width 189 height 13
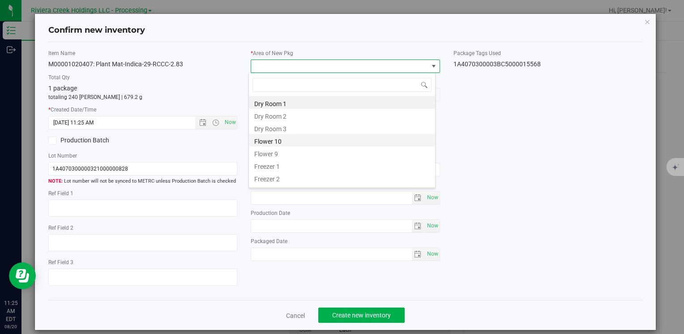
click at [290, 141] on li "Flower 10" at bounding box center [342, 140] width 186 height 13
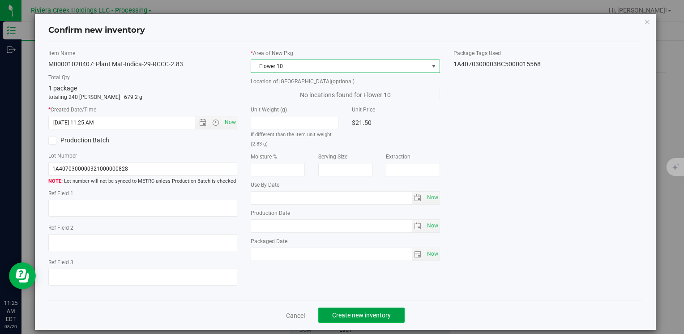
click at [350, 311] on span "Create new inventory" at bounding box center [361, 314] width 59 height 7
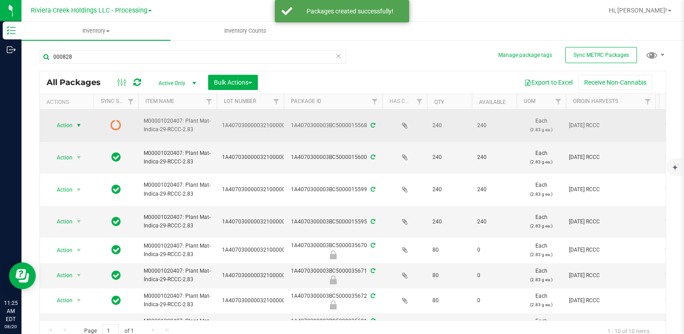
click at [68, 124] on span "Action" at bounding box center [61, 125] width 24 height 13
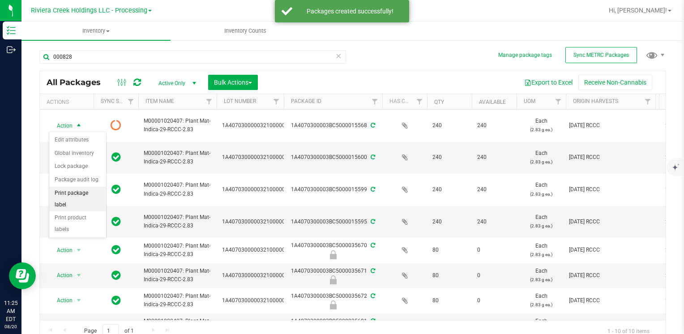
click at [91, 193] on li "Print package label" at bounding box center [77, 199] width 57 height 25
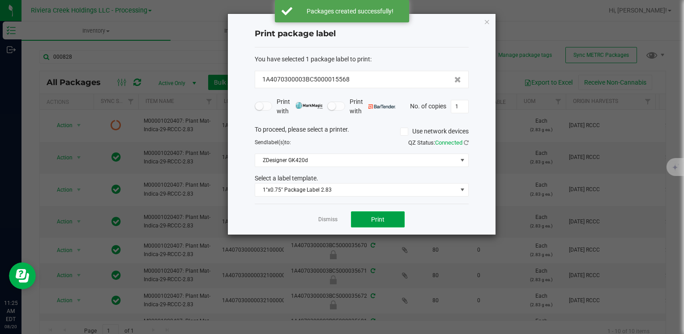
click at [375, 216] on span "Print" at bounding box center [377, 219] width 13 height 7
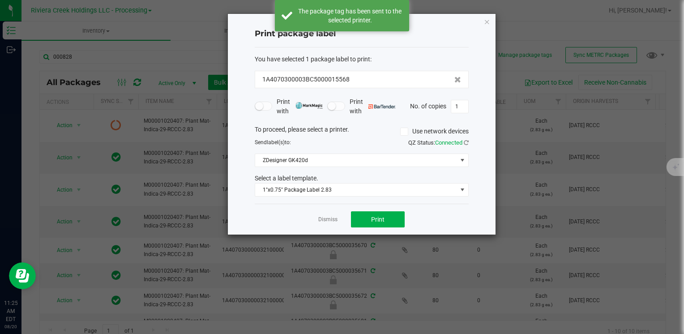
click at [487, 20] on icon "button" at bounding box center [487, 21] width 6 height 11
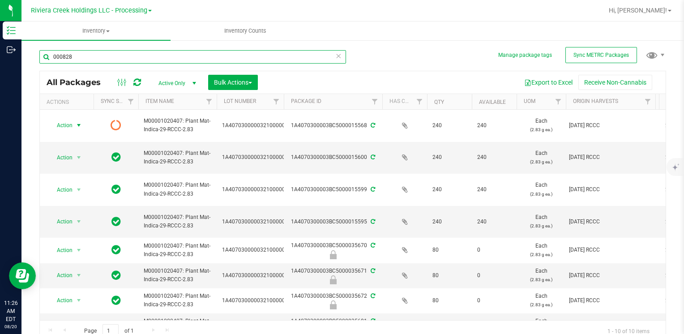
click at [107, 55] on input "000828" at bounding box center [192, 56] width 307 height 13
click at [106, 55] on input "000828" at bounding box center [192, 56] width 307 height 13
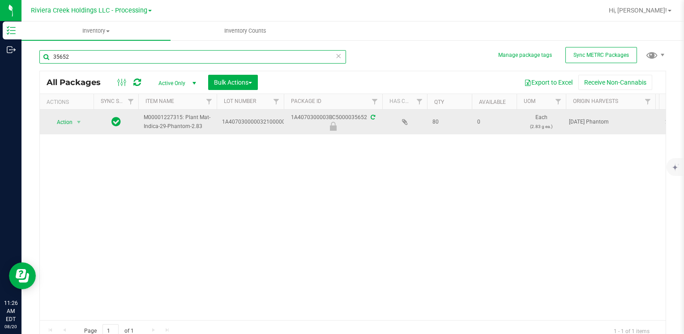
type input "35652"
click at [75, 121] on span "select" at bounding box center [78, 122] width 11 height 13
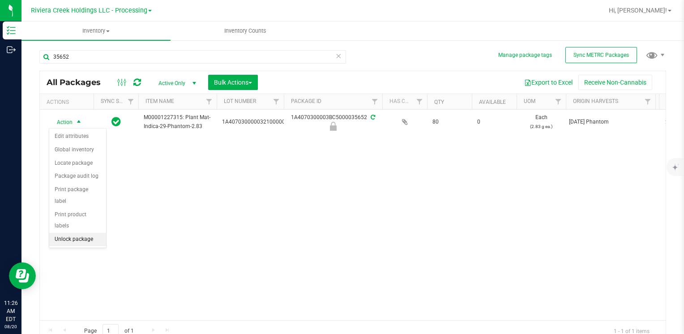
click at [81, 233] on li "Unlock package" at bounding box center [77, 239] width 57 height 13
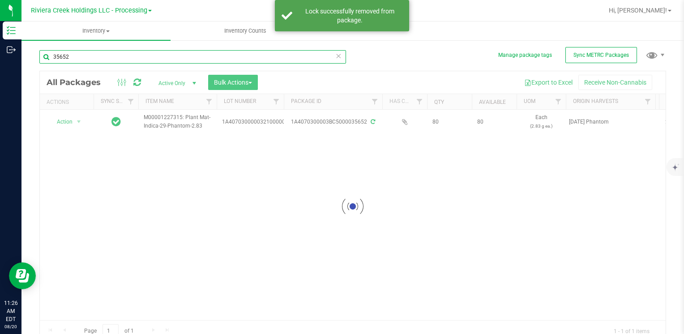
click at [96, 56] on input "35652" at bounding box center [192, 56] width 307 height 13
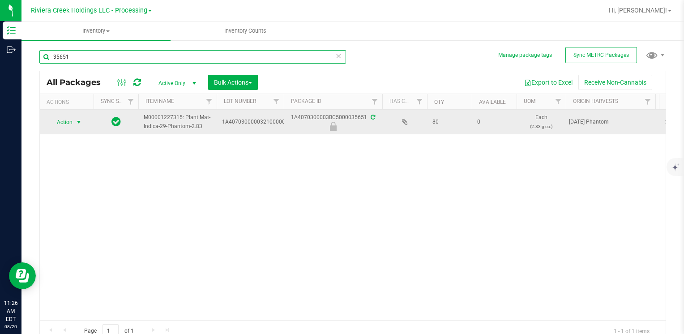
type input "35651"
click at [80, 119] on span "select" at bounding box center [78, 122] width 7 height 7
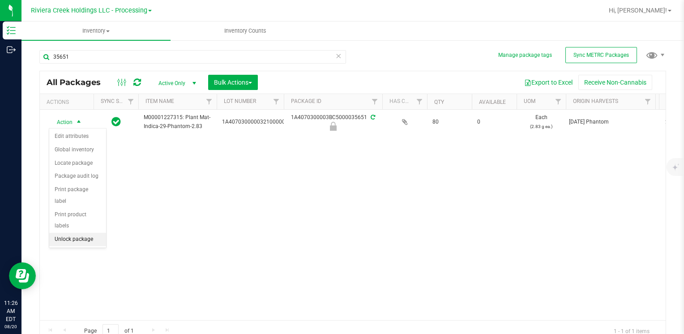
click at [83, 233] on li "Unlock package" at bounding box center [77, 239] width 57 height 13
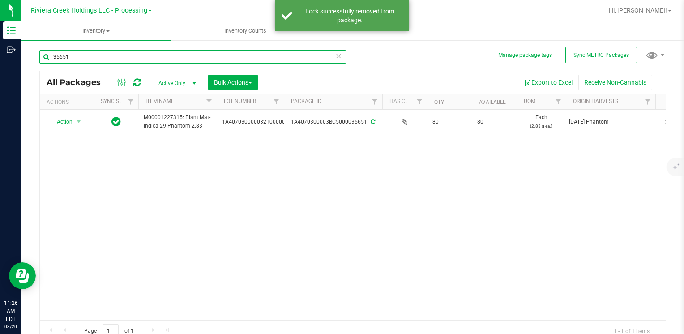
click at [105, 57] on input "35651" at bounding box center [192, 56] width 307 height 13
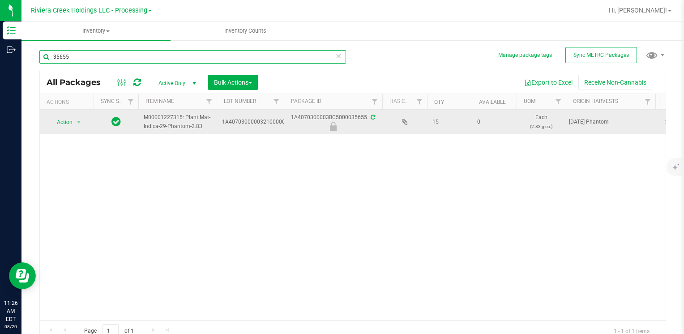
type input "35655"
click at [83, 122] on span "select" at bounding box center [78, 122] width 11 height 13
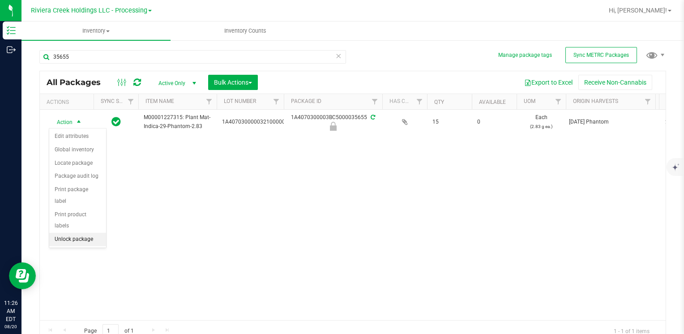
click at [85, 232] on div "Action Edit attributes Global inventory Locate package Package audit log Print …" at bounding box center [78, 188] width 58 height 120
click at [85, 233] on li "Unlock package" at bounding box center [77, 239] width 57 height 13
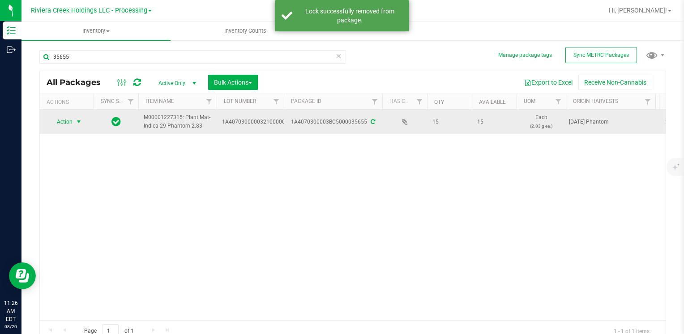
click at [79, 122] on span "select" at bounding box center [78, 121] width 7 height 7
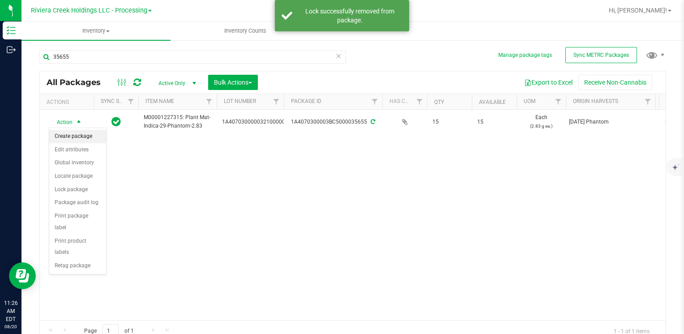
click at [87, 137] on li "Create package" at bounding box center [77, 136] width 57 height 13
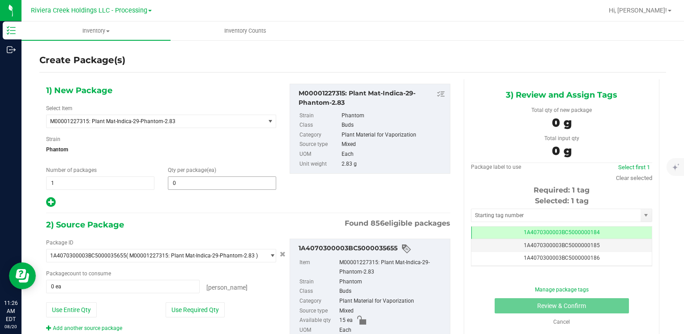
click at [213, 175] on div "Qty per package (ea) 0 0" at bounding box center [222, 178] width 122 height 24
click at [215, 185] on span at bounding box center [222, 182] width 108 height 13
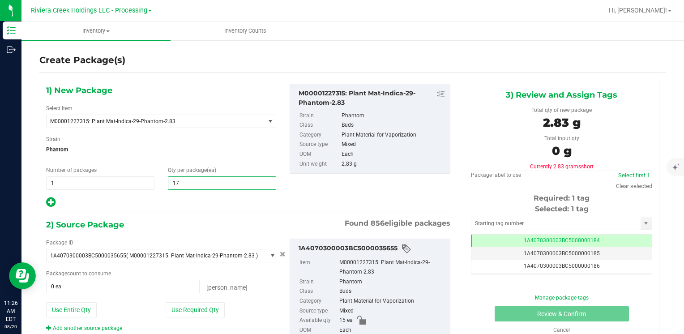
type input "175"
click at [79, 307] on button "Use Entire Qty" at bounding box center [71, 309] width 51 height 15
type input "15 ea"
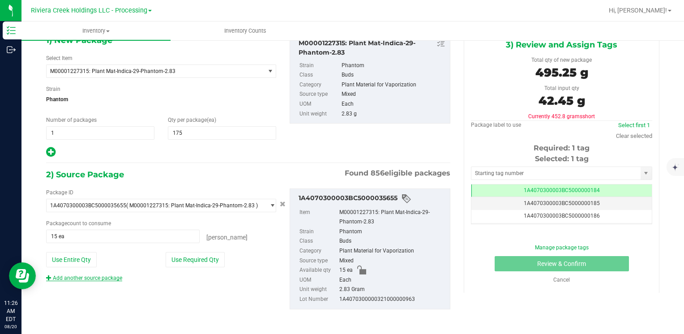
click at [84, 277] on link "Add another source package" at bounding box center [84, 278] width 76 height 6
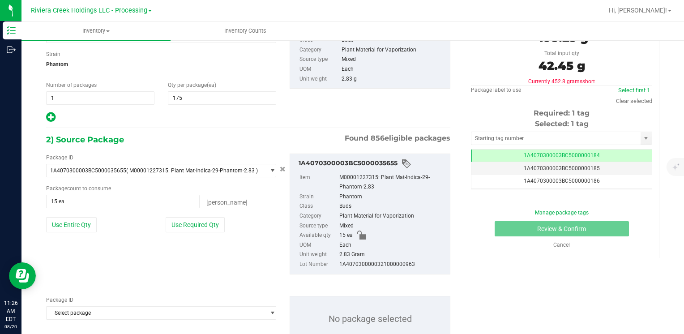
scroll to position [117, 0]
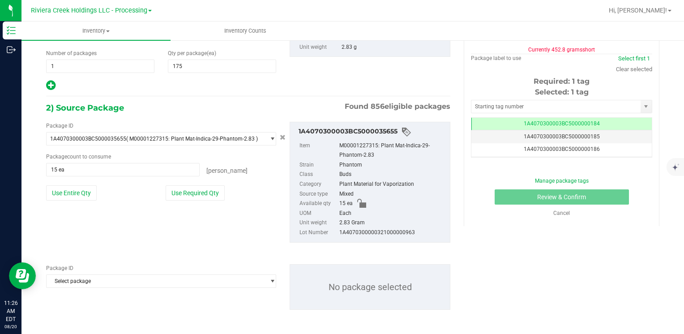
click at [109, 145] on span "Select package" at bounding box center [156, 138] width 218 height 13
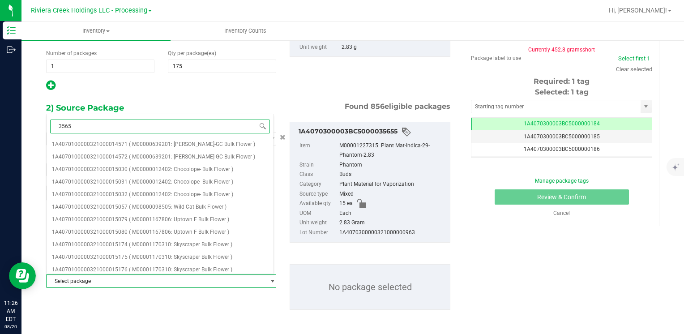
type input "35651"
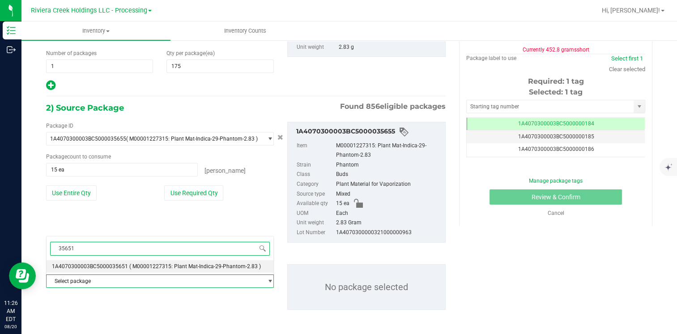
click at [111, 268] on span "1A4070300003BC5000035651" at bounding box center [90, 266] width 76 height 6
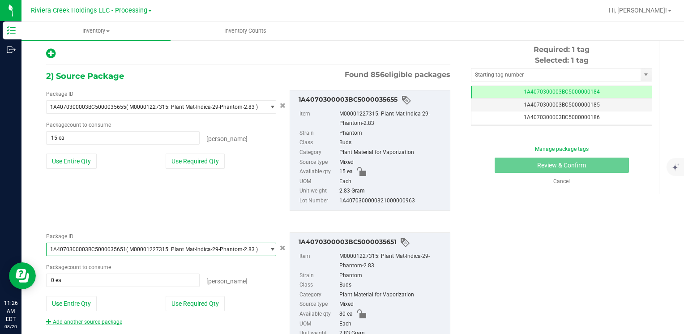
scroll to position [192, 0]
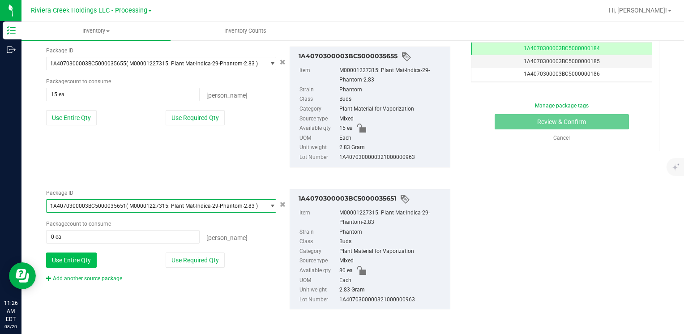
click at [80, 253] on button "Use Entire Qty" at bounding box center [71, 259] width 51 height 15
type input "80 ea"
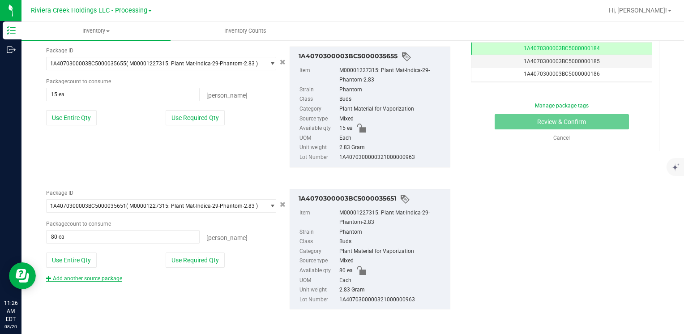
click at [88, 278] on link "Add another source package" at bounding box center [84, 278] width 76 height 6
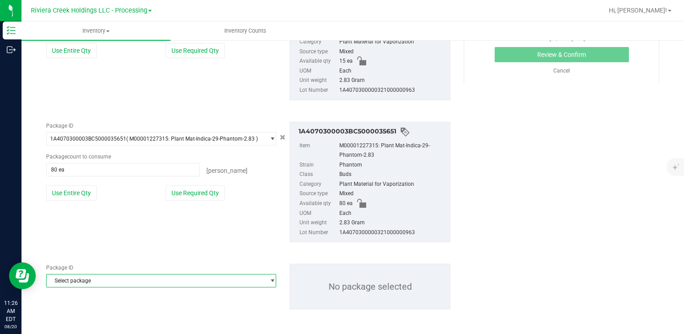
click at [93, 277] on span "Select package" at bounding box center [156, 280] width 218 height 13
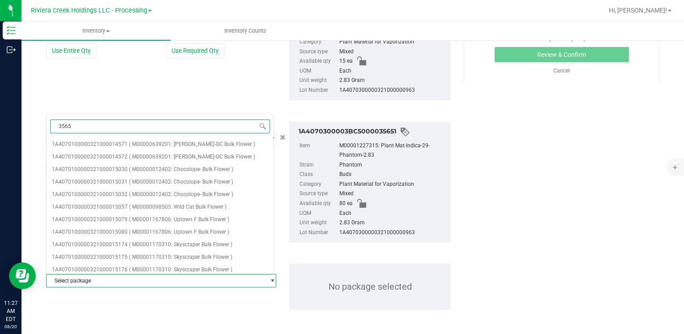
type input "35652"
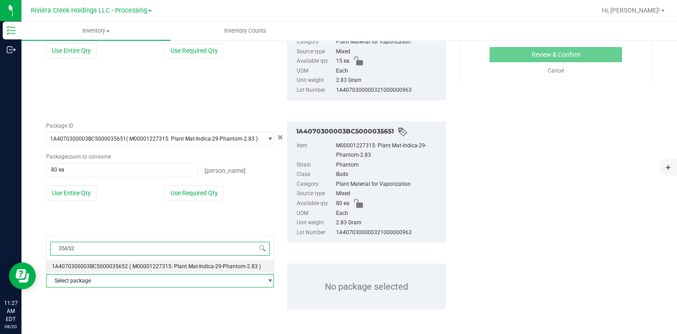
click at [121, 264] on span "1A4070300003BC5000035652" at bounding box center [90, 266] width 76 height 6
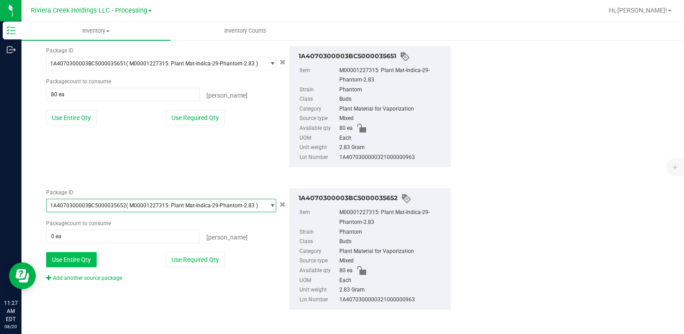
click at [80, 264] on button "Use Entire Qty" at bounding box center [71, 259] width 51 height 15
type input "80 ea"
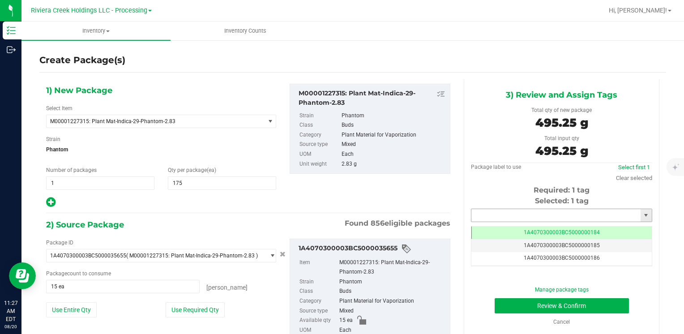
click at [513, 215] on input "text" at bounding box center [555, 215] width 169 height 13
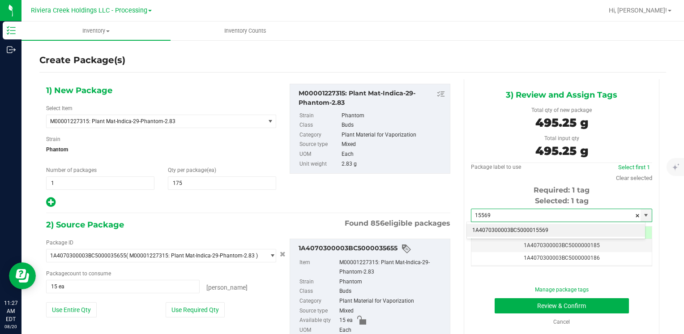
click at [511, 225] on li "1A4070300003BC5000015569" at bounding box center [556, 230] width 178 height 13
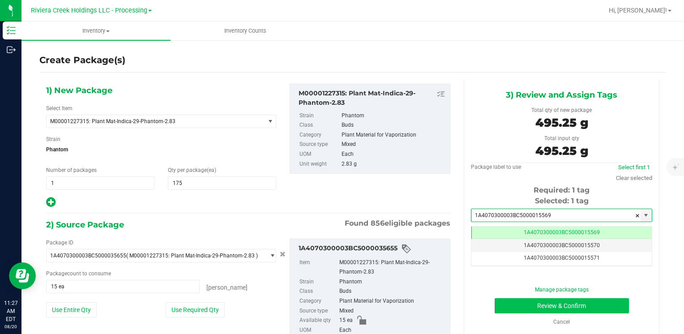
type input "1A4070300003BC5000015569"
click at [504, 304] on button "Review & Confirm" at bounding box center [561, 305] width 134 height 15
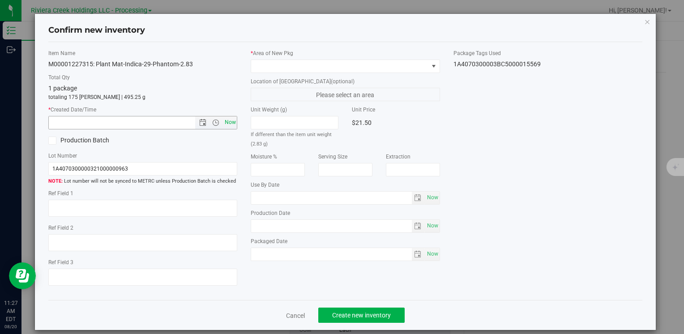
click at [229, 124] on span "Now" at bounding box center [229, 122] width 15 height 13
type input "8/20/2025 11:27 AM"
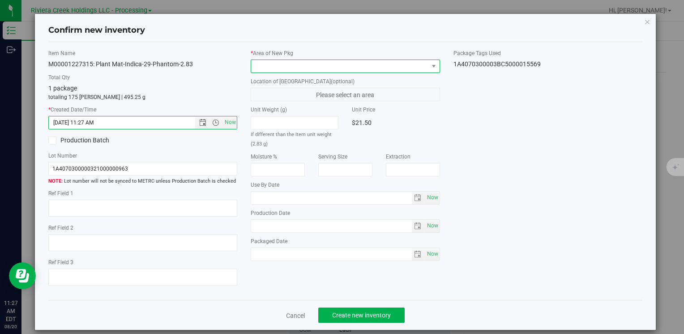
click at [262, 63] on span at bounding box center [339, 66] width 177 height 13
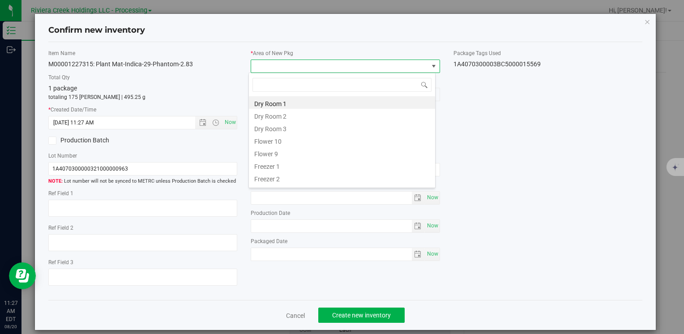
click at [298, 140] on li "Flower 10" at bounding box center [342, 140] width 186 height 13
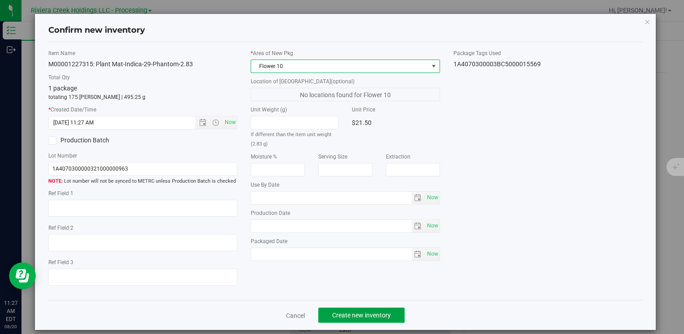
click at [336, 317] on span "Create new inventory" at bounding box center [361, 314] width 59 height 7
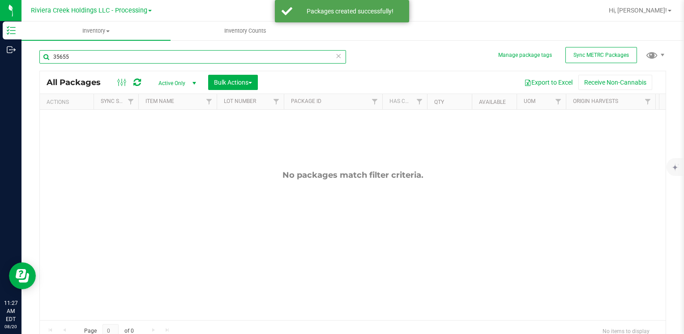
click at [126, 58] on input "35655" at bounding box center [192, 56] width 307 height 13
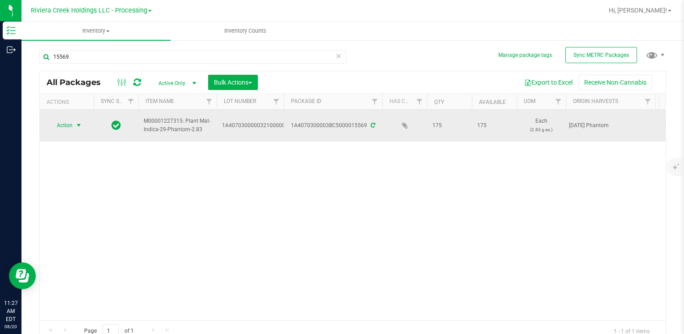
click at [50, 125] on span "Action" at bounding box center [61, 125] width 24 height 13
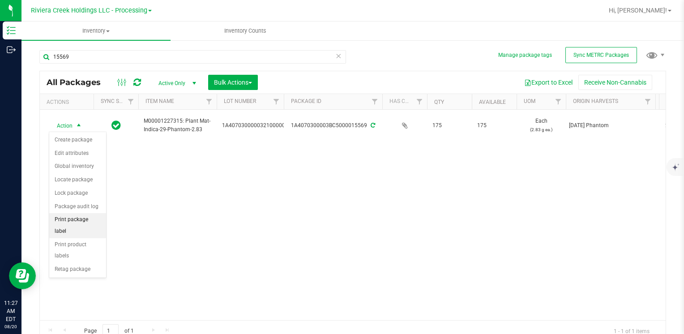
click at [90, 216] on li "Print package label" at bounding box center [77, 225] width 57 height 25
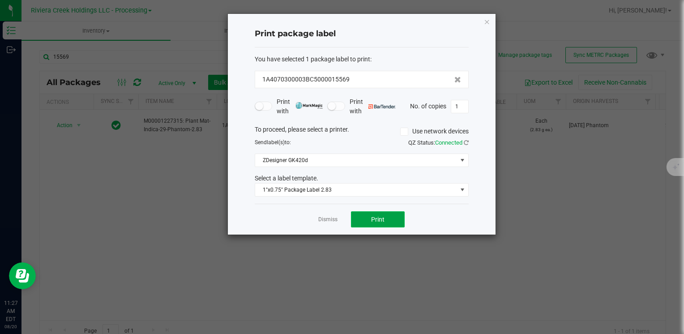
click at [369, 222] on button "Print" at bounding box center [378, 219] width 54 height 16
click at [488, 20] on icon "button" at bounding box center [487, 21] width 6 height 11
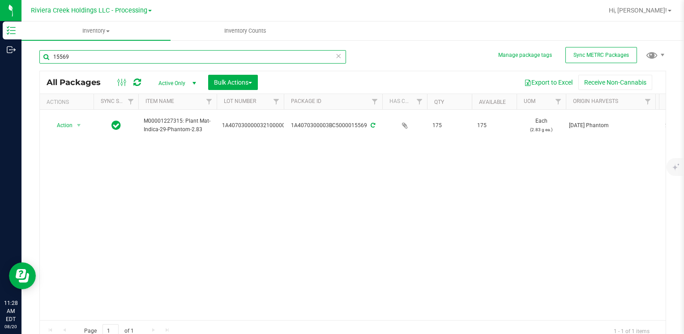
click at [129, 55] on input "15569" at bounding box center [192, 56] width 307 height 13
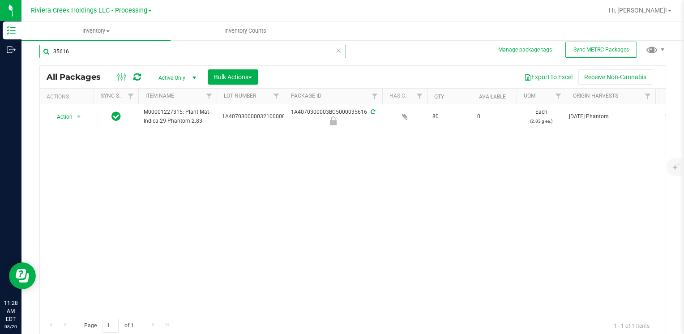
scroll to position [7, 0]
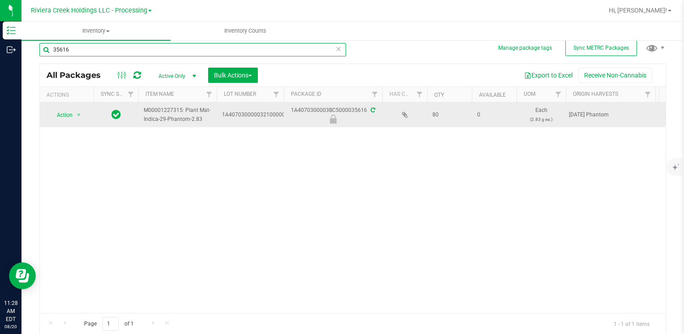
type input "35616"
click at [62, 115] on span "Action" at bounding box center [61, 115] width 24 height 13
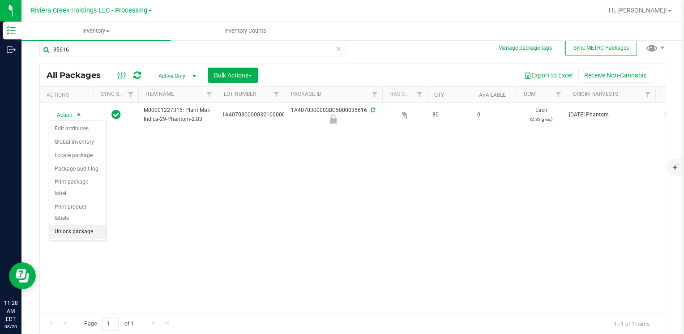
click at [83, 225] on li "Unlock package" at bounding box center [77, 231] width 57 height 13
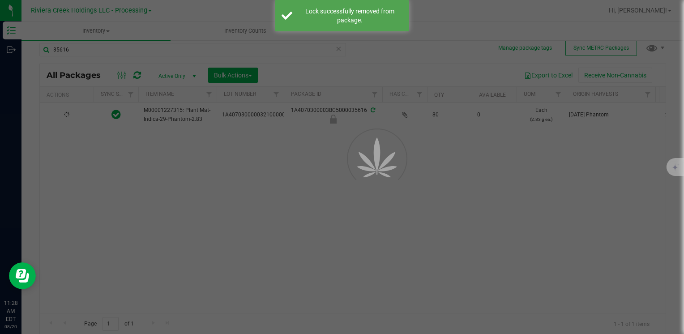
scroll to position [0, 0]
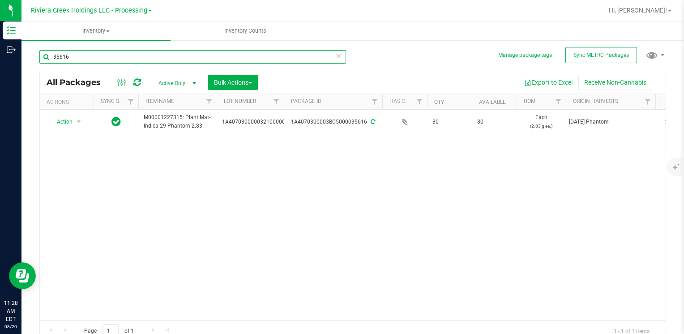
click at [88, 53] on input "35616" at bounding box center [192, 56] width 307 height 13
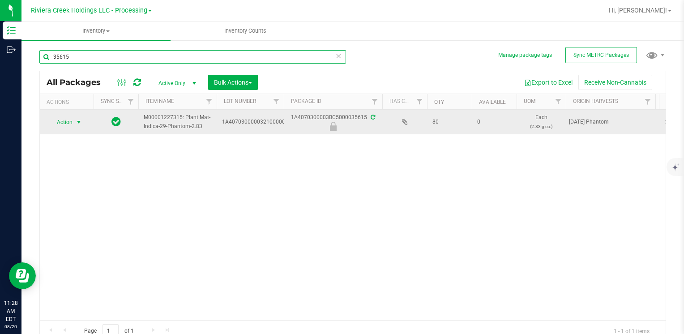
type input "35615"
click at [66, 121] on span "Action" at bounding box center [61, 122] width 24 height 13
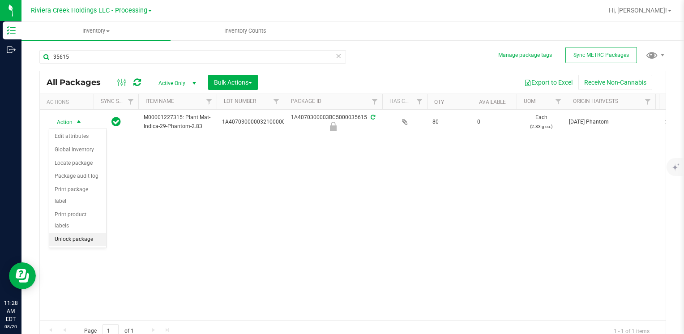
click at [93, 233] on li "Unlock package" at bounding box center [77, 239] width 57 height 13
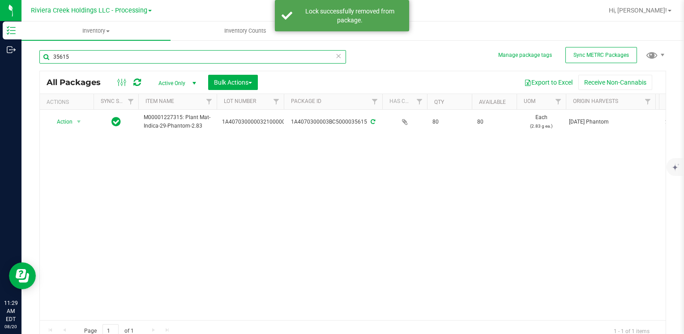
click at [98, 53] on input "35615" at bounding box center [192, 56] width 307 height 13
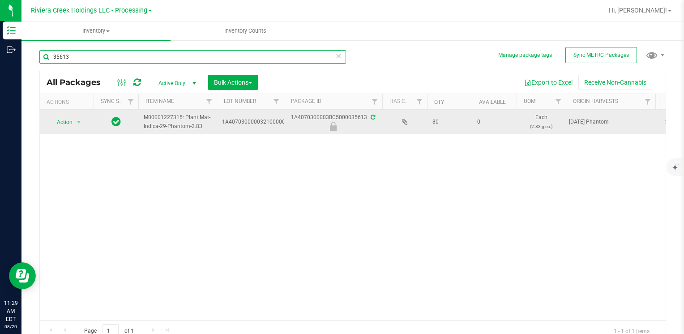
type input "35613"
click at [71, 123] on span "Action" at bounding box center [61, 122] width 24 height 13
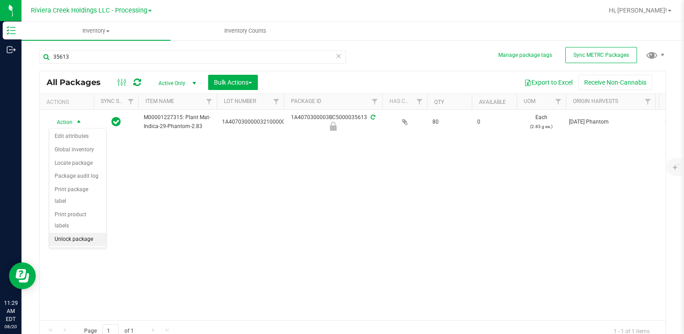
click at [101, 233] on li "Unlock package" at bounding box center [77, 239] width 57 height 13
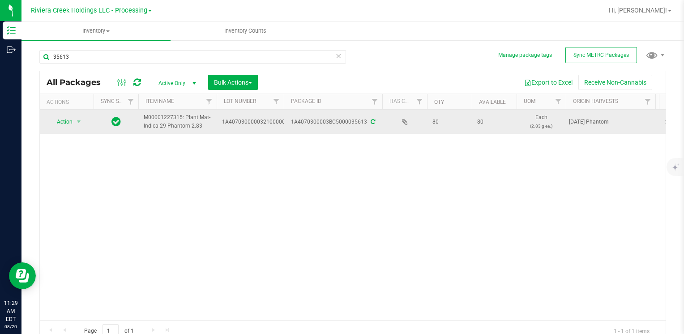
click at [83, 121] on div "Action Action Create package Edit attributes Global inventory Locate package Lo…" at bounding box center [66, 121] width 43 height 13
click at [80, 123] on span "select" at bounding box center [78, 121] width 7 height 7
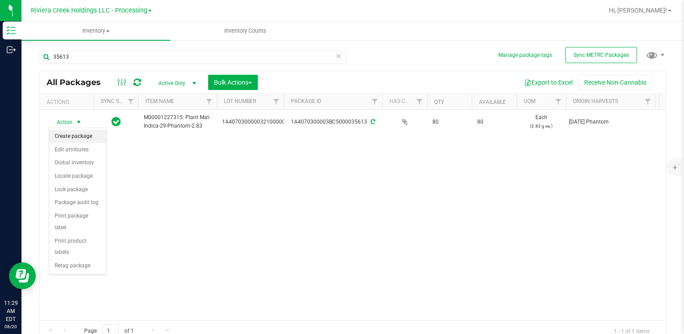
click at [81, 132] on li "Create package" at bounding box center [77, 136] width 57 height 13
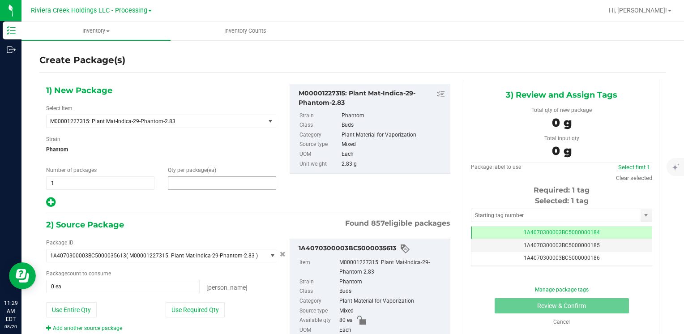
click at [221, 187] on span at bounding box center [222, 182] width 108 height 13
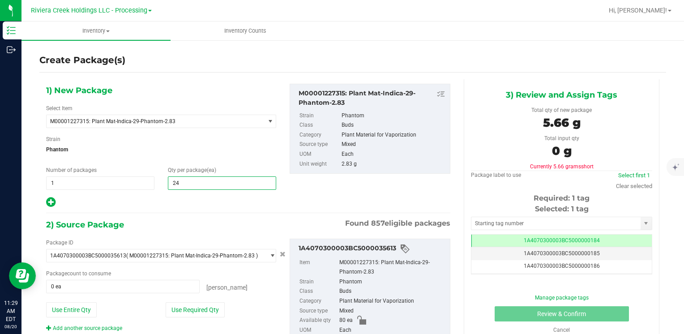
type input "240"
click at [85, 310] on button "Use Entire Qty" at bounding box center [71, 309] width 51 height 15
type input "80 ea"
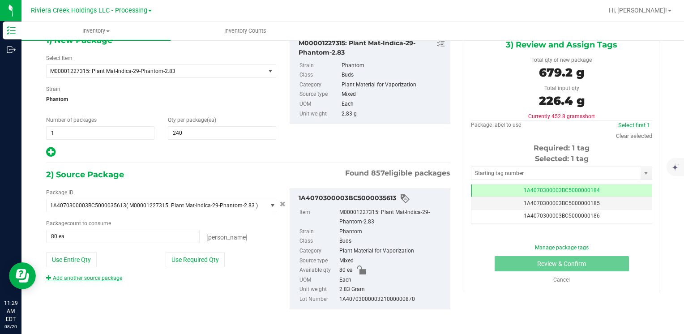
click at [87, 277] on link "Add another source package" at bounding box center [84, 278] width 76 height 6
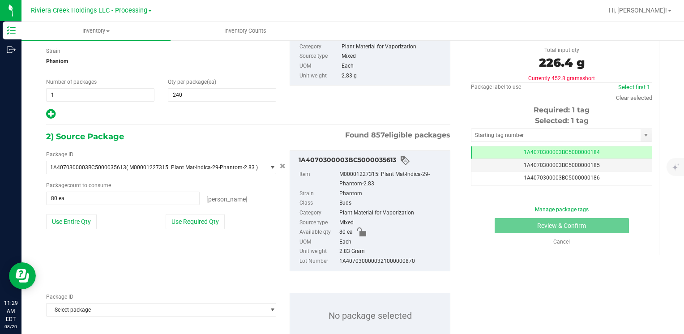
scroll to position [117, 0]
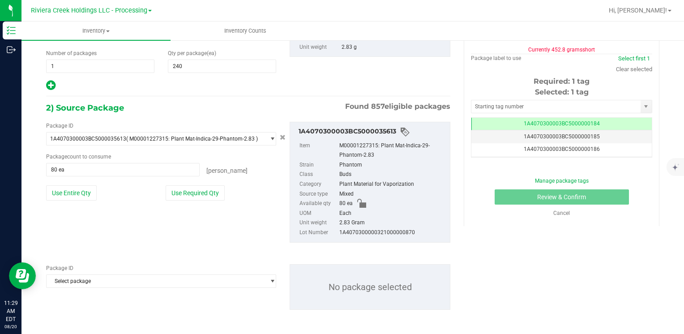
click at [87, 145] on span "Select package" at bounding box center [156, 138] width 218 height 13
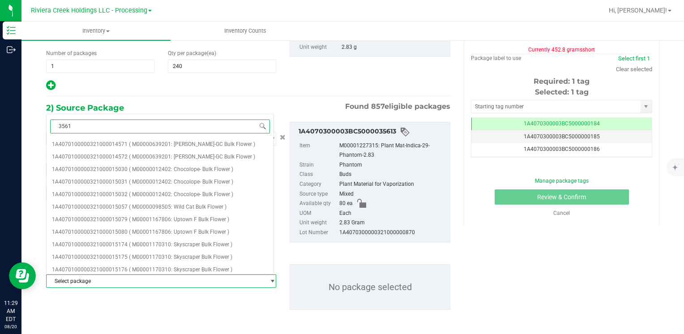
type input "35615"
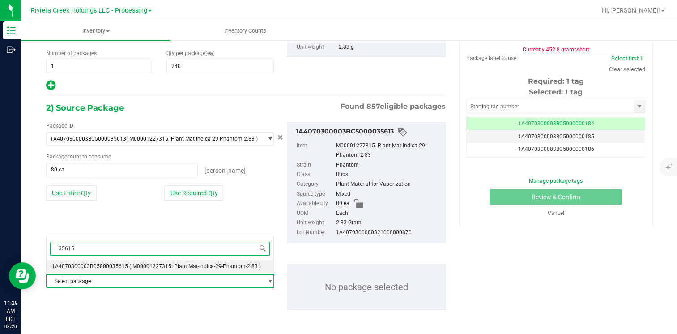
click at [88, 267] on span "1A4070300003BC5000035615" at bounding box center [90, 266] width 76 height 6
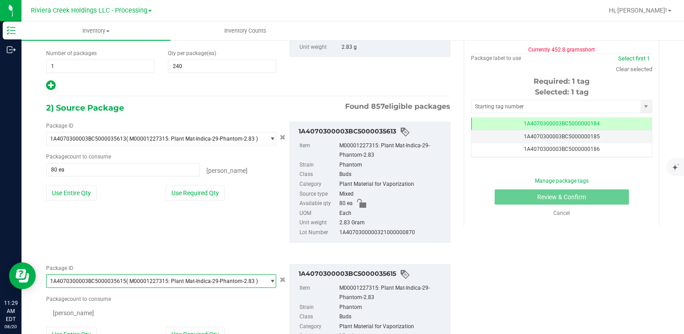
scroll to position [10475, 0]
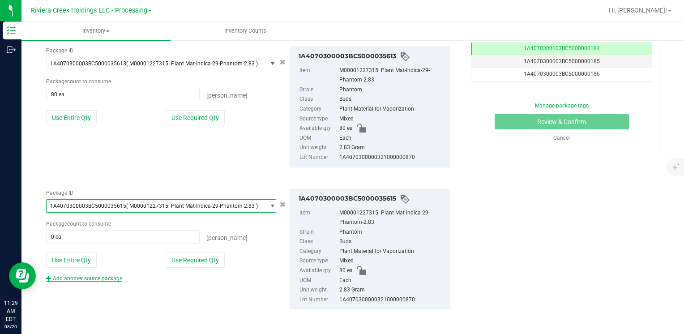
drag, startPoint x: 63, startPoint y: 259, endPoint x: 69, endPoint y: 273, distance: 15.9
click at [64, 259] on button "Use Entire Qty" at bounding box center [71, 259] width 51 height 15
type input "80 ea"
click at [71, 276] on link "Add another source package" at bounding box center [84, 278] width 76 height 6
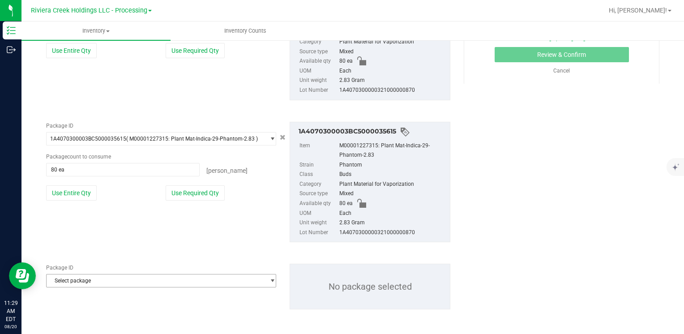
click at [87, 279] on span "Select package" at bounding box center [156, 280] width 218 height 13
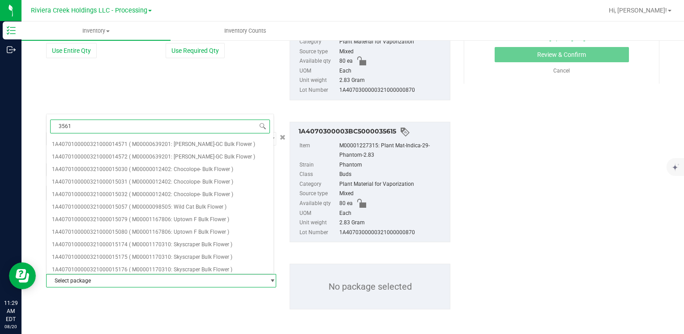
type input "35616"
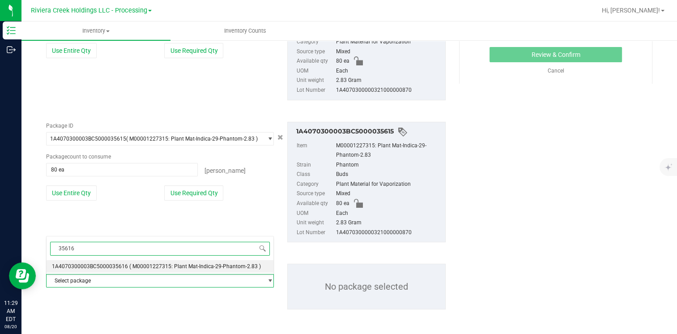
click at [124, 260] on li "1A4070300003BC5000035616 ( M00001227315: Plant Mat-Indica-29-Phantom-2.83 )" at bounding box center [160, 266] width 227 height 13
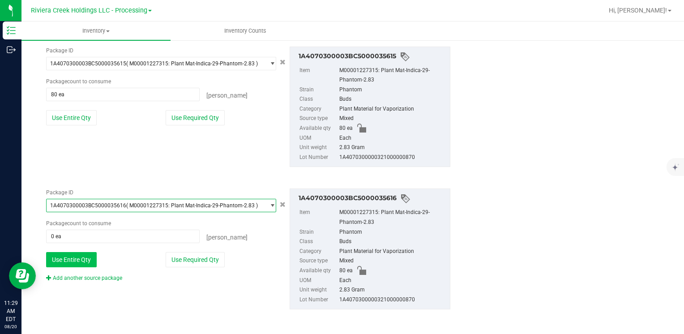
click at [73, 257] on button "Use Entire Qty" at bounding box center [71, 259] width 51 height 15
type input "80 ea"
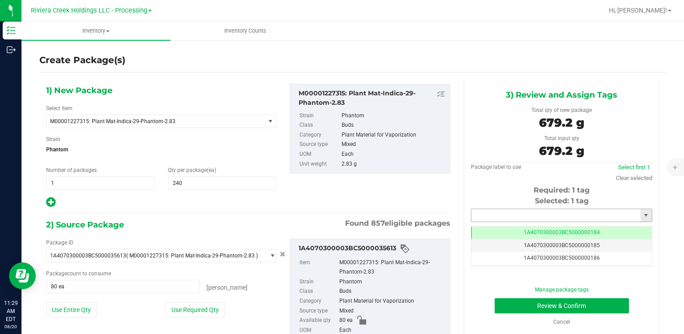
click at [491, 216] on input "text" at bounding box center [555, 215] width 169 height 13
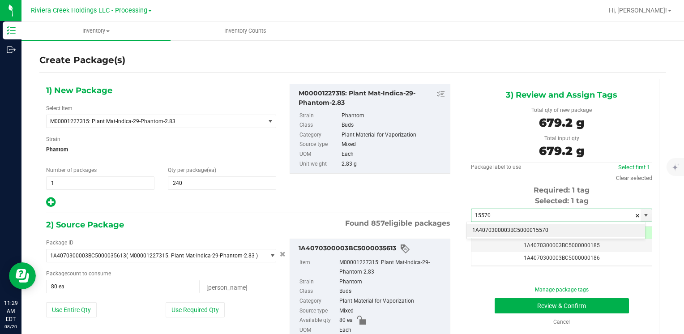
click at [492, 226] on li "1A4070300003BC5000015570" at bounding box center [556, 230] width 178 height 13
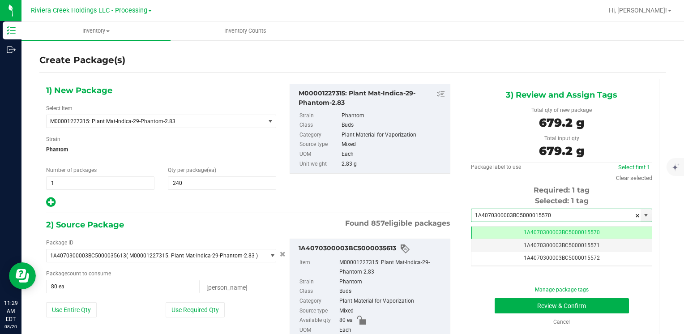
type input "1A4070300003BC5000015570"
drag, startPoint x: 517, startPoint y: 296, endPoint x: 515, endPoint y: 300, distance: 4.7
click at [516, 298] on div "Manage package tags Review & Confirm Cancel" at bounding box center [561, 305] width 168 height 40
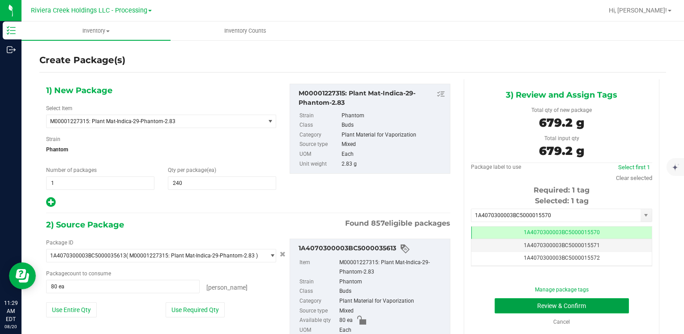
click at [515, 300] on button "Review & Confirm" at bounding box center [561, 305] width 134 height 15
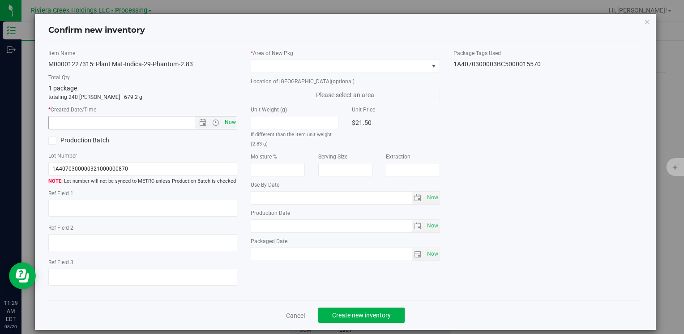
click at [229, 120] on span "Now" at bounding box center [229, 122] width 15 height 13
type input "[DATE] 11:29 AM"
click at [256, 56] on label "* Area of [GEOGRAPHIC_DATA]" at bounding box center [345, 53] width 189 height 8
click at [257, 58] on div "* Area of [GEOGRAPHIC_DATA]" at bounding box center [345, 61] width 189 height 24
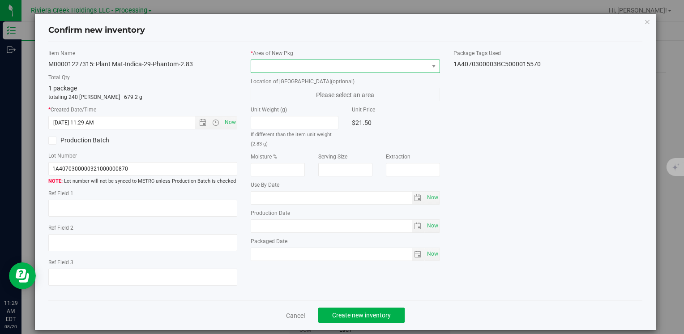
click at [258, 60] on span at bounding box center [339, 66] width 177 height 13
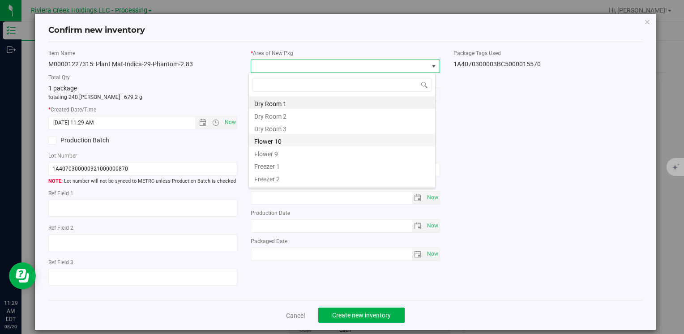
click at [286, 141] on li "Flower 10" at bounding box center [342, 140] width 186 height 13
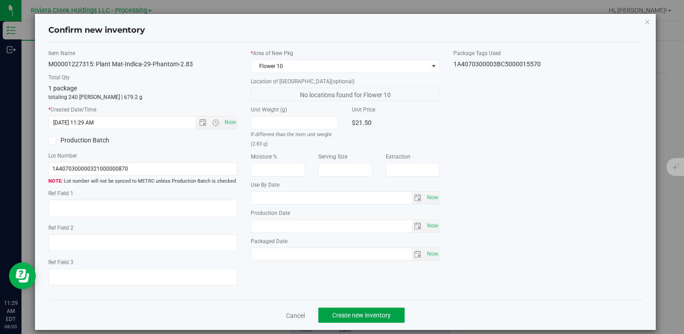
click at [349, 317] on span "Create new inventory" at bounding box center [361, 314] width 59 height 7
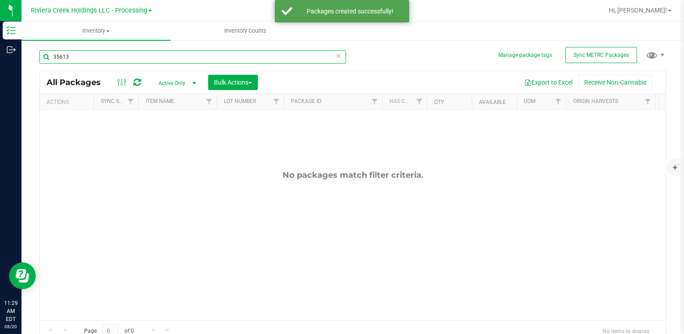
click at [116, 62] on input "35613" at bounding box center [192, 56] width 307 height 13
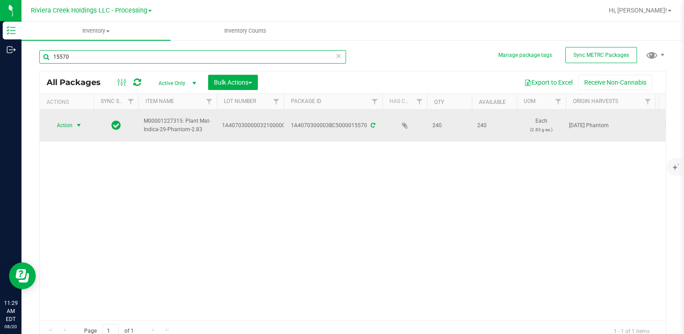
type input "15570"
click at [77, 123] on span "select" at bounding box center [78, 125] width 7 height 7
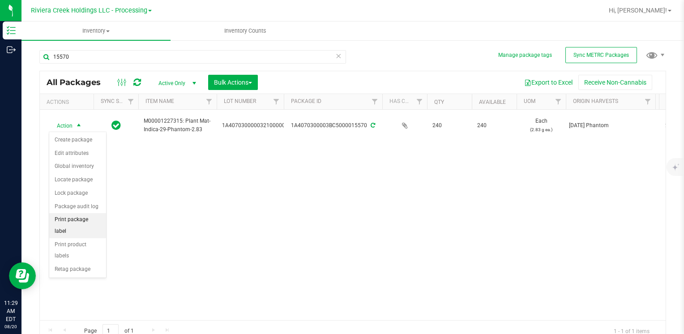
click at [88, 215] on li "Print package label" at bounding box center [77, 225] width 57 height 25
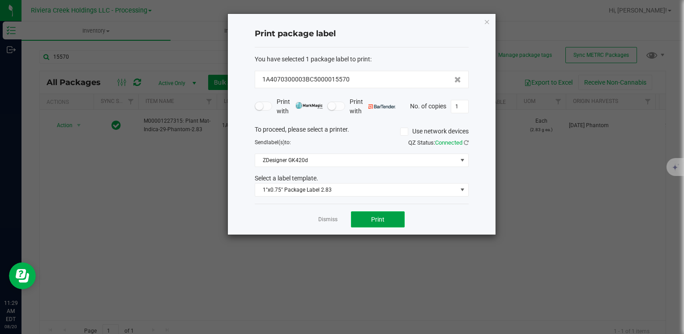
click at [351, 216] on button "Print" at bounding box center [378, 219] width 54 height 16
click at [485, 21] on icon "button" at bounding box center [487, 21] width 6 height 11
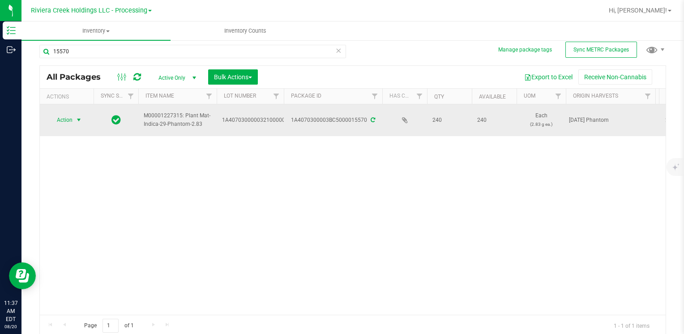
scroll to position [7, 0]
